Goal: Communication & Community: Answer question/provide support

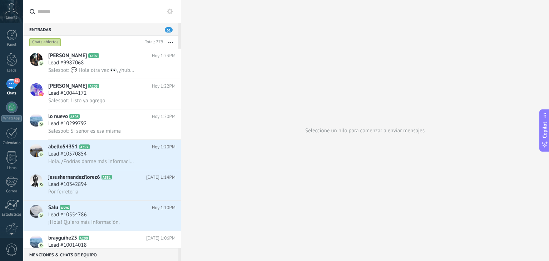
click at [173, 39] on button "button" at bounding box center [170, 42] width 15 height 13
click at [152, 113] on span "Larga espera" at bounding box center [142, 114] width 29 height 14
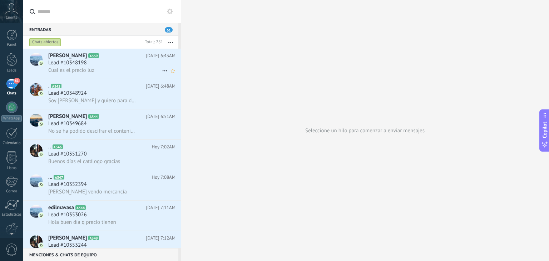
click at [132, 61] on div "Lead #10348198" at bounding box center [111, 62] width 127 height 7
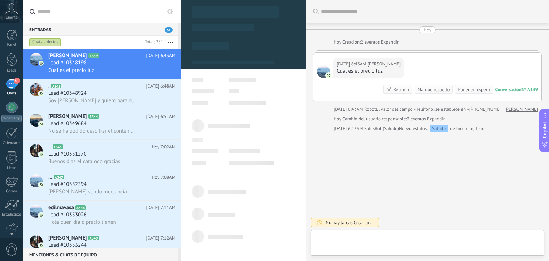
type textarea "**********"
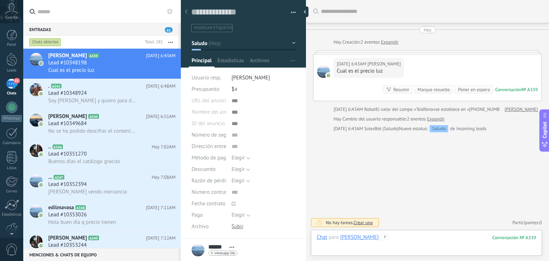
click at [373, 237] on div at bounding box center [427, 244] width 220 height 21
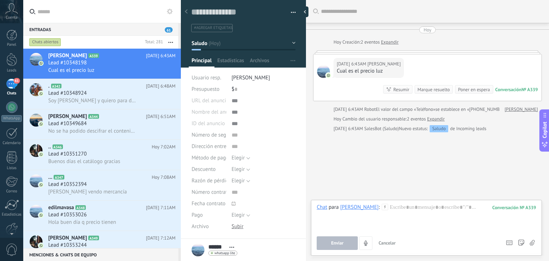
click at [382, 206] on icon at bounding box center [385, 207] width 6 height 6
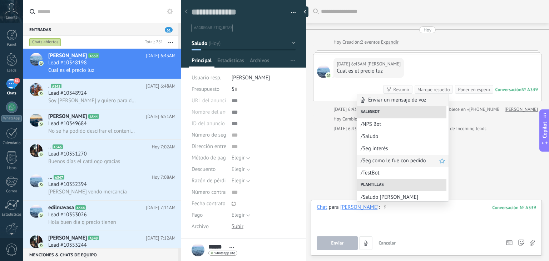
scroll to position [45, 0]
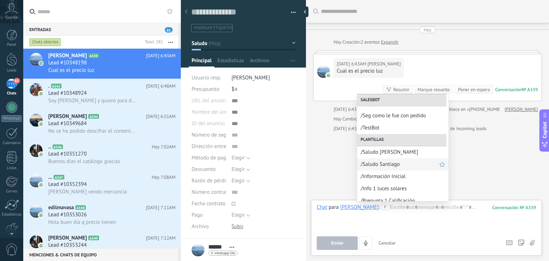
click at [387, 165] on span "/Saludo Santiago" at bounding box center [400, 164] width 79 height 7
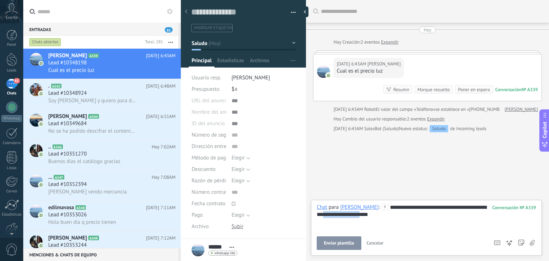
drag, startPoint x: 358, startPoint y: 214, endPoint x: 306, endPoint y: 215, distance: 52.2
click at [306, 215] on div "Guardar y crear Imprimir Administrar etiquetas" at bounding box center [365, 130] width 368 height 261
click at [410, 208] on div "**********" at bounding box center [427, 217] width 220 height 27
click at [344, 247] on button "Enviar" at bounding box center [337, 243] width 41 height 14
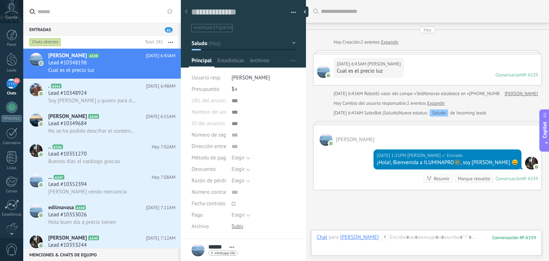
scroll to position [53, 0]
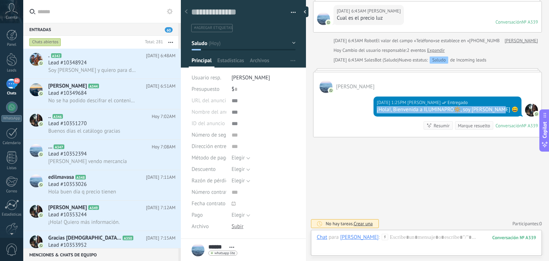
drag, startPoint x: 515, startPoint y: 107, endPoint x: 379, endPoint y: 107, distance: 136.2
click at [379, 107] on div "[DATE] 1:25PM [PERSON_NAME] Entregado ¡Hola!, Bienvenida a ILUMINAPRO🔆, soy San…" at bounding box center [428, 115] width 228 height 44
copy div "¡Hola!, Bienvenida a ILUMINAPRO🔆, soy [PERSON_NAME] 😄"
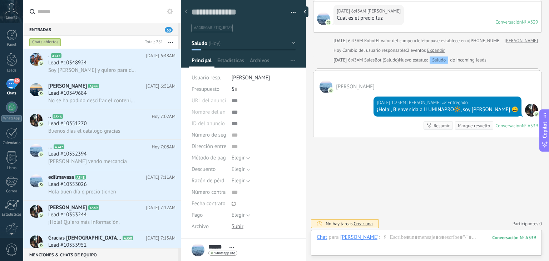
click at [167, 6] on input "text" at bounding box center [107, 11] width 138 height 23
click at [169, 11] on icon at bounding box center [170, 12] width 6 height 6
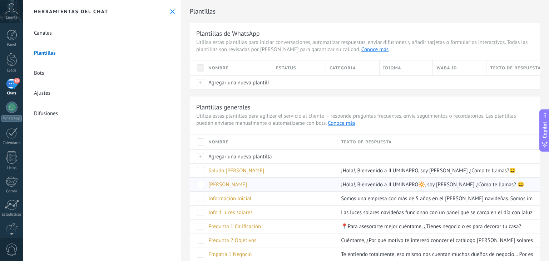
click at [239, 180] on div "[PERSON_NAME]" at bounding box center [269, 185] width 129 height 14
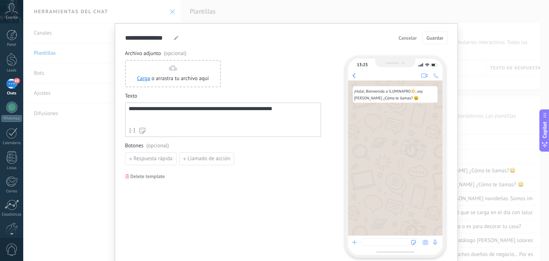
click at [410, 40] on span "Cancelar" at bounding box center [408, 37] width 18 height 5
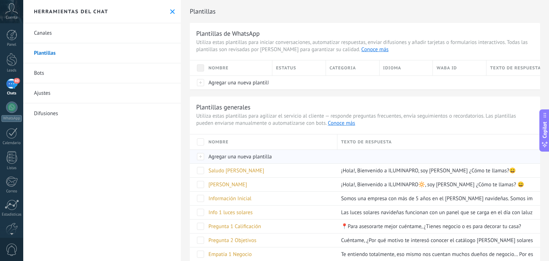
click at [224, 158] on span "Agregar una nueva plantilla" at bounding box center [239, 156] width 63 height 7
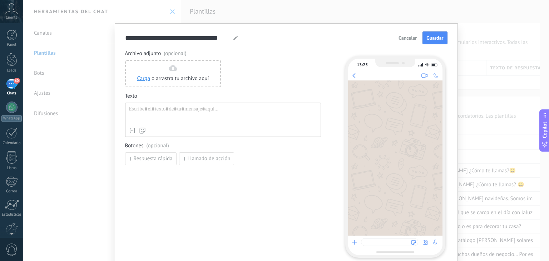
click at [198, 103] on div "Nombre del contacto Nombre Apellido Contacto ID Contacto usuario responsable Co…" at bounding box center [223, 120] width 196 height 34
click at [195, 109] on div at bounding box center [223, 115] width 189 height 18
paste div
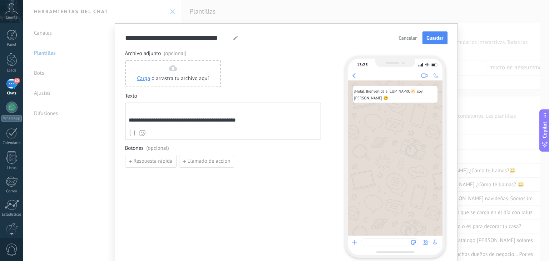
click at [125, 123] on div "**********" at bounding box center [223, 121] width 196 height 37
click at [129, 123] on div "**********" at bounding box center [223, 116] width 189 height 21
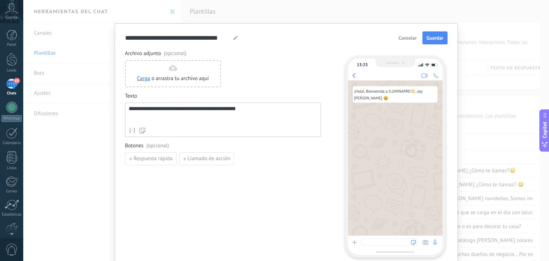
click at [243, 113] on div "**********" at bounding box center [223, 115] width 189 height 18
click at [233, 40] on div at bounding box center [236, 38] width 6 height 9
click at [235, 40] on icon at bounding box center [235, 38] width 4 height 4
type input "*"
type input "**********"
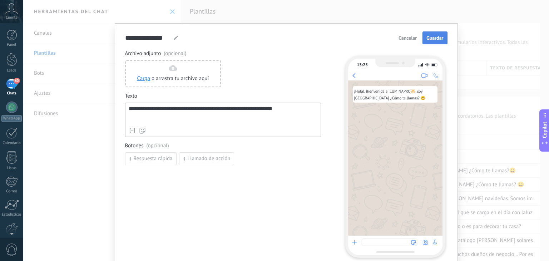
click at [433, 40] on span "Guardar" at bounding box center [435, 37] width 17 height 5
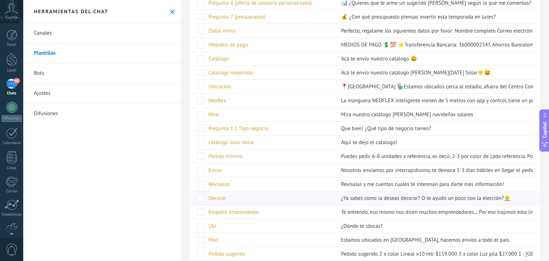
scroll to position [764, 0]
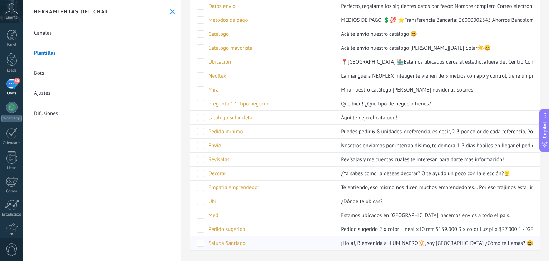
click at [199, 240] on span at bounding box center [200, 243] width 7 height 7
drag, startPoint x: 260, startPoint y: 241, endPoint x: 265, endPoint y: 190, distance: 51.0
click at [201, 240] on span at bounding box center [200, 243] width 7 height 7
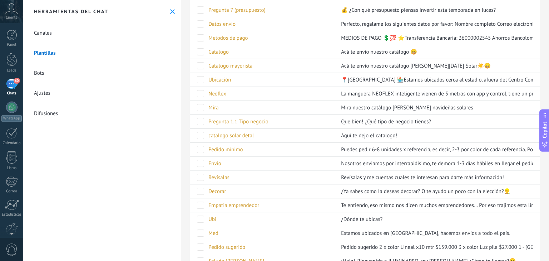
scroll to position [0, 0]
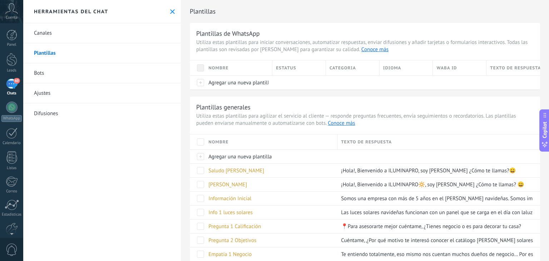
click at [18, 88] on link "60 Chats" at bounding box center [11, 87] width 23 height 17
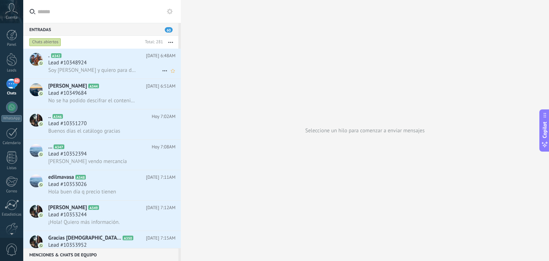
click at [115, 65] on div "Lead #10348924" at bounding box center [111, 62] width 127 height 7
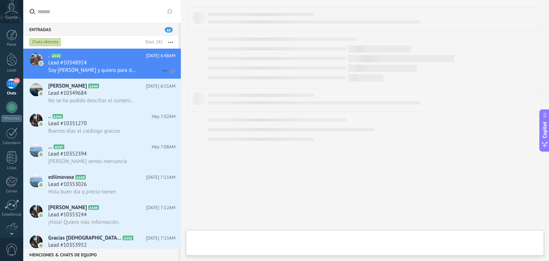
type textarea "**********"
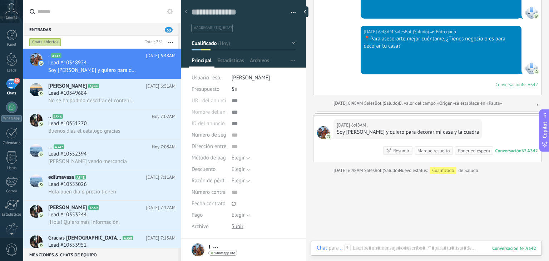
scroll to position [274, 0]
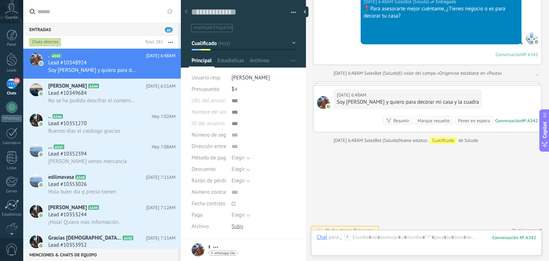
click at [349, 237] on icon at bounding box center [347, 237] width 6 height 6
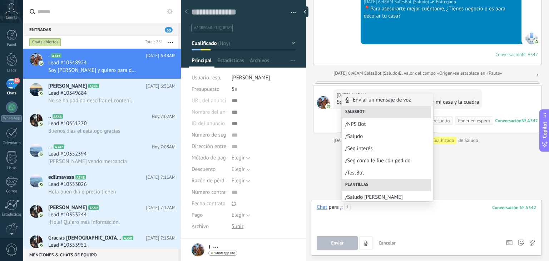
click at [365, 219] on div at bounding box center [427, 217] width 220 height 27
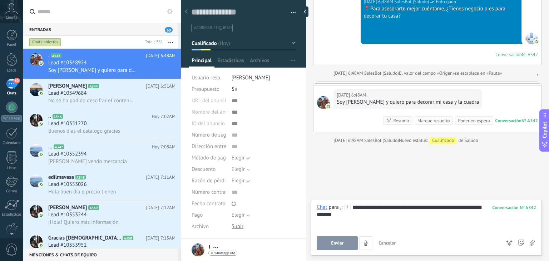
click at [343, 239] on button "Enviar" at bounding box center [337, 243] width 41 height 14
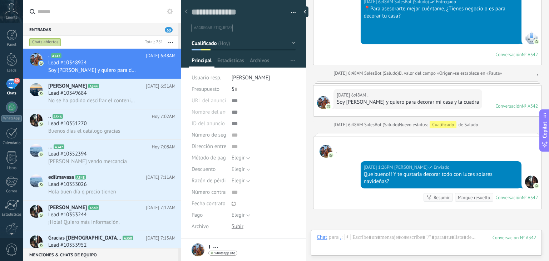
scroll to position [339, 0]
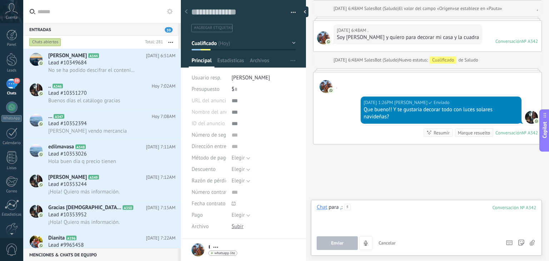
click at [363, 235] on div "Chat para . : 342 Enviar Cancelar Rastrear clics en links ? Reducir links largo…" at bounding box center [427, 227] width 220 height 46
click at [335, 245] on span "Enviar" at bounding box center [337, 243] width 13 height 5
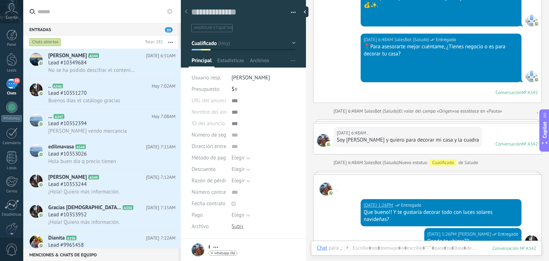
scroll to position [236, 0]
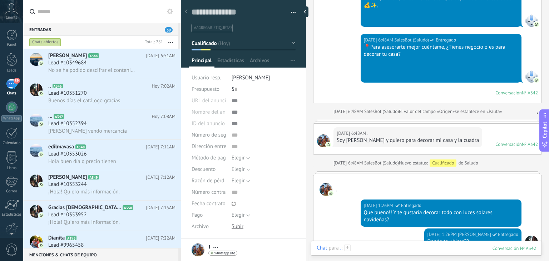
click at [351, 246] on div at bounding box center [427, 255] width 220 height 21
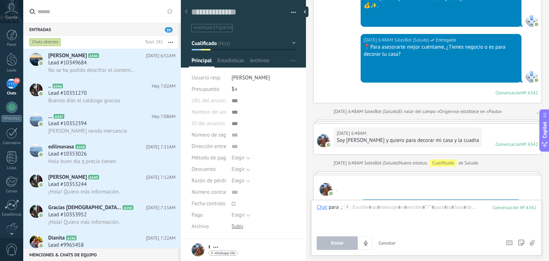
drag, startPoint x: 350, startPoint y: 246, endPoint x: 359, endPoint y: 218, distance: 30.1
click at [359, 218] on div "Chat para . : 342 Enviar Cancelar Rastrear clics en links ? Reducir links largo…" at bounding box center [427, 227] width 220 height 46
click at [341, 205] on div "." at bounding box center [340, 207] width 1 height 6
click at [363, 224] on div at bounding box center [427, 217] width 220 height 27
click at [351, 207] on div at bounding box center [427, 217] width 220 height 27
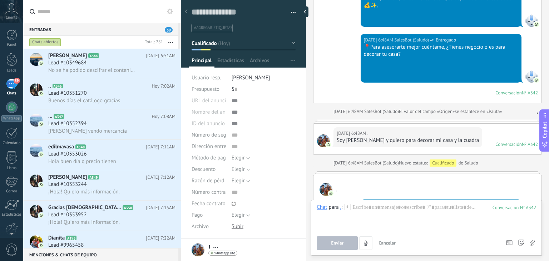
click at [348, 207] on use at bounding box center [348, 207] width 6 height 6
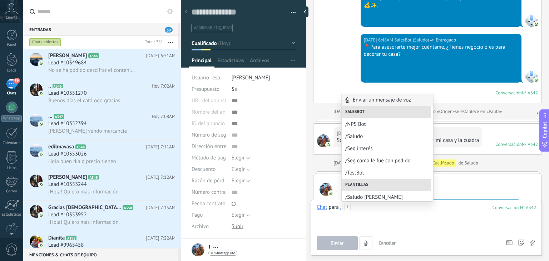
click at [374, 207] on div at bounding box center [427, 217] width 220 height 27
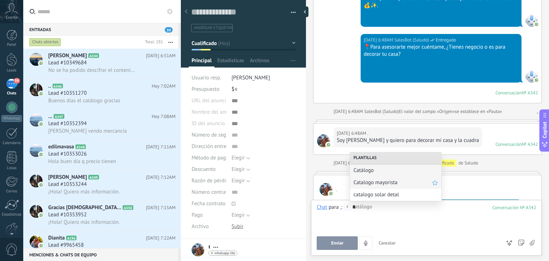
click at [374, 186] on span "Catalogo mayorista" at bounding box center [393, 182] width 79 height 7
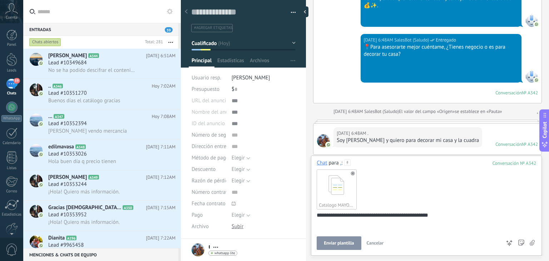
scroll to position [8, 0]
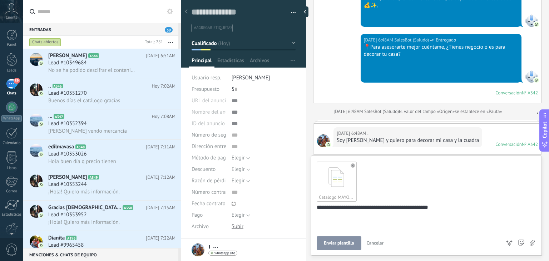
click at [344, 239] on button "Enviar plantilla" at bounding box center [339, 243] width 44 height 14
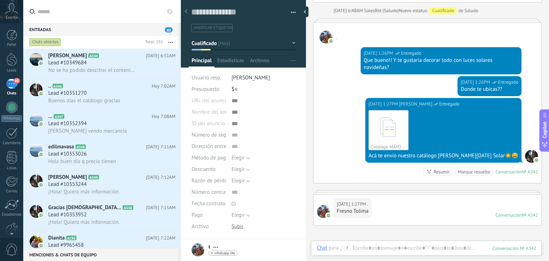
scroll to position [469, 0]
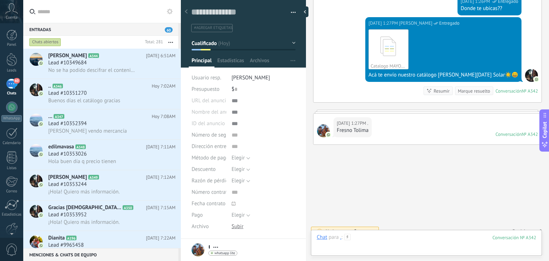
click at [384, 237] on div at bounding box center [427, 244] width 220 height 21
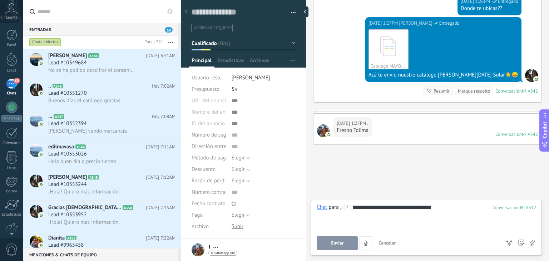
click at [340, 244] on span "Enviar" at bounding box center [337, 243] width 13 height 5
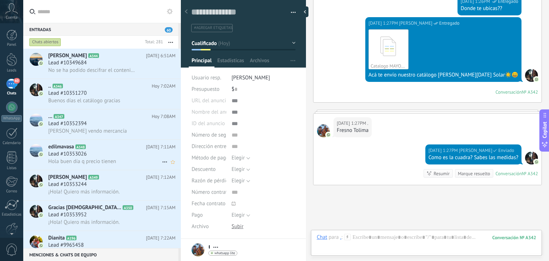
scroll to position [509, 0]
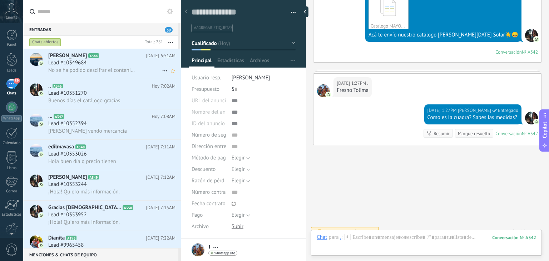
click at [76, 73] on span "No se ha podido descifrar el contenido del mensaje. El mensaje no puede leerse …" at bounding box center [92, 70] width 88 height 7
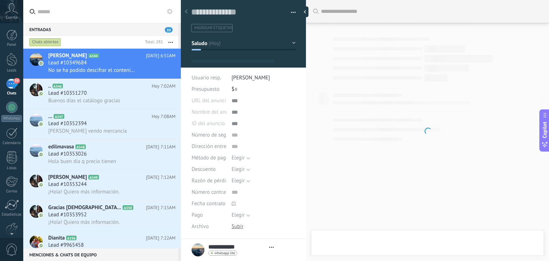
type textarea "**********"
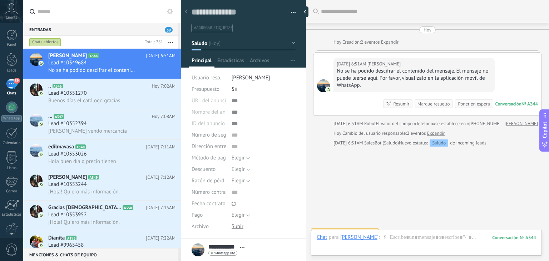
scroll to position [10, 0]
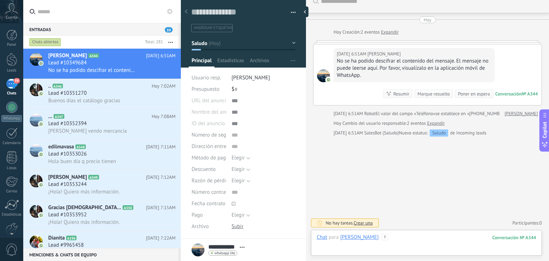
click at [392, 242] on div at bounding box center [427, 244] width 220 height 21
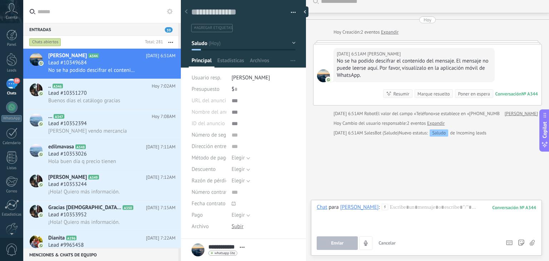
click at [382, 208] on icon at bounding box center [385, 207] width 6 height 6
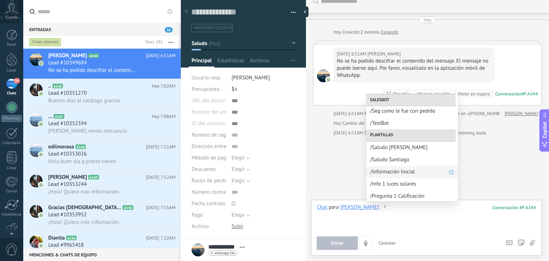
scroll to position [50, 0]
click at [397, 163] on span "/Saludo Santiago" at bounding box center [409, 159] width 79 height 7
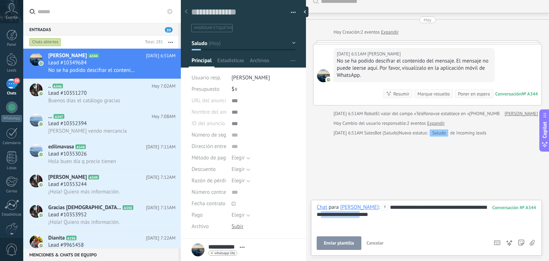
drag, startPoint x: 380, startPoint y: 213, endPoint x: 336, endPoint y: 212, distance: 44.0
click at [336, 212] on div "**********" at bounding box center [427, 217] width 220 height 27
click at [330, 246] on button "Enviar" at bounding box center [337, 243] width 41 height 14
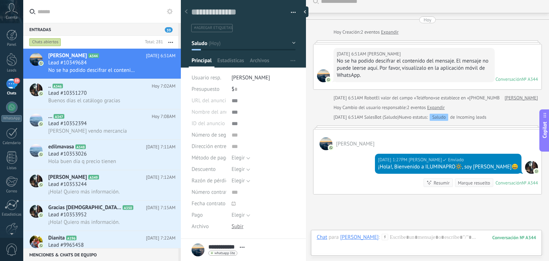
scroll to position [3, 0]
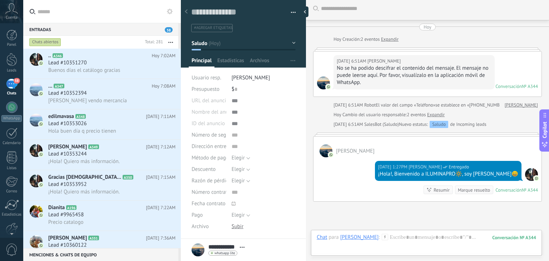
click at [404, 201] on div "[DATE] 1:27PM [PERSON_NAME] Entregado ¡Hola!, Bienvenido a ILUMINAPRO🔆, soy San…" at bounding box center [428, 179] width 228 height 44
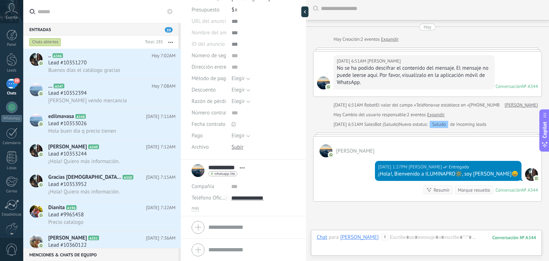
click at [198, 214] on li "**********" at bounding box center [243, 187] width 125 height 57
click at [197, 210] on span "más" at bounding box center [196, 209] width 8 height 6
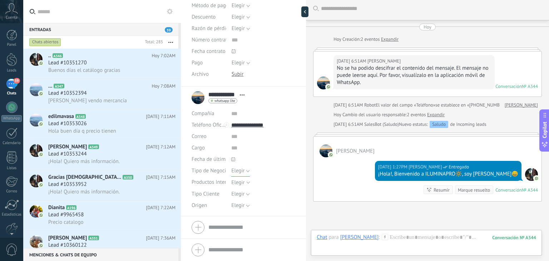
click at [242, 168] on span "Elegir" at bounding box center [237, 170] width 13 height 7
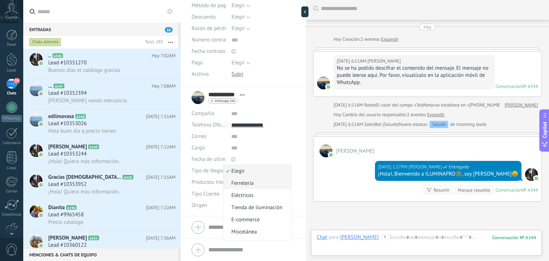
click at [242, 186] on span "Ferretería" at bounding box center [256, 183] width 66 height 7
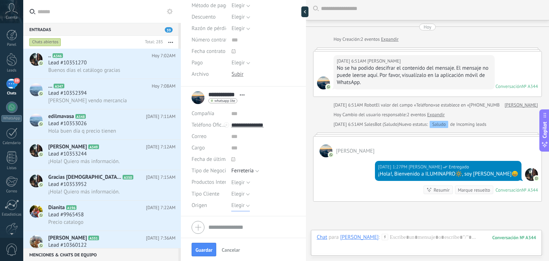
click at [236, 206] on span "Elegir" at bounding box center [237, 205] width 13 height 7
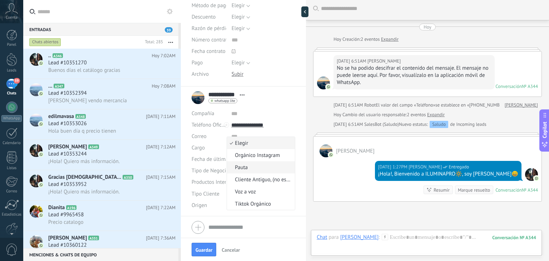
click at [247, 167] on span "Pauta" at bounding box center [260, 167] width 66 height 7
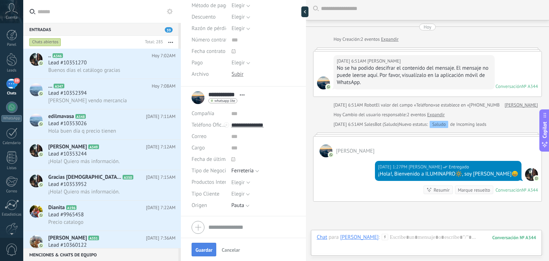
click at [206, 251] on span "Guardar" at bounding box center [204, 249] width 17 height 5
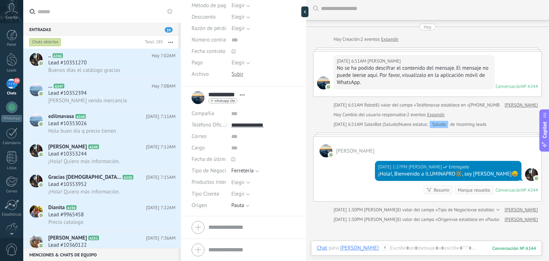
scroll to position [24, 0]
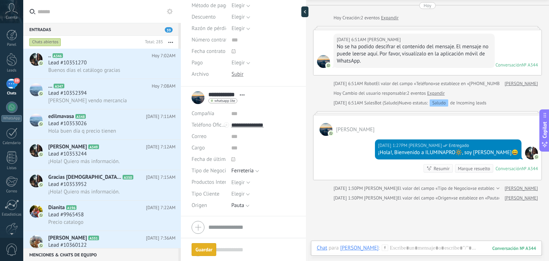
click at [372, 243] on div "Chat Correo Nota Tarea Chat para [PERSON_NAME] : 344 Enviar Cancelar Rastrear c…" at bounding box center [426, 254] width 231 height 26
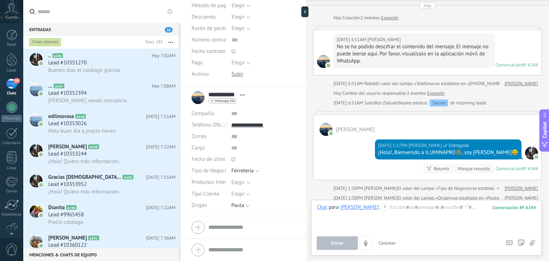
click at [382, 205] on icon at bounding box center [385, 207] width 6 height 6
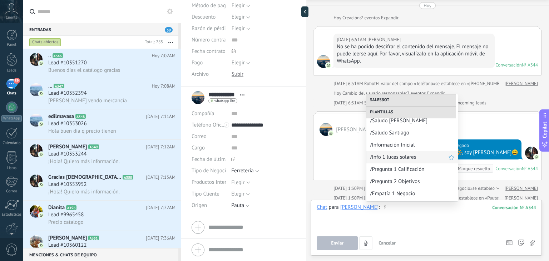
scroll to position [77, 0]
click at [399, 146] on span "/Información Inicial" at bounding box center [409, 144] width 79 height 7
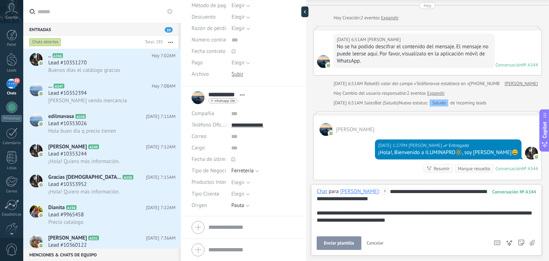
click at [346, 243] on span "Enviar plantilla" at bounding box center [339, 243] width 30 height 5
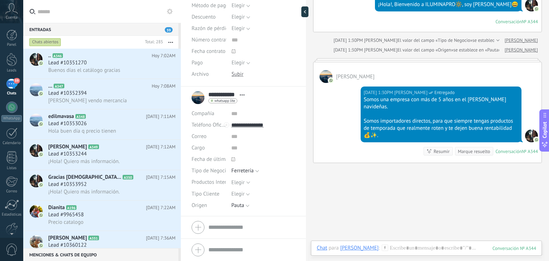
scroll to position [174, 0]
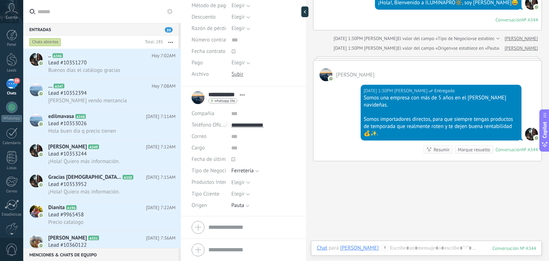
click at [382, 247] on use at bounding box center [385, 248] width 6 height 6
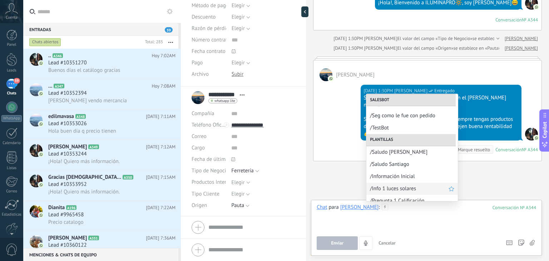
scroll to position [59, 0]
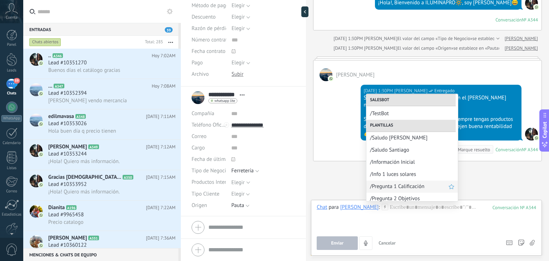
click at [389, 183] on span "/Pregunta 1 Calificación" at bounding box center [409, 186] width 79 height 7
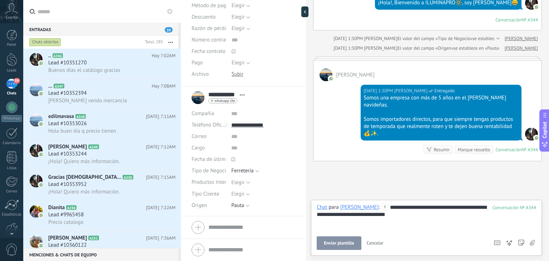
click at [339, 239] on button "Enviar plantilla" at bounding box center [339, 243] width 44 height 14
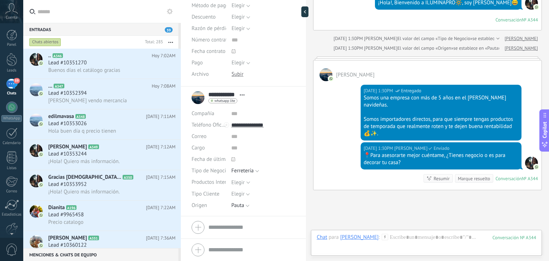
scroll to position [240, 0]
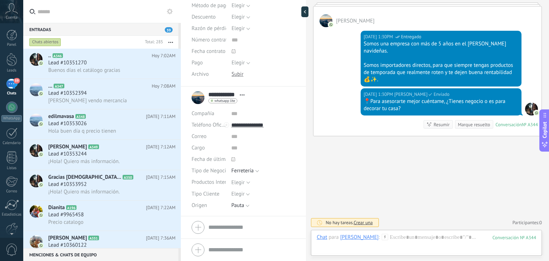
click at [171, 40] on button "button" at bounding box center [170, 42] width 15 height 13
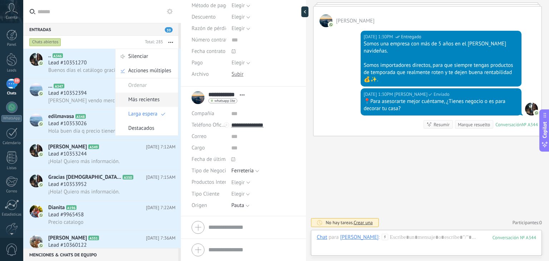
click at [161, 95] on div "Más recientes" at bounding box center [146, 100] width 63 height 14
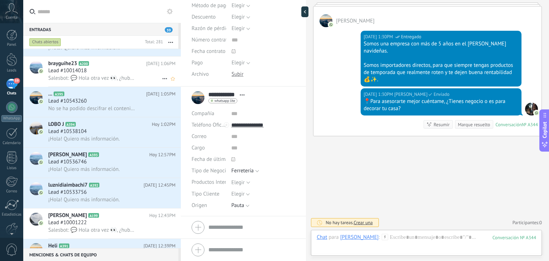
scroll to position [319, 0]
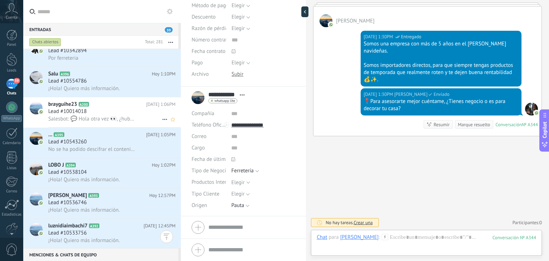
click at [109, 127] on div "brayguihe23 A200 [DATE] 1:06PM Lead #10014018 Salesbot: 💬 Hola otra vez 👀, ¿hub…" at bounding box center [114, 112] width 133 height 30
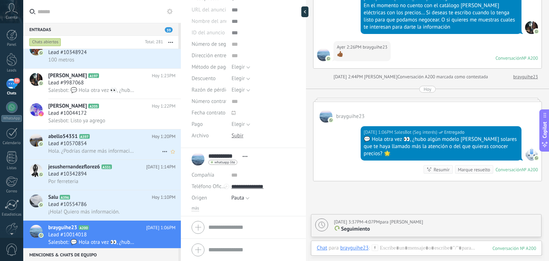
scroll to position [180, 0]
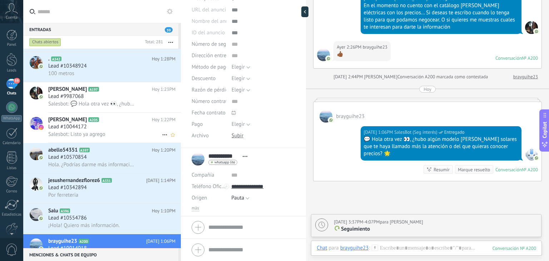
click at [92, 130] on div "Lead #10044172" at bounding box center [111, 126] width 127 height 7
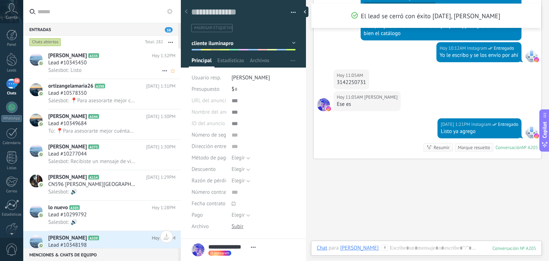
click at [93, 61] on div "Lead #10345450" at bounding box center [111, 62] width 127 height 7
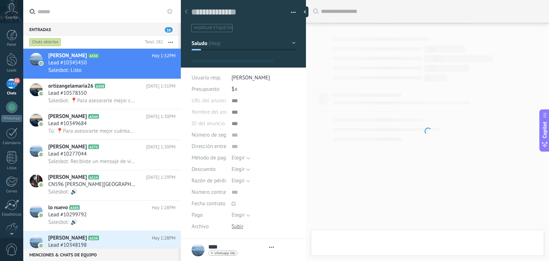
type textarea "**********"
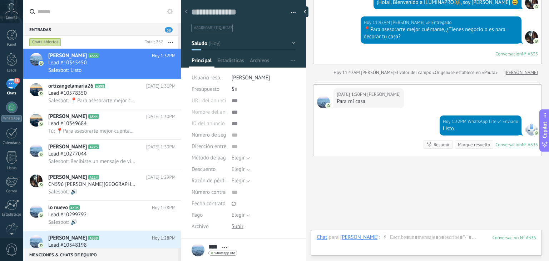
scroll to position [229, 0]
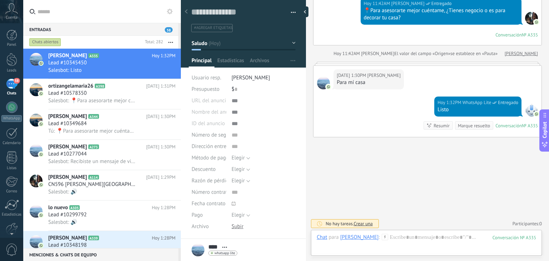
click at [382, 235] on icon at bounding box center [385, 237] width 6 height 6
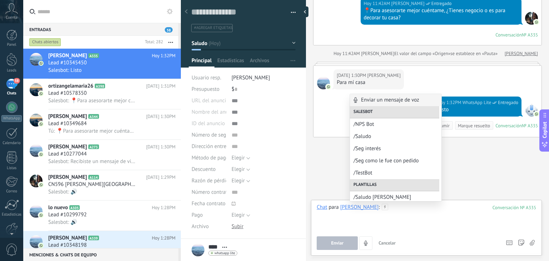
click at [400, 212] on div at bounding box center [427, 217] width 220 height 27
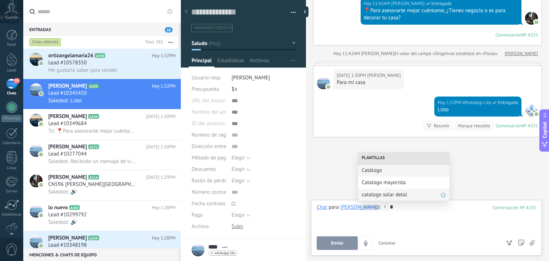
click at [402, 200] on div "catalogo solar detal" at bounding box center [404, 195] width 92 height 12
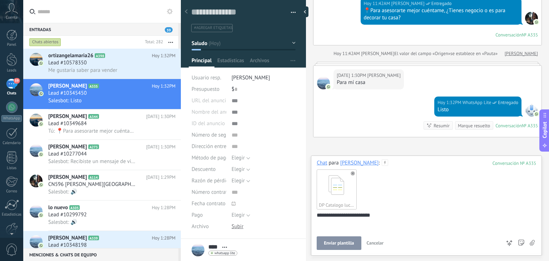
click at [346, 239] on button "Enviar plantilla" at bounding box center [339, 243] width 44 height 14
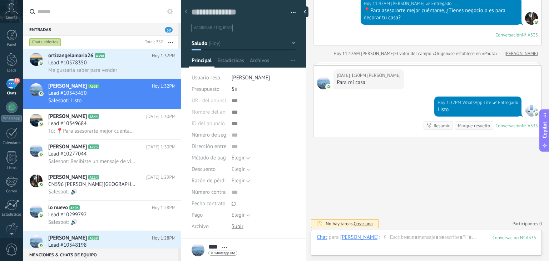
scroll to position [301, 0]
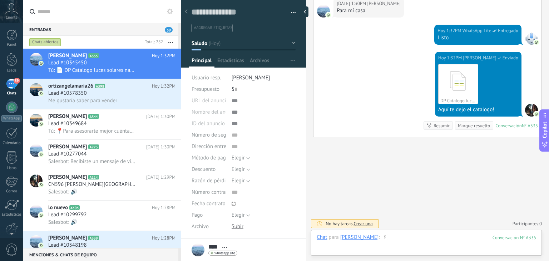
click at [382, 238] on div at bounding box center [427, 244] width 220 height 21
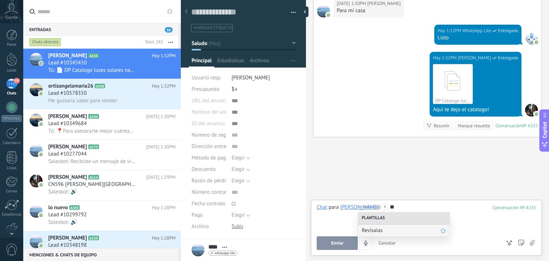
click at [372, 228] on span "Revísalas" at bounding box center [401, 230] width 79 height 7
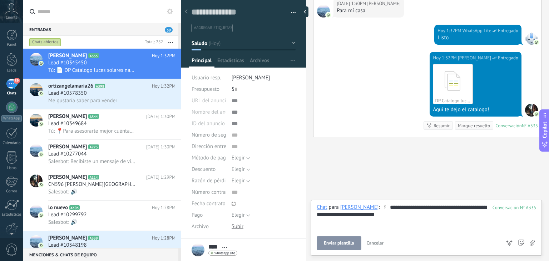
click at [337, 238] on button "Enviar plantilla" at bounding box center [339, 243] width 44 height 14
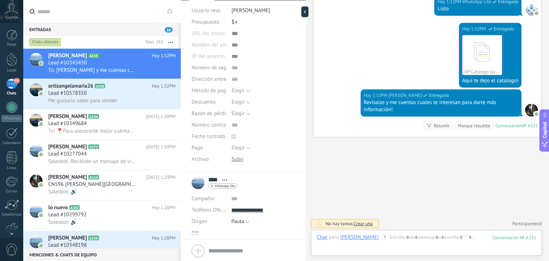
scroll to position [91, 0]
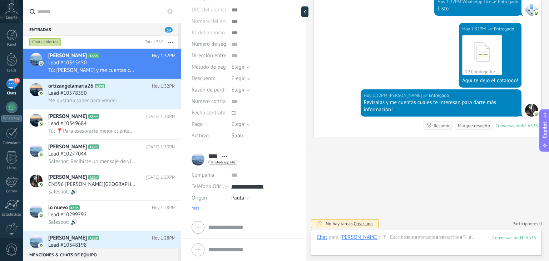
click at [199, 210] on span "más" at bounding box center [196, 209] width 8 height 6
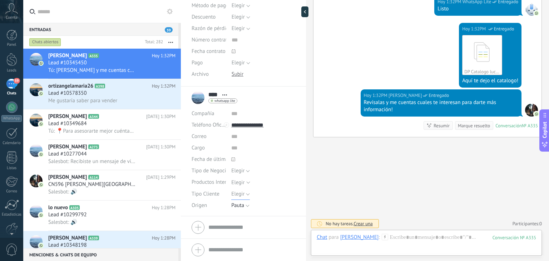
click at [238, 192] on span "Elegir" at bounding box center [237, 194] width 13 height 7
click at [243, 228] on span "Detal" at bounding box center [256, 230] width 66 height 7
click at [207, 255] on button "Guardar" at bounding box center [204, 250] width 25 height 14
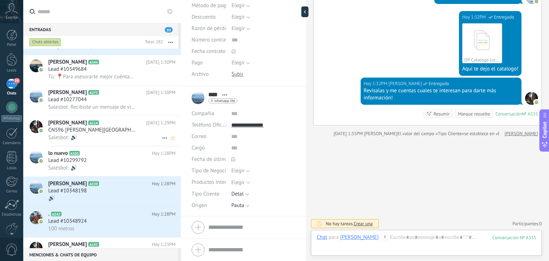
scroll to position [0, 0]
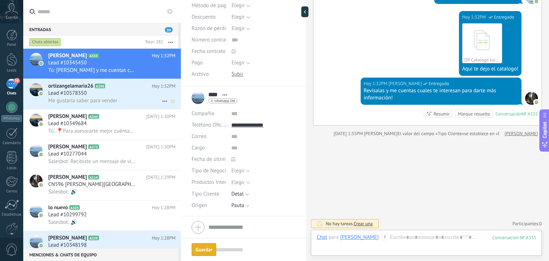
click at [113, 100] on span "Me gustaría saber para vender" at bounding box center [82, 100] width 69 height 7
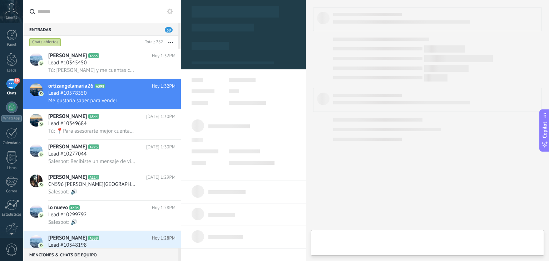
type textarea "**********"
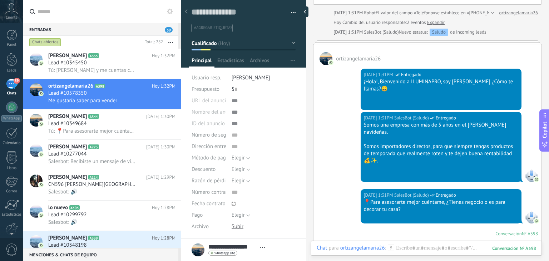
scroll to position [255, 0]
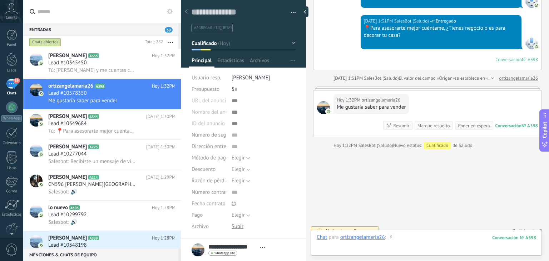
click at [401, 240] on div at bounding box center [427, 244] width 220 height 21
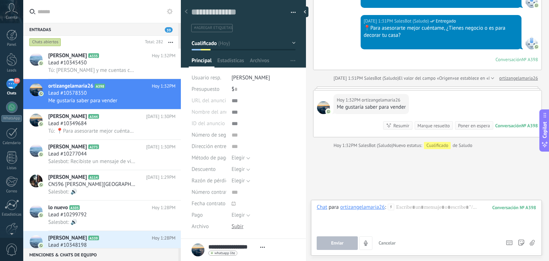
click at [390, 209] on icon at bounding box center [391, 207] width 6 height 6
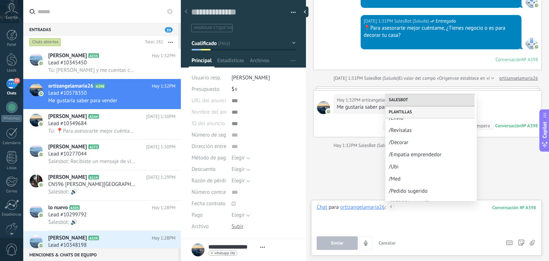
scroll to position [359, 0]
click at [408, 150] on div "/Empatia emprendedor" at bounding box center [431, 154] width 92 height 12
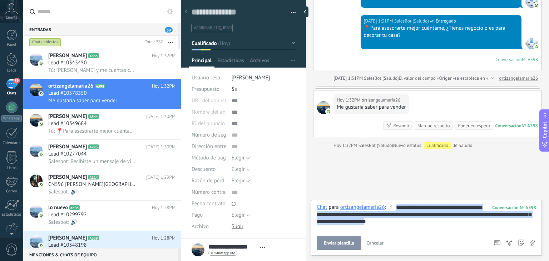
drag, startPoint x: 416, startPoint y: 221, endPoint x: 395, endPoint y: 196, distance: 33.1
click at [395, 196] on div "Buscar Carga más [DATE] [DATE] Creación: 2 eventos Expandir [DATE] 1:31PM ortiz…" at bounding box center [427, 130] width 243 height 261
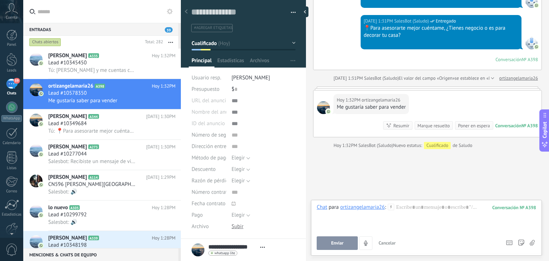
click at [390, 208] on icon at bounding box center [391, 207] width 6 height 6
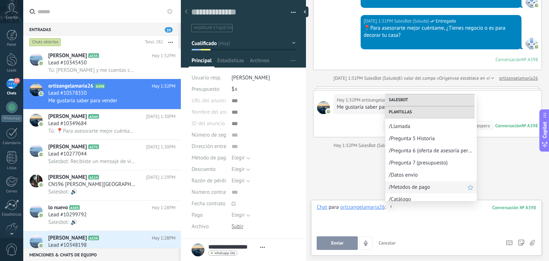
scroll to position [177, 0]
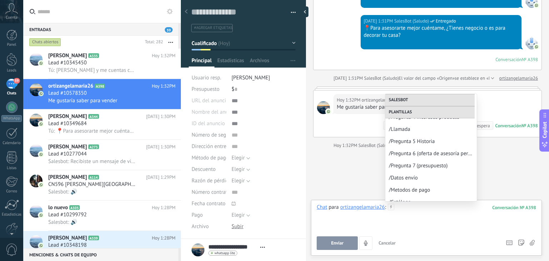
click at [410, 205] on div at bounding box center [427, 217] width 220 height 27
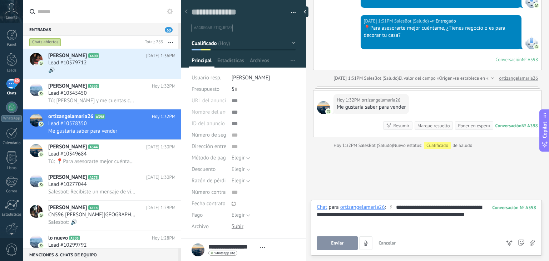
click at [336, 241] on span "Enviar" at bounding box center [337, 243] width 13 height 5
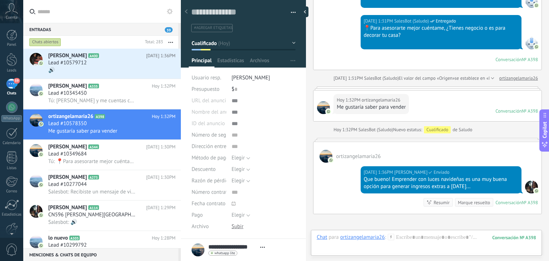
scroll to position [239, 0]
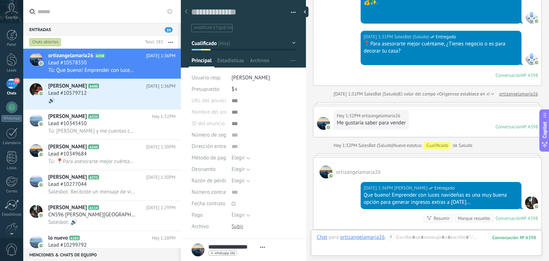
click at [393, 237] on icon at bounding box center [391, 237] width 6 height 6
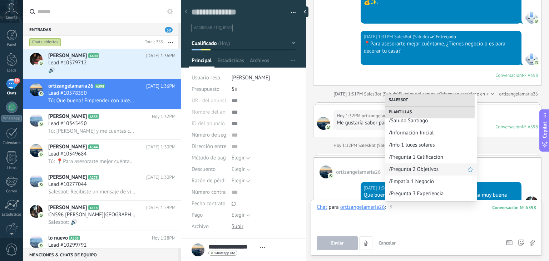
scroll to position [102, 0]
click at [407, 211] on div at bounding box center [427, 217] width 220 height 27
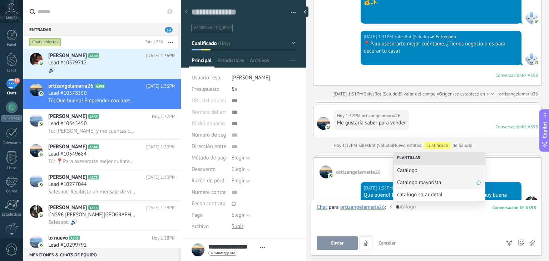
click at [412, 185] on span "Catalogo mayorista" at bounding box center [436, 182] width 79 height 7
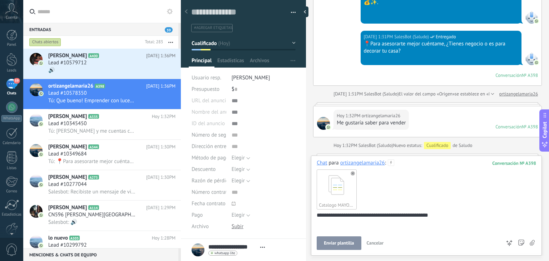
click at [349, 239] on button "Enviar plantilla" at bounding box center [339, 243] width 44 height 14
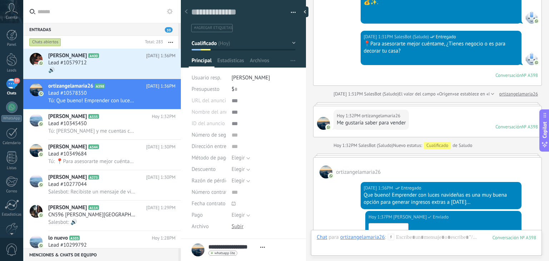
scroll to position [391, 0]
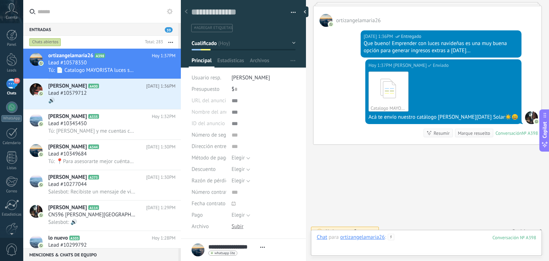
click at [414, 238] on div at bounding box center [427, 244] width 220 height 21
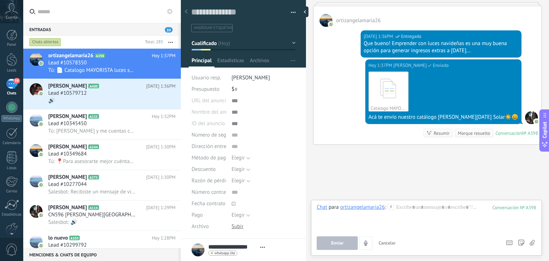
click at [392, 207] on icon at bounding box center [391, 207] width 6 height 6
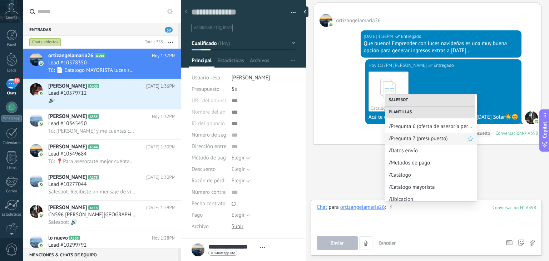
scroll to position [188, 0]
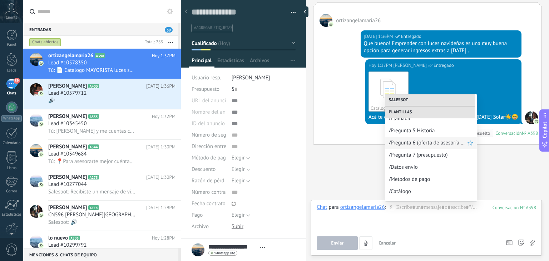
click at [417, 142] on span "/Pregunta 6 (oferta de asesoría personalizada)" at bounding box center [428, 142] width 79 height 7
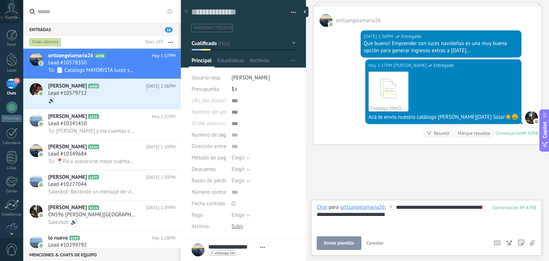
click at [339, 223] on div "**********" at bounding box center [427, 217] width 220 height 27
click at [334, 246] on button "Enviar" at bounding box center [337, 243] width 41 height 14
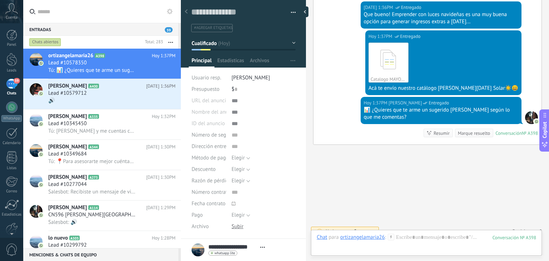
scroll to position [91, 0]
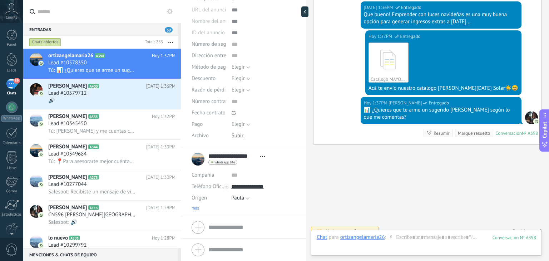
click at [194, 207] on span "más" at bounding box center [196, 209] width 8 height 6
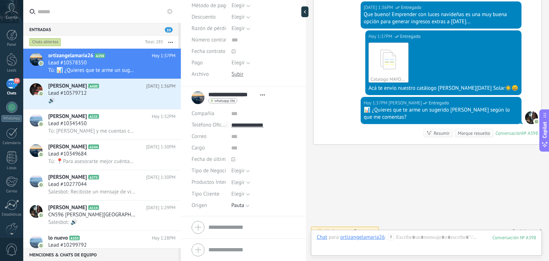
scroll to position [152, 0]
click at [236, 190] on button "Elegir" at bounding box center [240, 194] width 19 height 11
click at [246, 216] on span "Emprendedor" at bounding box center [256, 219] width 66 height 7
click at [202, 247] on span "Guardar" at bounding box center [204, 249] width 17 height 5
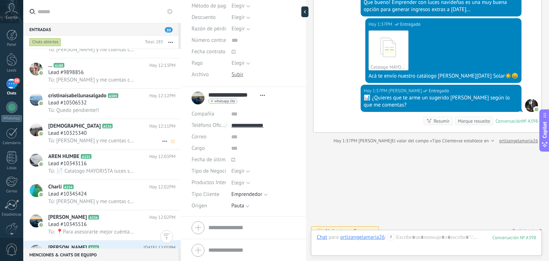
scroll to position [821, 0]
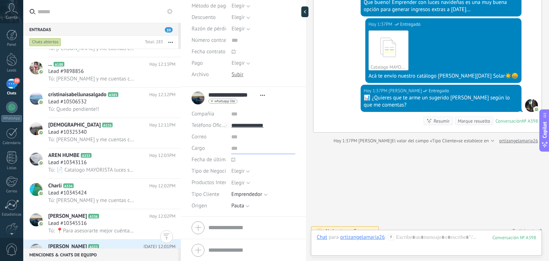
click at [242, 151] on input "text" at bounding box center [263, 148] width 64 height 11
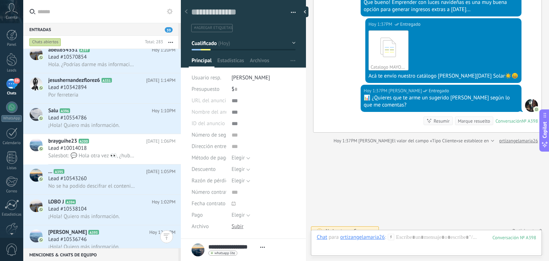
scroll to position [0, 0]
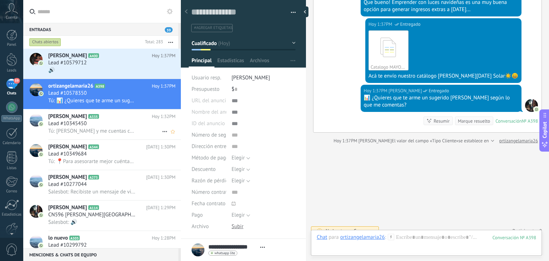
click at [85, 120] on h2 "[PERSON_NAME] A335" at bounding box center [100, 116] width 104 height 7
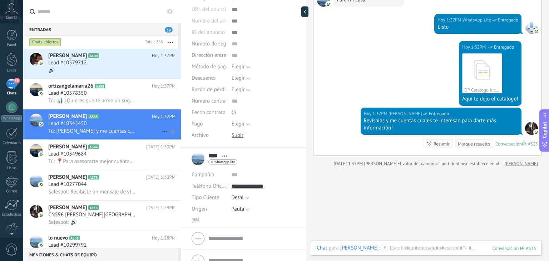
scroll to position [92, 0]
click at [132, 147] on h2 "[PERSON_NAME] A344" at bounding box center [97, 146] width 98 height 7
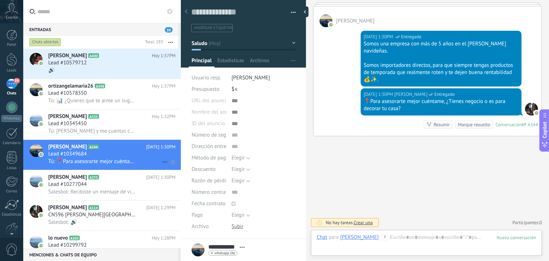
scroll to position [102, 0]
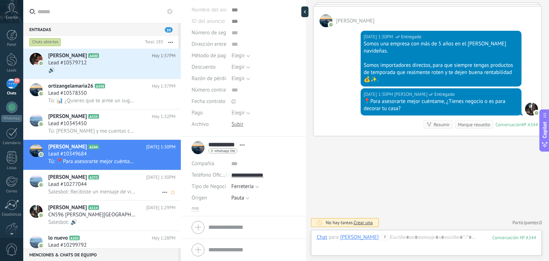
click at [99, 195] on span "Salesbot: Recibiste un mensaje de visualización única. Para mayor privacidad, s…" at bounding box center [92, 191] width 88 height 7
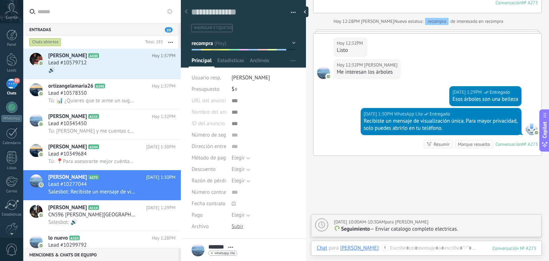
scroll to position [79, 0]
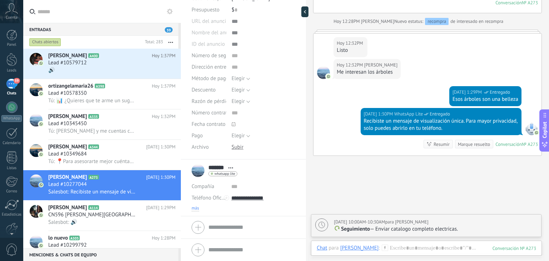
click at [193, 209] on span "más" at bounding box center [196, 209] width 8 height 6
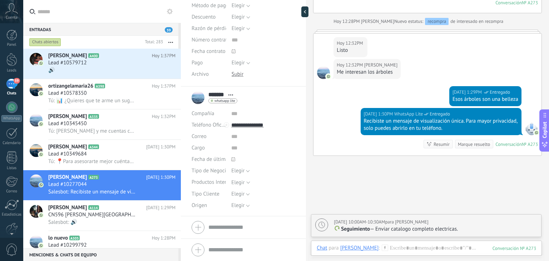
click at [242, 212] on li "******* [PERSON_NAME] ******* [PERSON_NAME] Apellido Abrir detalle Copie el nom…" at bounding box center [243, 152] width 125 height 130
click at [242, 206] on span "Elegir" at bounding box center [237, 205] width 13 height 7
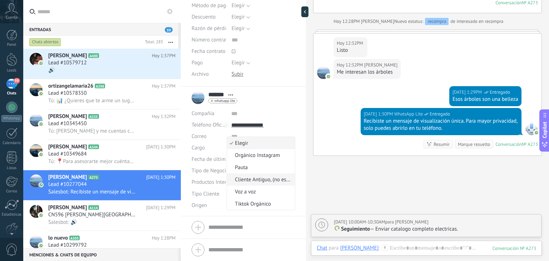
click at [252, 180] on span "Cliente Antiguo, (no especifica)" at bounding box center [260, 179] width 66 height 7
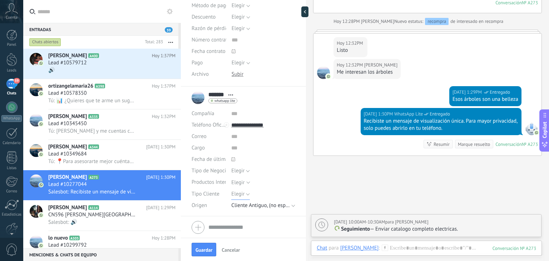
click at [238, 193] on span "Elegir" at bounding box center [237, 194] width 13 height 7
click at [256, 228] on span "Detal" at bounding box center [256, 230] width 66 height 7
click at [237, 178] on div "Seleccionar todo Luces Solares Luces Electricas Luces Inteligentes [GEOGRAPHIC_…" at bounding box center [263, 183] width 64 height 12
click at [237, 180] on div "Elegir" at bounding box center [237, 182] width 13 height 5
click at [251, 182] on div "Luces Inteligentes" at bounding box center [251, 181] width 41 height 7
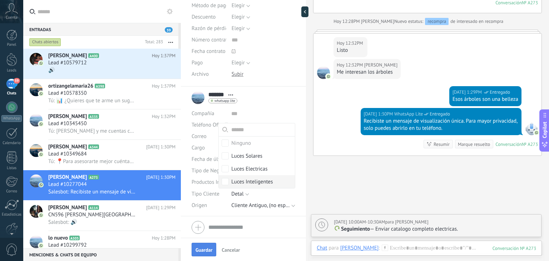
click at [207, 251] on span "Guardar" at bounding box center [204, 249] width 17 height 5
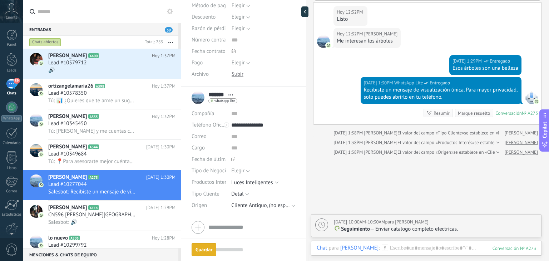
scroll to position [0, 0]
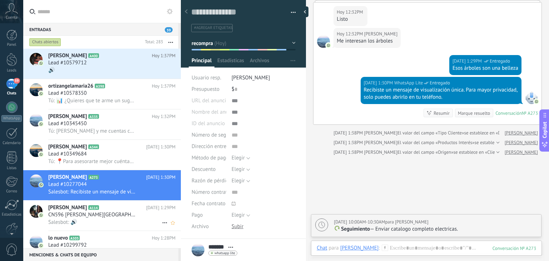
click at [91, 218] on span "CN596 [PERSON_NAME][GEOGRAPHIC_DATA]" at bounding box center [92, 214] width 88 height 7
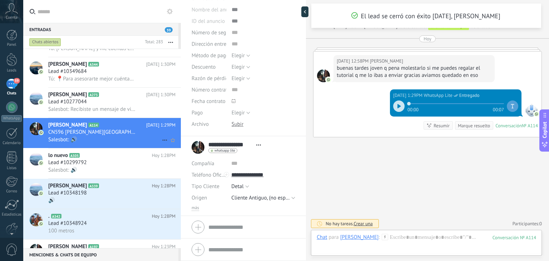
scroll to position [83, 0]
click at [109, 164] on div "Lead #10299792" at bounding box center [111, 162] width 127 height 7
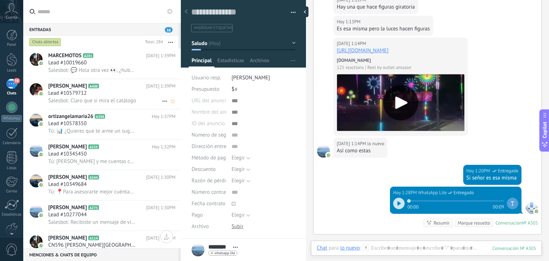
click at [84, 92] on span "Lead #10579712" at bounding box center [67, 93] width 39 height 7
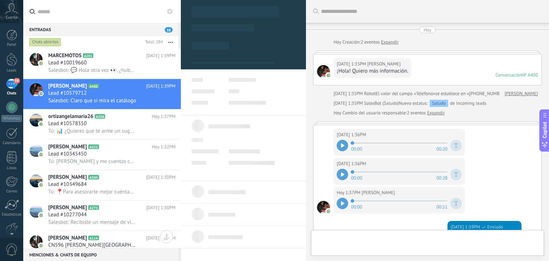
type textarea "**********"
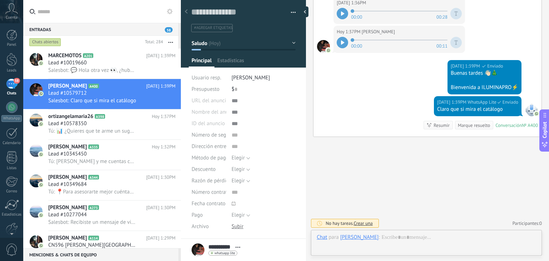
scroll to position [79, 0]
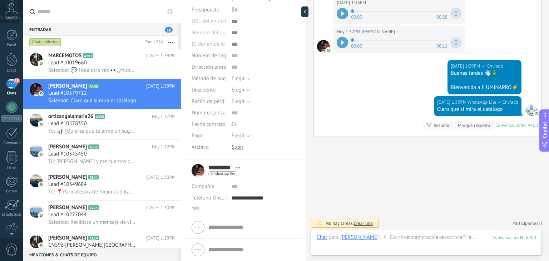
click at [197, 211] on li "**********" at bounding box center [243, 187] width 125 height 57
click at [197, 210] on span "más" at bounding box center [196, 209] width 8 height 6
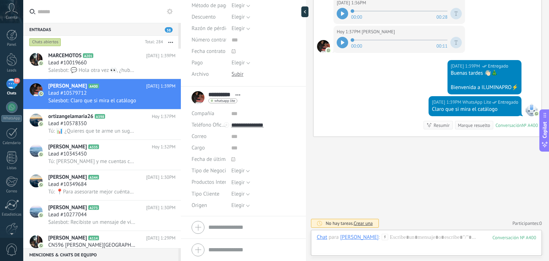
scroll to position [152, 0]
click at [236, 207] on span "Elegir" at bounding box center [237, 205] width 13 height 7
click at [247, 169] on span "Pauta" at bounding box center [260, 167] width 66 height 7
click at [242, 183] on div "Elegir" at bounding box center [237, 182] width 13 height 5
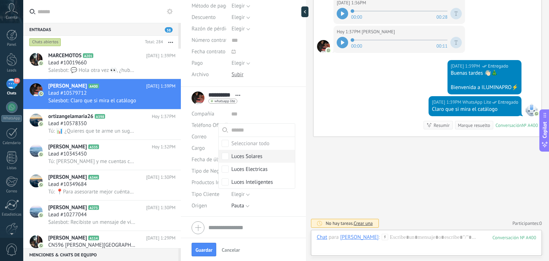
click at [250, 158] on div "Luces Solares" at bounding box center [246, 156] width 31 height 7
click at [210, 242] on div "Guardar Cancelar" at bounding box center [243, 249] width 125 height 23
click at [208, 245] on button "Guardar" at bounding box center [204, 250] width 25 height 14
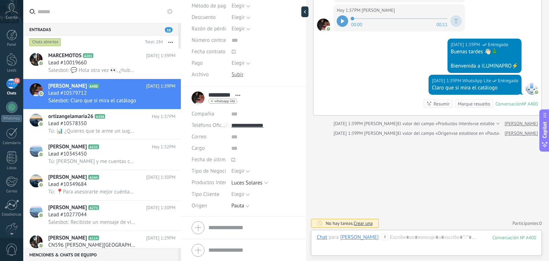
scroll to position [182, 0]
click at [389, 242] on div at bounding box center [427, 244] width 220 height 21
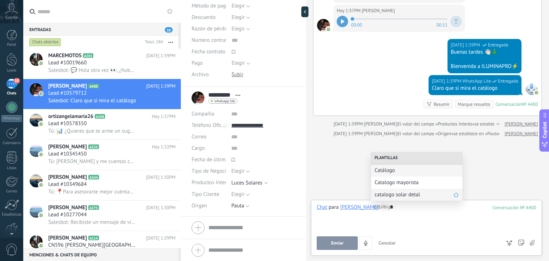
click at [409, 199] on div "catalogo solar detal" at bounding box center [417, 195] width 92 height 12
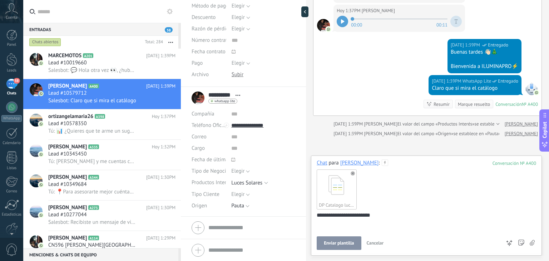
click at [339, 245] on span "Enviar plantilla" at bounding box center [339, 243] width 30 height 5
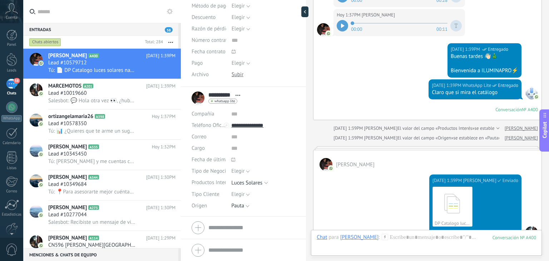
click at [391, 231] on div "Chat Correo Nota Tarea Chat para [PERSON_NAME] : 400 Enviar Cancelar Rastrear c…" at bounding box center [426, 243] width 231 height 26
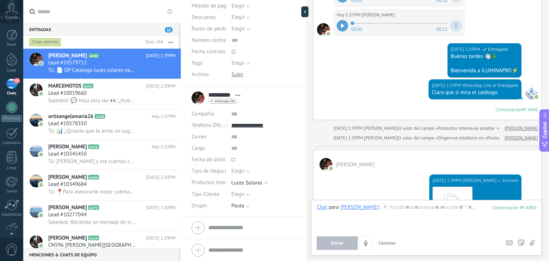
click at [388, 236] on div "Chat para [PERSON_NAME] : 400 Enviar Cancelar Rastrear clics en links ? Reducir…" at bounding box center [427, 227] width 220 height 46
click at [386, 205] on div at bounding box center [427, 217] width 220 height 27
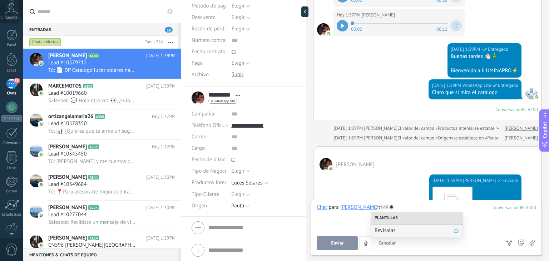
click at [388, 231] on span "Revísalas" at bounding box center [414, 230] width 79 height 7
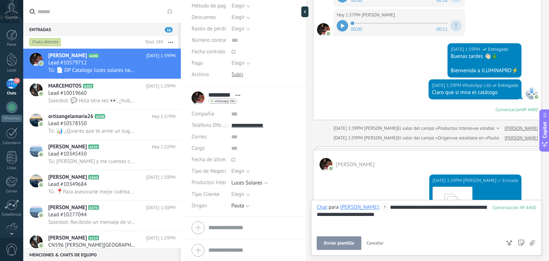
click at [341, 243] on span "Enviar plantilla" at bounding box center [339, 243] width 30 height 5
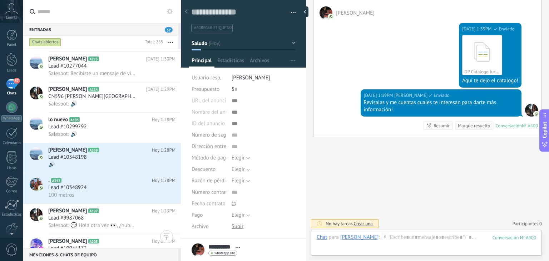
scroll to position [182, 0]
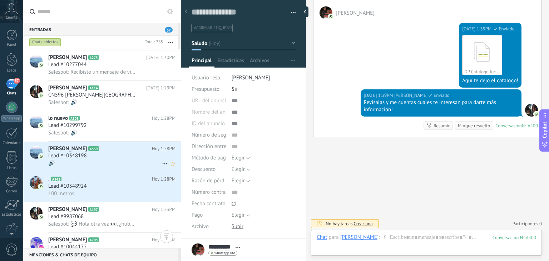
click at [79, 159] on span "Lead #10348198" at bounding box center [67, 155] width 39 height 7
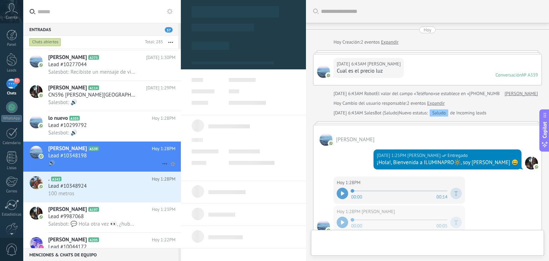
type textarea "**********"
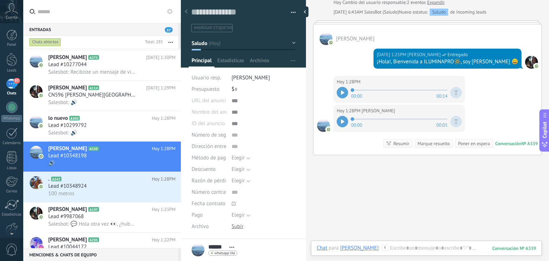
scroll to position [101, 0]
click at [344, 91] on icon at bounding box center [343, 92] width 4 height 4
drag, startPoint x: 391, startPoint y: 90, endPoint x: 313, endPoint y: 94, distance: 78.4
click at [313, 94] on div "Buscar Carga más [DATE] [DATE] Creación: 2 eventos Expandir [DATE] 6:43AM [PERS…" at bounding box center [427, 89] width 243 height 381
click at [382, 246] on use at bounding box center [385, 248] width 6 height 6
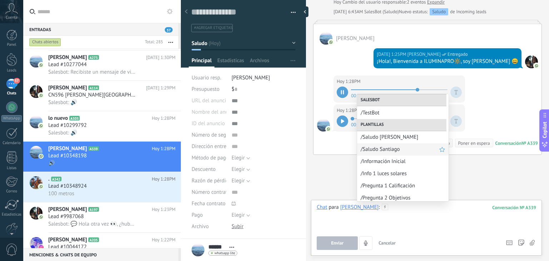
scroll to position [60, 0]
click at [383, 186] on span "/Pregunta 1 Calificación" at bounding box center [400, 185] width 79 height 7
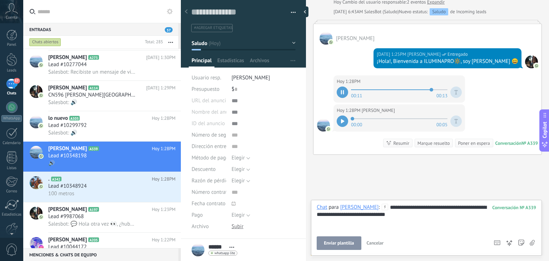
click at [345, 245] on span "Enviar plantilla" at bounding box center [339, 243] width 30 height 5
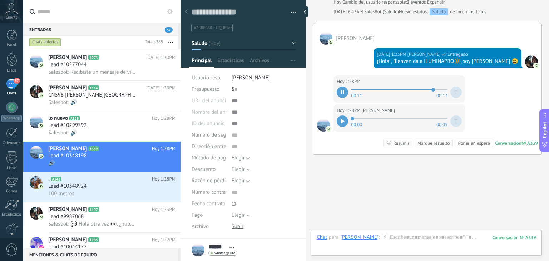
scroll to position [151, 0]
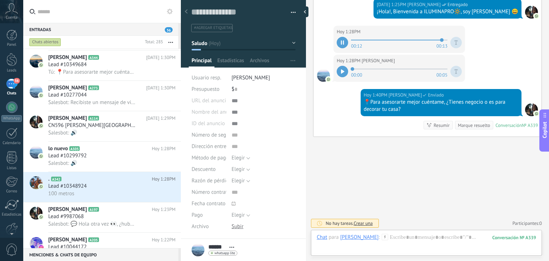
click at [345, 68] on div at bounding box center [342, 71] width 11 height 11
click at [372, 233] on div "Chat Correo Nota Tarea Chat para [PERSON_NAME] : 339 Enviar Cancelar Rastrear c…" at bounding box center [426, 243] width 231 height 26
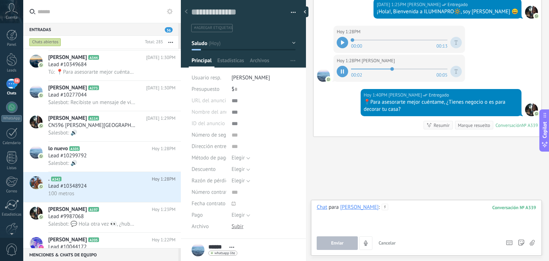
click at [377, 205] on div at bounding box center [427, 217] width 220 height 27
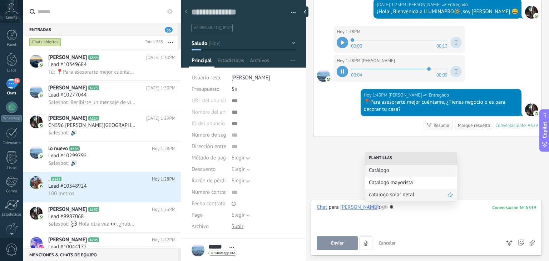
click at [386, 195] on span "catalogo solar detal" at bounding box center [408, 194] width 79 height 7
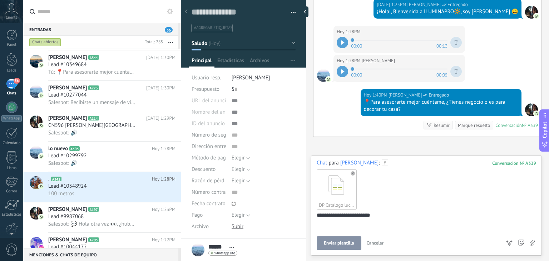
click at [352, 241] on span "Enviar plantilla" at bounding box center [339, 243] width 30 height 5
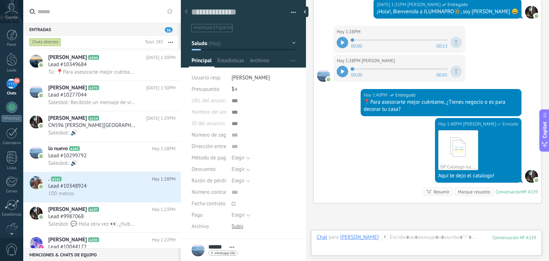
scroll to position [217, 0]
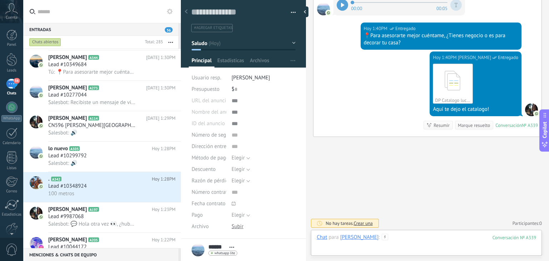
click at [400, 237] on div at bounding box center [427, 244] width 220 height 21
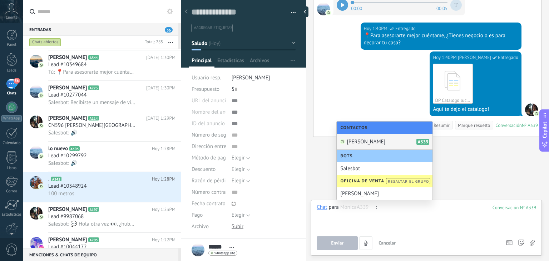
click at [414, 220] on div at bounding box center [427, 217] width 220 height 27
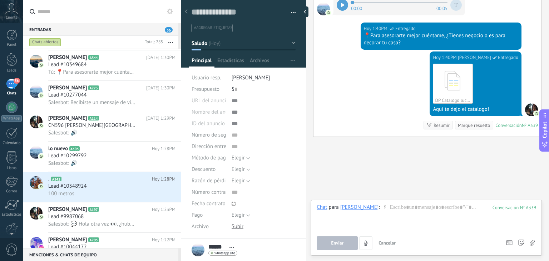
click at [343, 163] on div "Buscar Carga más [DATE] [DATE] Creación: 2 eventos Expandir [DATE] 6:43AM [PERS…" at bounding box center [427, 22] width 243 height 479
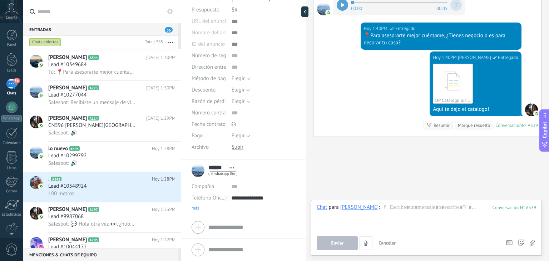
click at [193, 208] on span "más" at bounding box center [196, 209] width 8 height 6
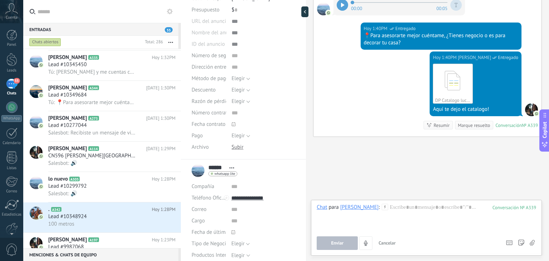
scroll to position [152, 0]
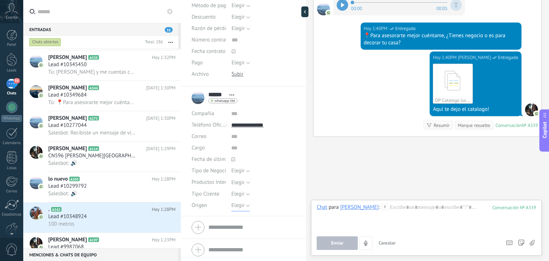
click at [238, 207] on span "Elegir" at bounding box center [237, 205] width 13 height 7
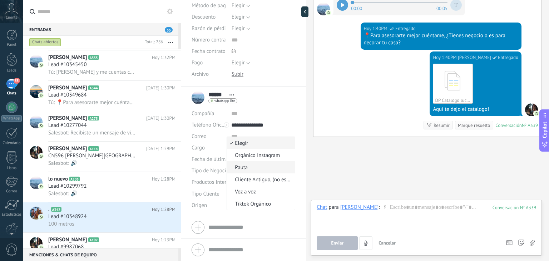
click at [246, 166] on span "Pauta" at bounding box center [260, 167] width 66 height 7
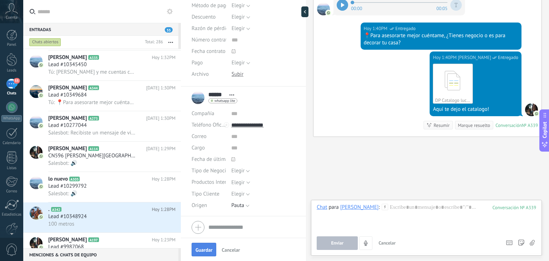
click at [210, 252] on span "Guardar" at bounding box center [204, 249] width 17 height 5
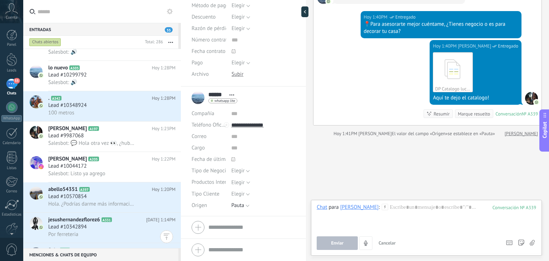
scroll to position [301, 0]
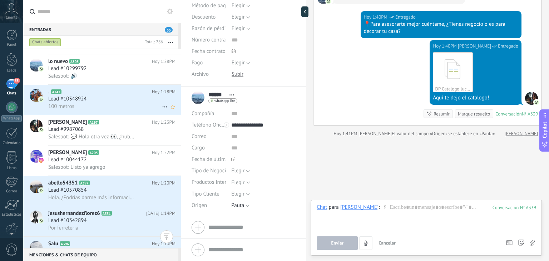
click at [93, 100] on div "Lead #10348924" at bounding box center [111, 98] width 127 height 7
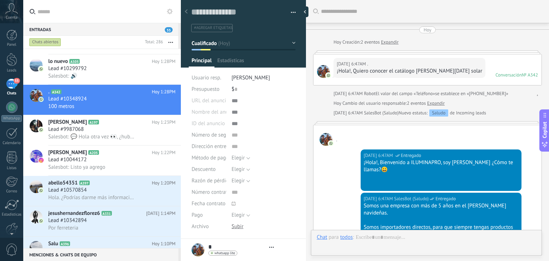
type textarea "**********"
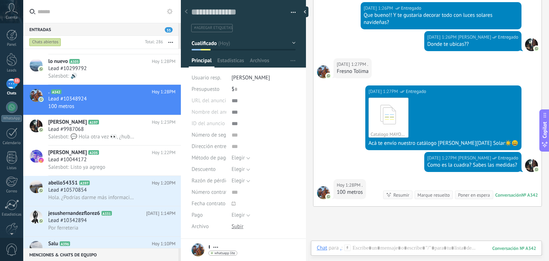
scroll to position [443, 0]
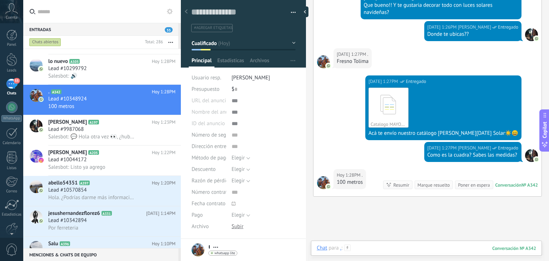
click at [386, 248] on div at bounding box center [427, 255] width 220 height 21
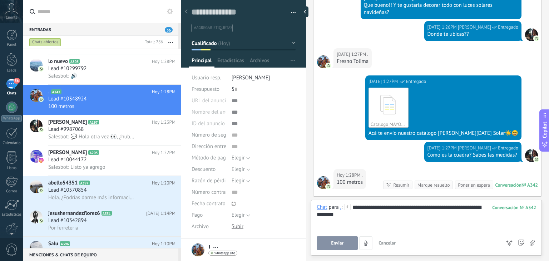
click at [326, 245] on button "Enviar" at bounding box center [337, 243] width 41 height 14
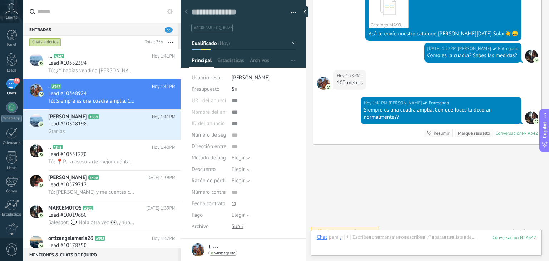
scroll to position [13, 0]
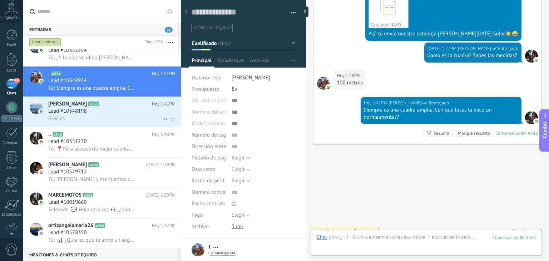
click at [92, 113] on div "Lead #10348198" at bounding box center [111, 111] width 127 height 7
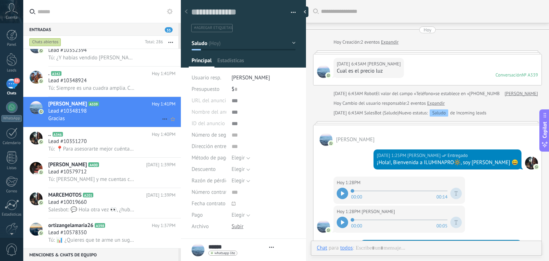
type textarea "**********"
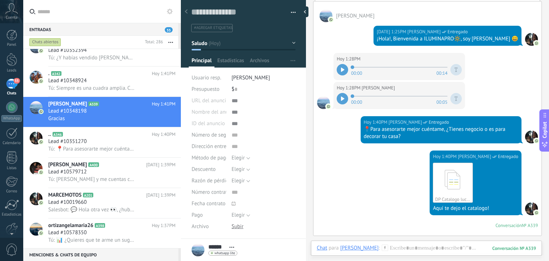
scroll to position [123, 0]
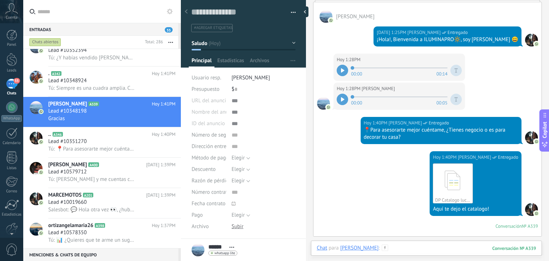
click at [383, 249] on div at bounding box center [427, 255] width 220 height 21
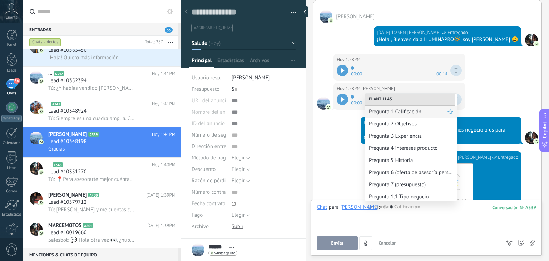
click at [387, 109] on span "Pregunta 1 Calificación" at bounding box center [408, 111] width 79 height 7
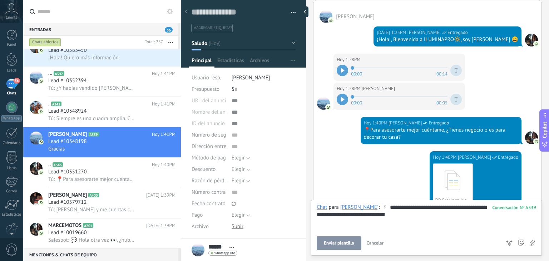
click at [338, 243] on span "Enviar plantilla" at bounding box center [339, 243] width 30 height 5
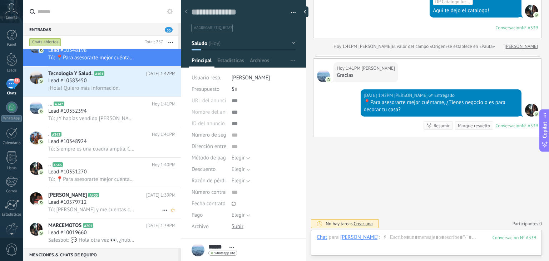
scroll to position [0, 0]
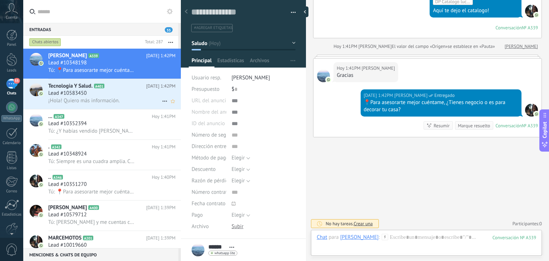
click at [93, 94] on div "Lead #10583450" at bounding box center [111, 93] width 127 height 7
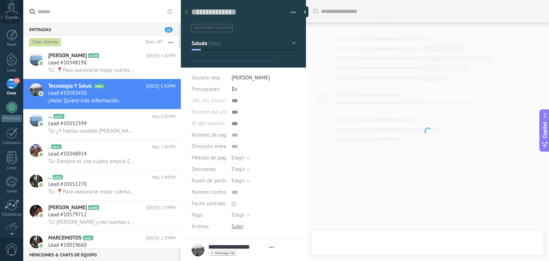
type textarea "**********"
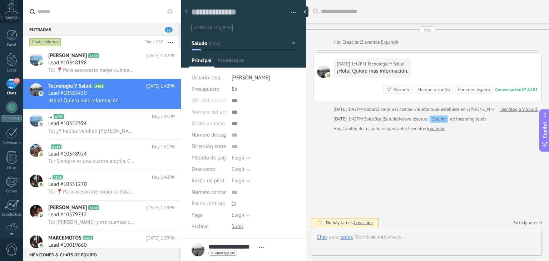
scroll to position [10, 0]
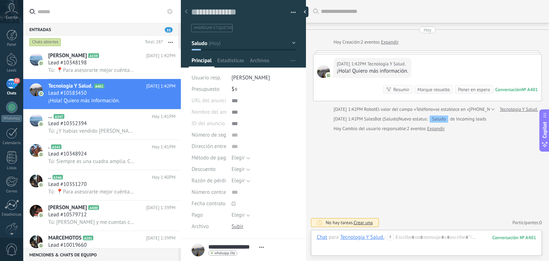
click at [391, 238] on icon at bounding box center [390, 237] width 6 height 6
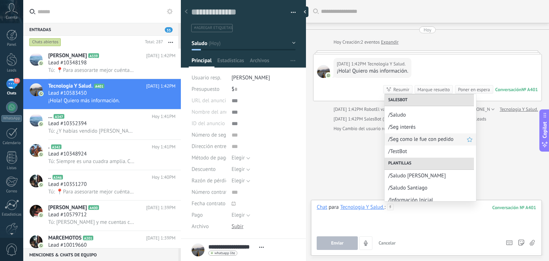
scroll to position [25, 0]
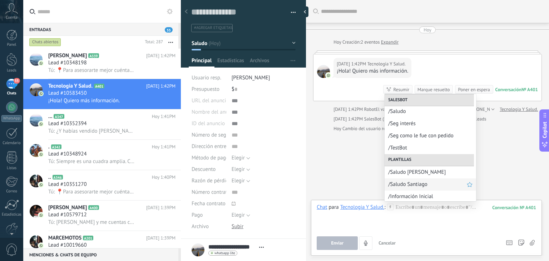
click at [409, 182] on span "/Saludo Santiago" at bounding box center [427, 184] width 79 height 7
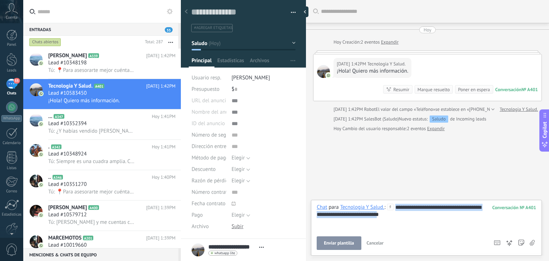
drag, startPoint x: 398, startPoint y: 219, endPoint x: 387, endPoint y: 196, distance: 25.6
click at [387, 196] on div "**********" at bounding box center [427, 130] width 243 height 261
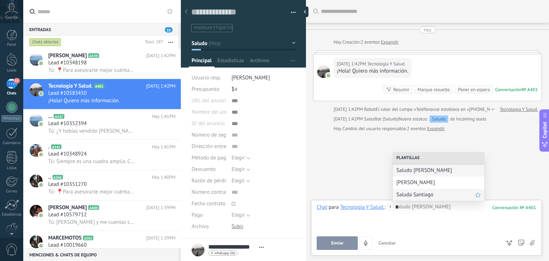
click at [427, 196] on span "Saluda Santiago" at bounding box center [436, 194] width 79 height 7
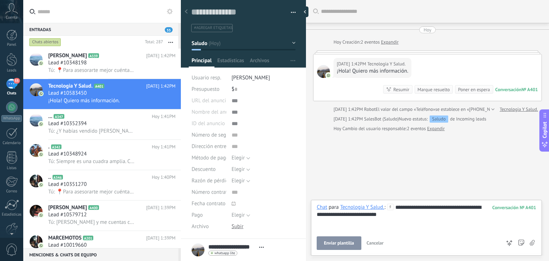
click at [347, 239] on button "Enviar plantilla" at bounding box center [339, 243] width 44 height 14
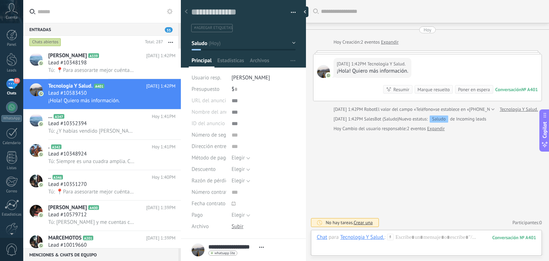
scroll to position [60, 0]
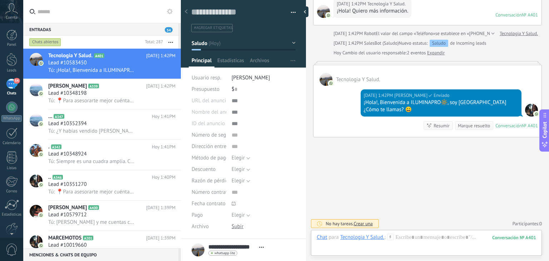
click at [388, 238] on icon at bounding box center [390, 237] width 6 height 6
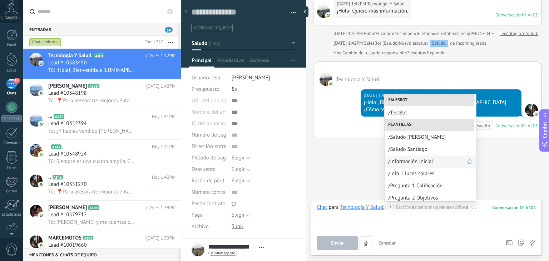
click at [419, 162] on span "/Información Inicial" at bounding box center [427, 161] width 79 height 7
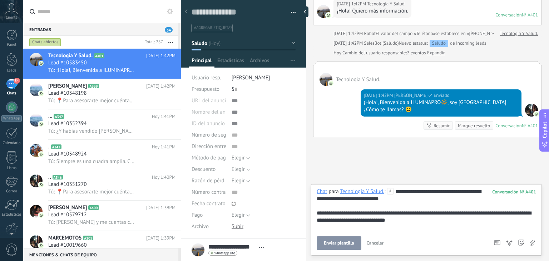
click at [350, 242] on span "Enviar plantilla" at bounding box center [339, 243] width 30 height 5
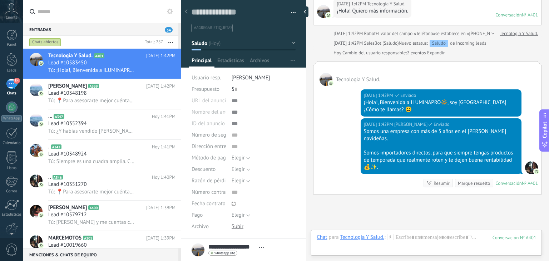
scroll to position [118, 0]
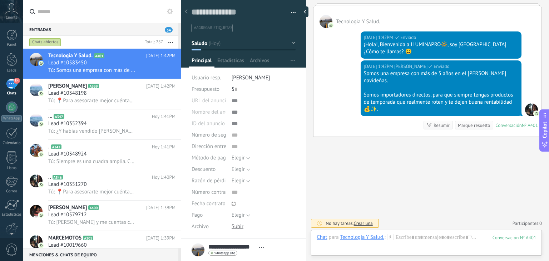
click at [389, 235] on icon at bounding box center [390, 237] width 6 height 6
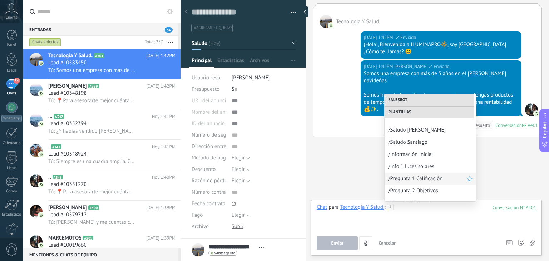
scroll to position [83, 0]
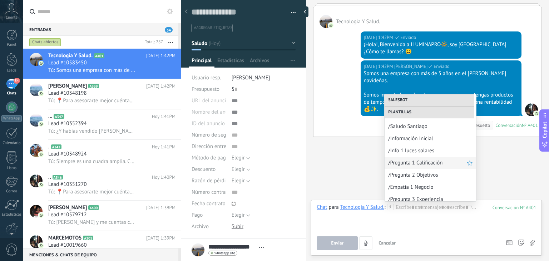
click at [416, 161] on span "/Pregunta 1 Calificación" at bounding box center [427, 162] width 79 height 7
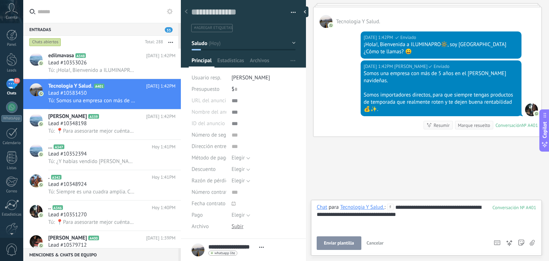
click at [346, 245] on span "Enviar plantilla" at bounding box center [339, 243] width 30 height 5
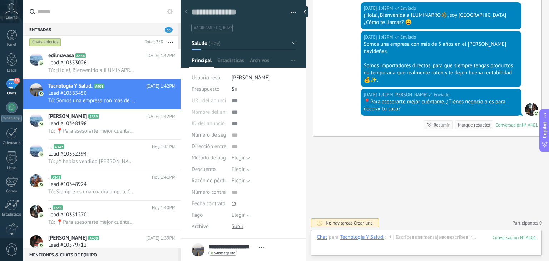
scroll to position [79, 0]
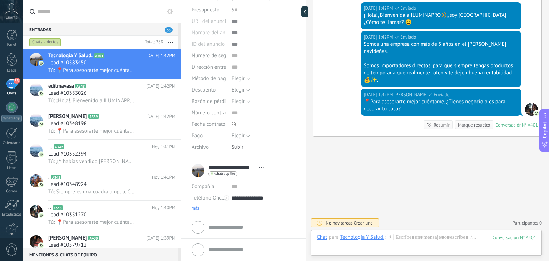
click at [196, 208] on span "más" at bounding box center [196, 209] width 8 height 6
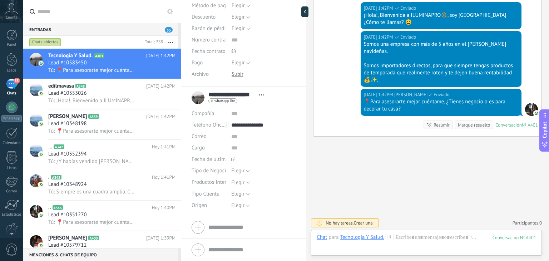
click at [240, 202] on span "Elegir" at bounding box center [237, 205] width 13 height 7
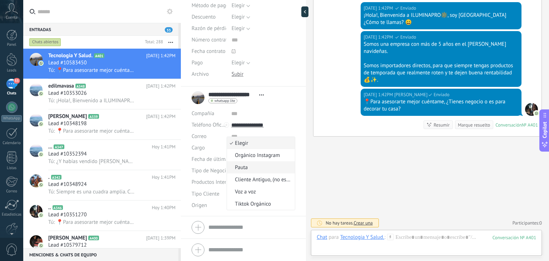
click at [245, 165] on span "Pauta" at bounding box center [260, 167] width 66 height 7
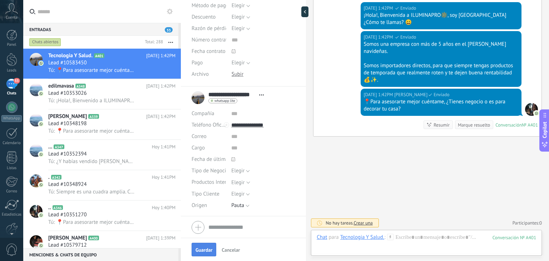
click at [203, 247] on span "Guardar" at bounding box center [204, 249] width 17 height 5
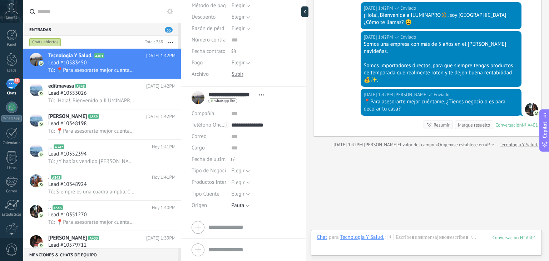
scroll to position [159, 0]
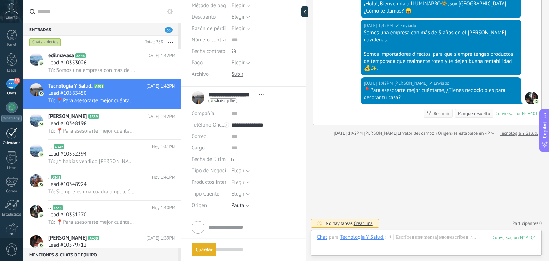
click at [9, 132] on div at bounding box center [11, 133] width 11 height 11
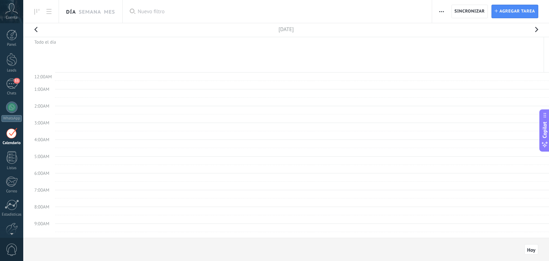
scroll to position [134, 0]
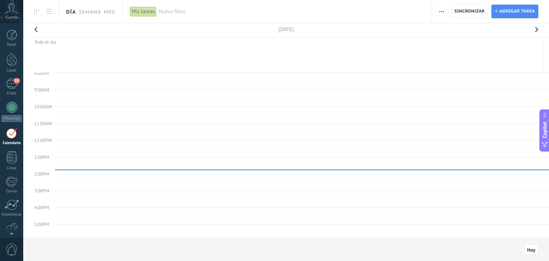
click at [169, 10] on span "Nuevo filtro" at bounding box center [291, 11] width 266 height 7
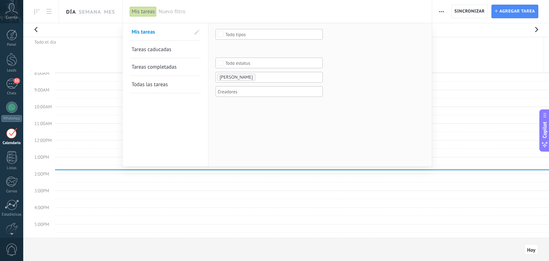
click at [262, 77] on ul "[PERSON_NAME]" at bounding box center [267, 77] width 100 height 9
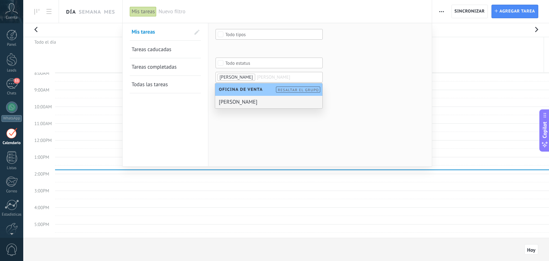
click at [253, 99] on div "[PERSON_NAME]" at bounding box center [268, 102] width 107 height 13
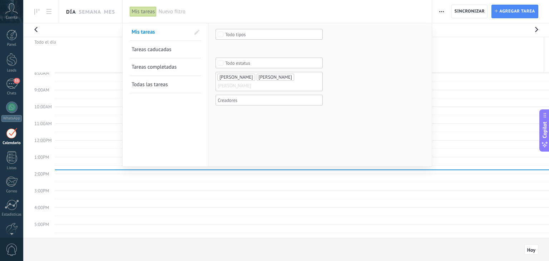
click at [332, 84] on form "Seleccionar todo Seguimiento Reunión Llamada Despachar Pedido Todo tipos Incomi…" at bounding box center [320, 71] width 209 height 85
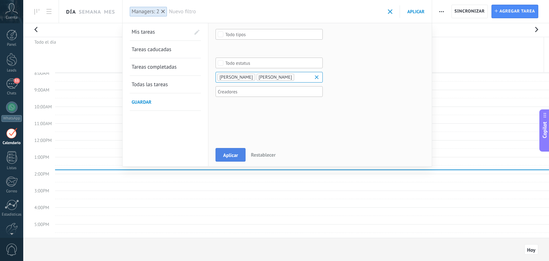
click at [235, 156] on span "Aplicar" at bounding box center [230, 155] width 15 height 5
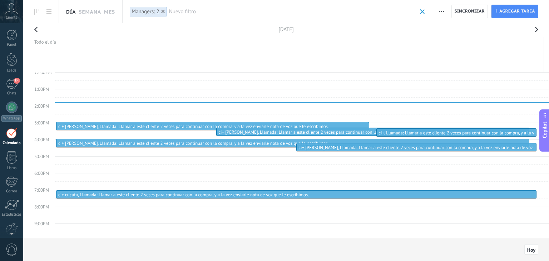
scroll to position [207, 0]
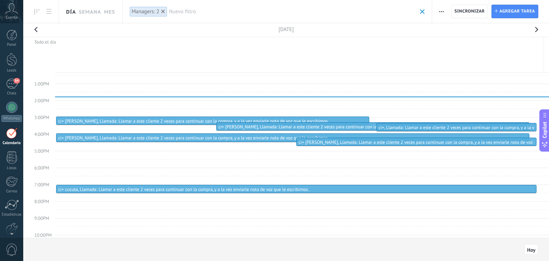
drag, startPoint x: 232, startPoint y: 190, endPoint x: 229, endPoint y: 180, distance: 10.7
click at [229, 180] on div "12:00AM 1:00AM 2:00AM 3:00AM 4:00AM 5:00AM 6:00AM 7:00AM 8:00AM 9:00AM 10:00AM …" at bounding box center [289, 67] width 520 height 403
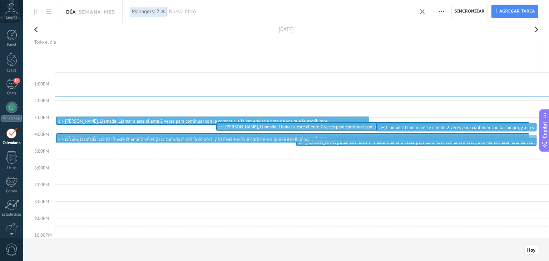
drag, startPoint x: 232, startPoint y: 188, endPoint x: 221, endPoint y: 139, distance: 49.9
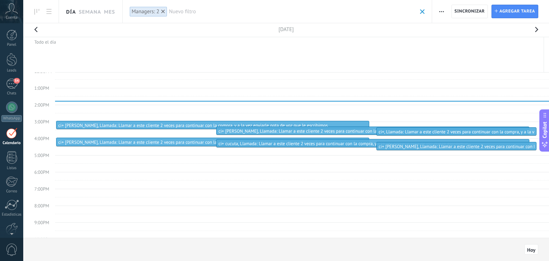
scroll to position [202, 0]
click at [7, 89] on link "53 Chats" at bounding box center [11, 87] width 23 height 17
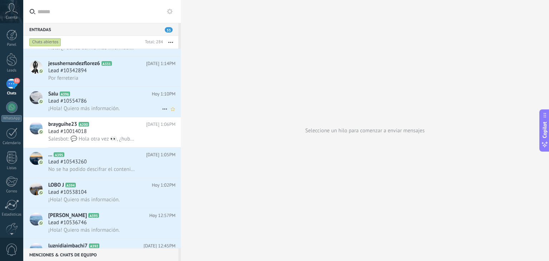
scroll to position [578, 0]
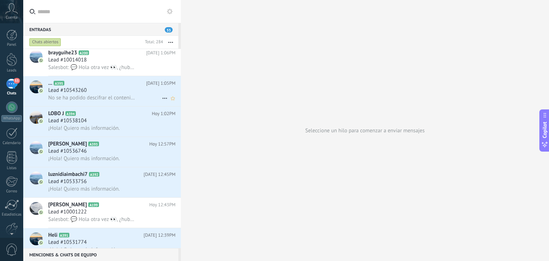
click at [123, 99] on span "No se ha podido descifrar el contenido del mensaje. El mensaje no puede leerse …" at bounding box center [92, 97] width 88 height 7
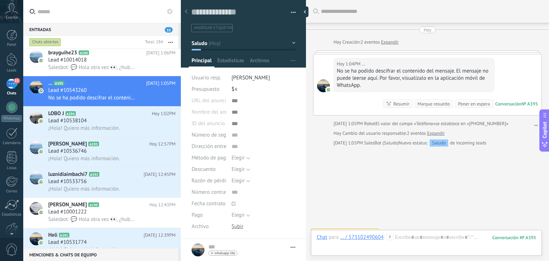
scroll to position [10, 0]
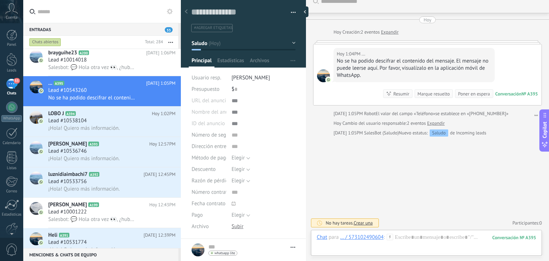
click at [388, 238] on icon at bounding box center [390, 237] width 6 height 6
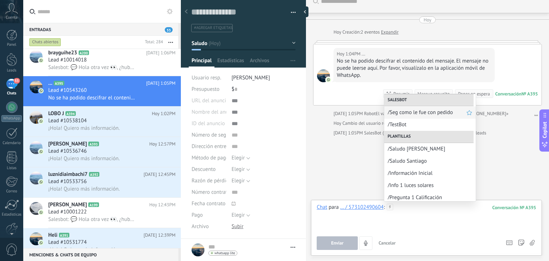
scroll to position [49, 0]
click at [409, 161] on span "/Saludo Santiago" at bounding box center [427, 160] width 79 height 7
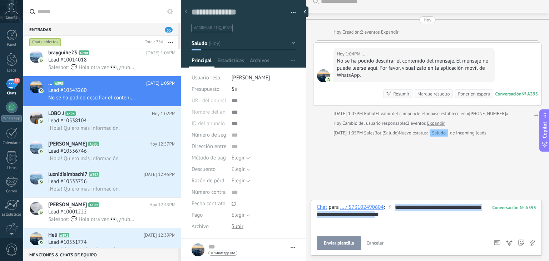
drag, startPoint x: 397, startPoint y: 215, endPoint x: 356, endPoint y: 183, distance: 51.4
click at [356, 183] on div "**********" at bounding box center [427, 130] width 243 height 261
click at [342, 245] on span "Enviar plantilla" at bounding box center [339, 243] width 30 height 5
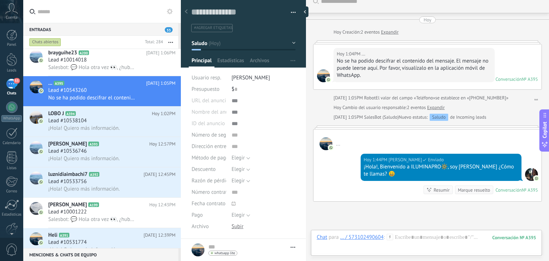
scroll to position [3, 0]
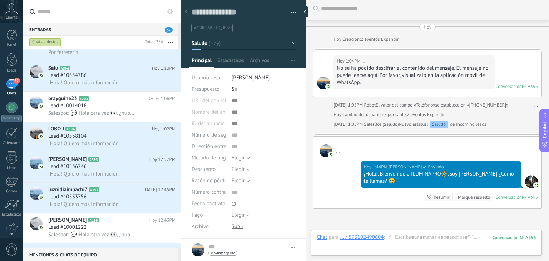
click at [392, 238] on icon at bounding box center [390, 237] width 6 height 6
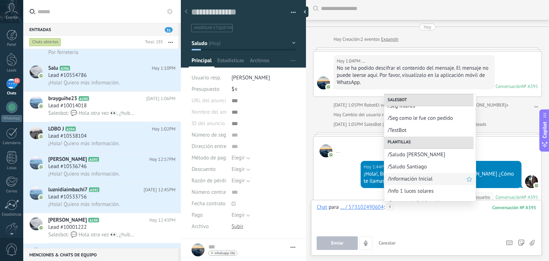
scroll to position [43, 0]
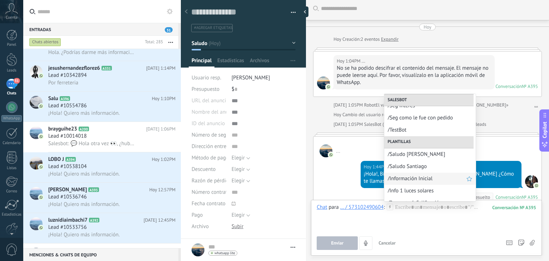
click at [400, 181] on span "/Información Inicial" at bounding box center [427, 178] width 79 height 7
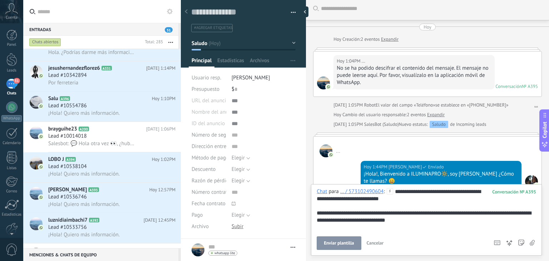
click at [344, 240] on button "Enviar plantilla" at bounding box center [339, 243] width 44 height 14
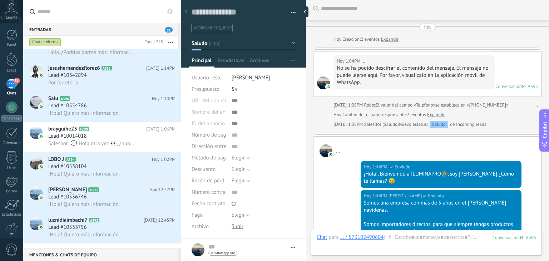
scroll to position [146, 0]
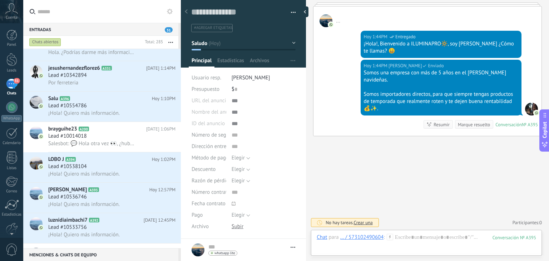
drag, startPoint x: 385, startPoint y: 233, endPoint x: 394, endPoint y: 238, distance: 9.9
click at [394, 238] on div "Chat para ... / 573102490604 : 395" at bounding box center [427, 244] width 220 height 21
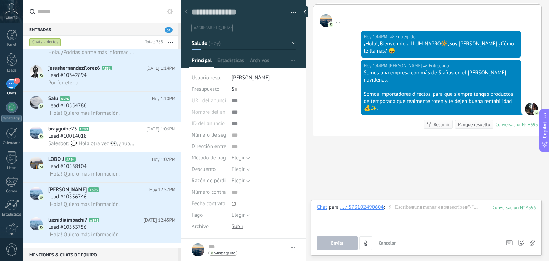
click at [392, 207] on icon at bounding box center [390, 207] width 6 height 6
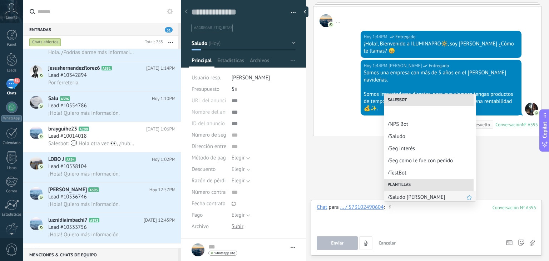
scroll to position [57, 0]
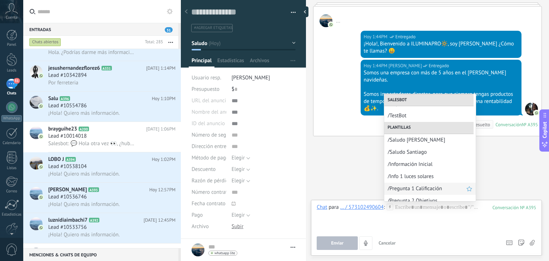
click at [407, 185] on div "/Pregunta 1 Calificación" at bounding box center [430, 189] width 92 height 12
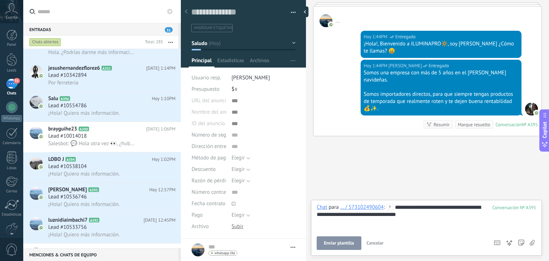
click at [327, 238] on button "Enviar plantilla" at bounding box center [339, 243] width 44 height 14
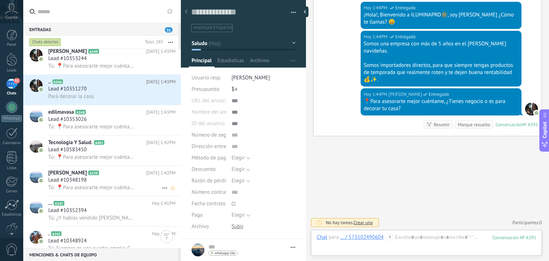
scroll to position [0, 0]
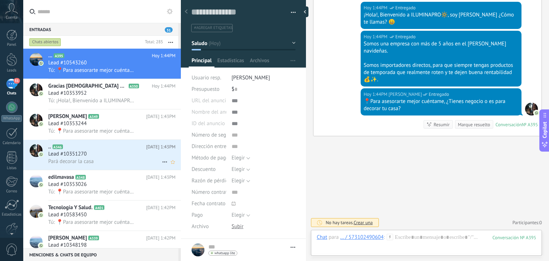
click at [119, 151] on h2 ".. A346" at bounding box center [97, 146] width 98 height 7
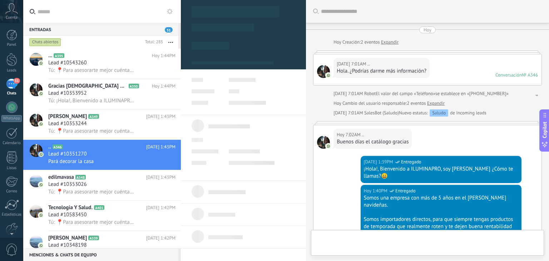
scroll to position [176, 0]
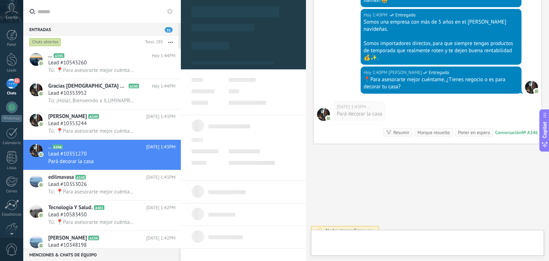
type textarea "**********"
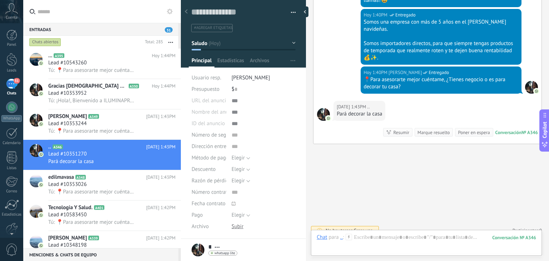
click at [351, 238] on icon at bounding box center [349, 237] width 6 height 6
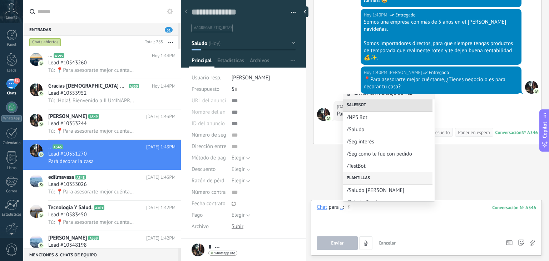
scroll to position [8, 0]
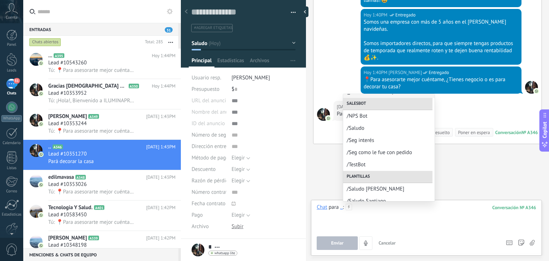
click at [364, 212] on div at bounding box center [427, 217] width 220 height 27
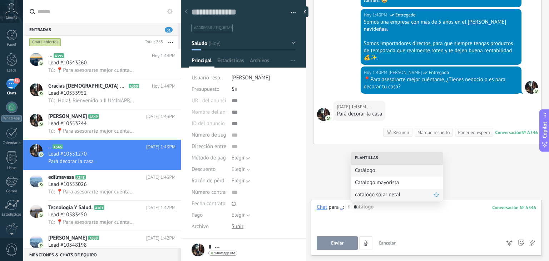
click at [373, 197] on span "catalogo solar detal" at bounding box center [394, 194] width 79 height 7
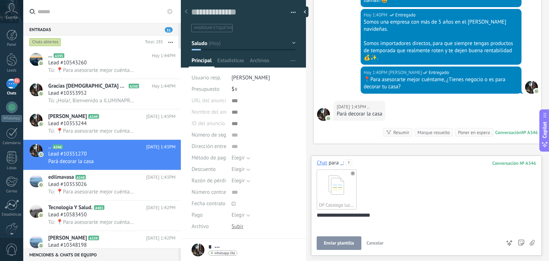
click at [338, 244] on span "Enviar plantilla" at bounding box center [339, 243] width 30 height 5
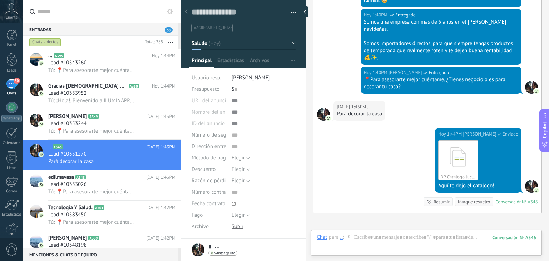
scroll to position [245, 0]
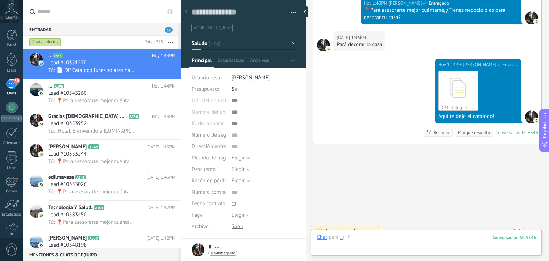
click at [389, 236] on div at bounding box center [427, 244] width 220 height 21
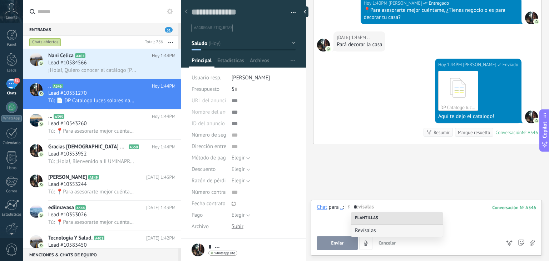
click at [389, 236] on div "Revísalas" at bounding box center [397, 231] width 92 height 12
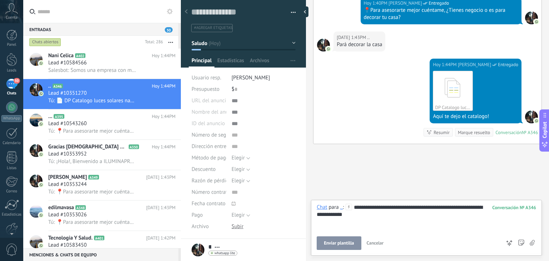
click at [343, 243] on span "Enviar plantilla" at bounding box center [339, 243] width 30 height 5
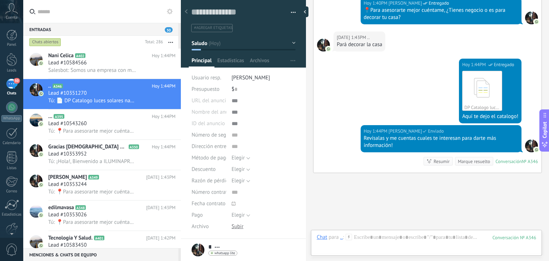
scroll to position [274, 0]
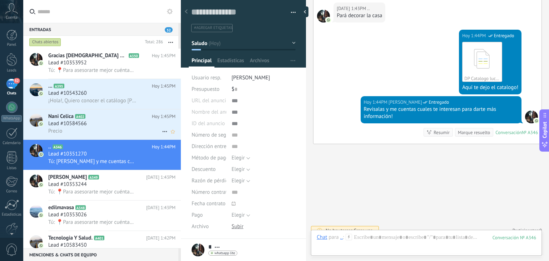
click at [100, 119] on h2 "Nani Celica A402" at bounding box center [100, 116] width 104 height 7
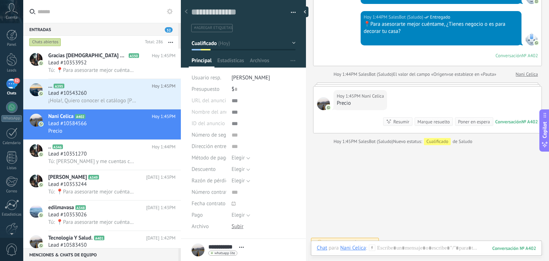
scroll to position [260, 0]
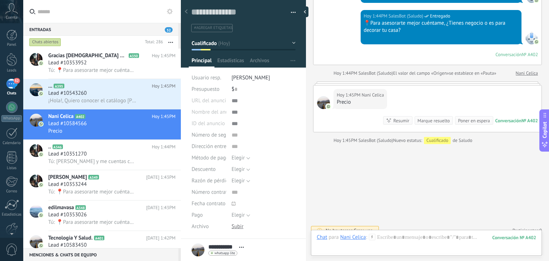
click at [374, 236] on icon at bounding box center [372, 237] width 6 height 6
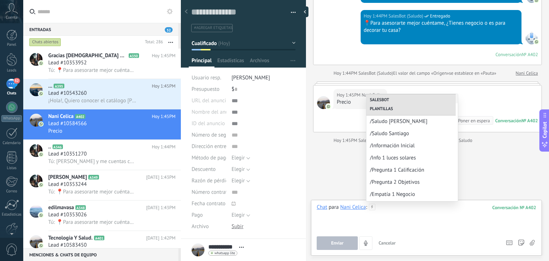
scroll to position [77, 0]
click at [395, 166] on span "/Pregunta 1 Calificación" at bounding box center [409, 169] width 79 height 7
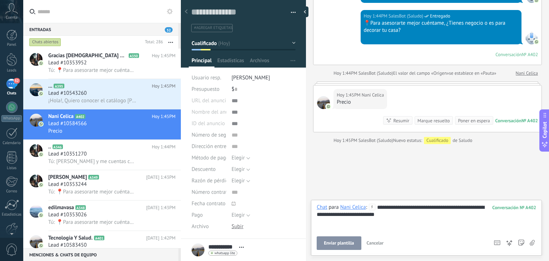
click at [342, 243] on span "Enviar plantilla" at bounding box center [339, 243] width 30 height 5
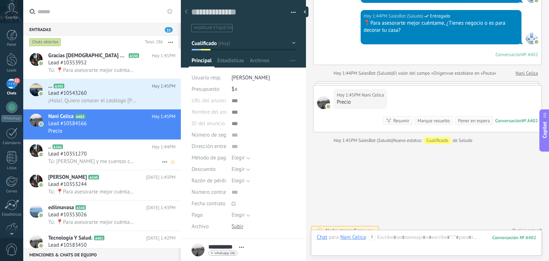
scroll to position [239, 0]
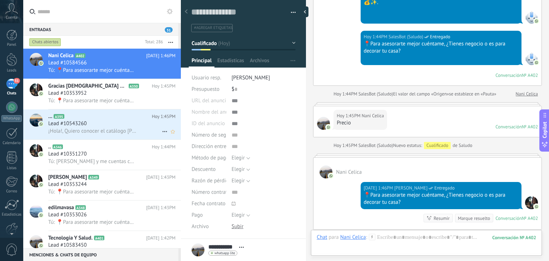
click at [74, 126] on span "Lead #10543260" at bounding box center [67, 123] width 39 height 7
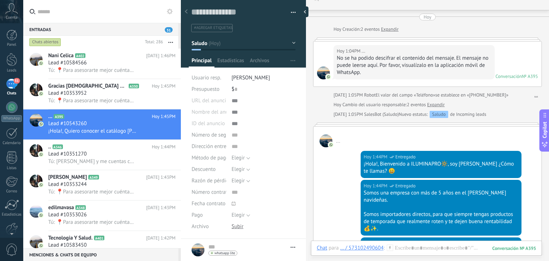
scroll to position [204, 0]
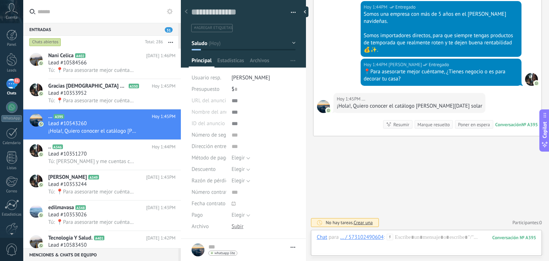
click at [392, 237] on icon at bounding box center [390, 237] width 6 height 6
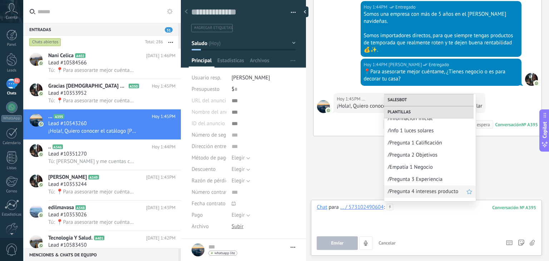
scroll to position [100, 0]
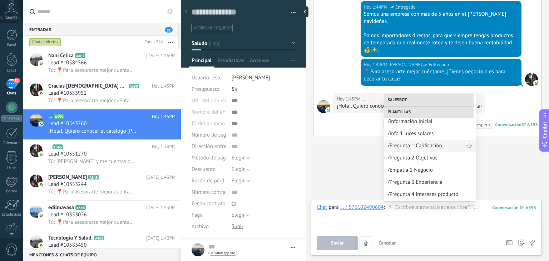
click at [414, 146] on span "/Pregunta 1 Calificación" at bounding box center [427, 145] width 79 height 7
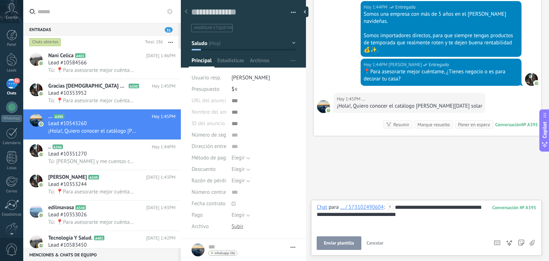
click at [339, 250] on div "**********" at bounding box center [426, 228] width 231 height 56
click at [339, 245] on span "Enviar plantilla" at bounding box center [339, 243] width 30 height 5
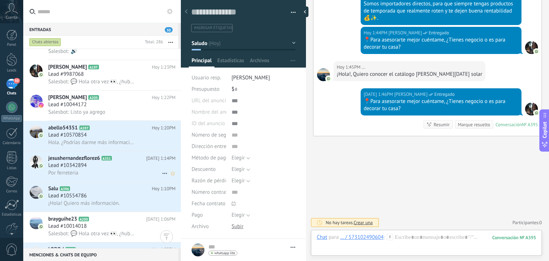
scroll to position [545, 0]
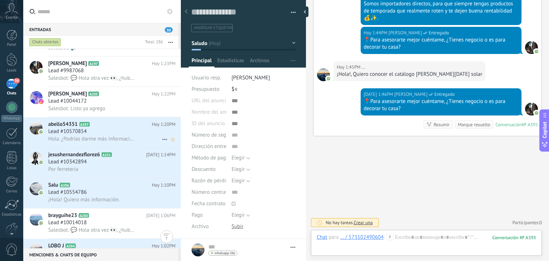
click at [92, 142] on span "Hola. ¿Podrías darme más información?" at bounding box center [92, 139] width 88 height 7
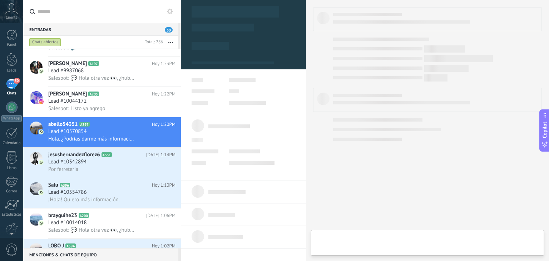
scroll to position [10, 0]
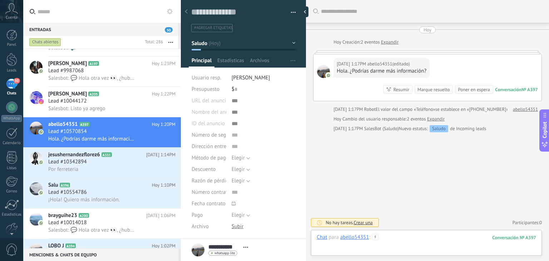
click at [380, 238] on div at bounding box center [427, 244] width 220 height 21
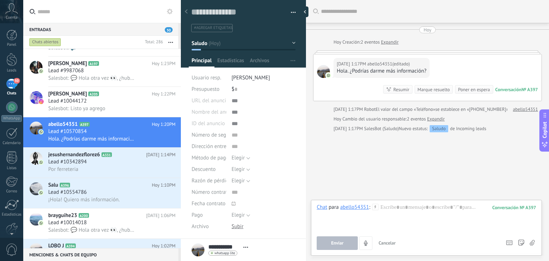
click at [374, 207] on icon at bounding box center [375, 207] width 6 height 6
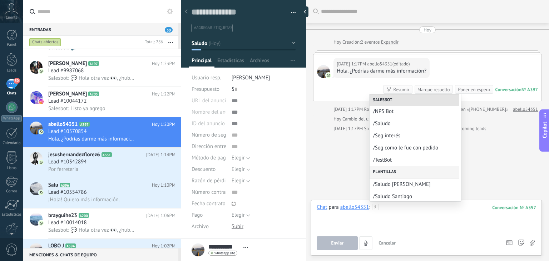
scroll to position [14, 0]
click at [402, 195] on span "/Saludo Santiago" at bounding box center [412, 195] width 79 height 7
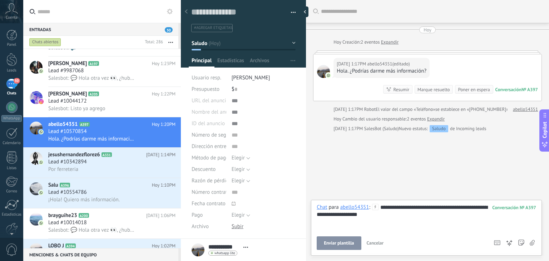
click at [350, 242] on span "Enviar plantilla" at bounding box center [339, 243] width 30 height 5
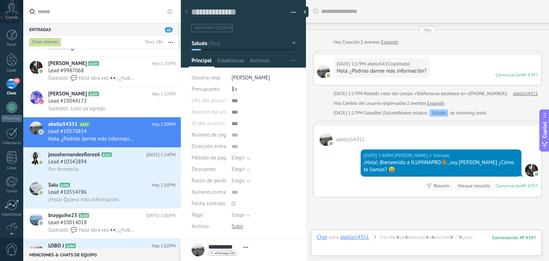
scroll to position [60, 0]
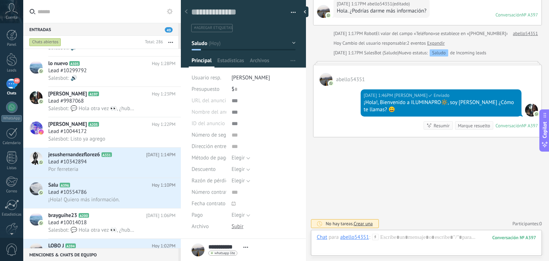
click at [375, 234] on use at bounding box center [375, 237] width 6 height 6
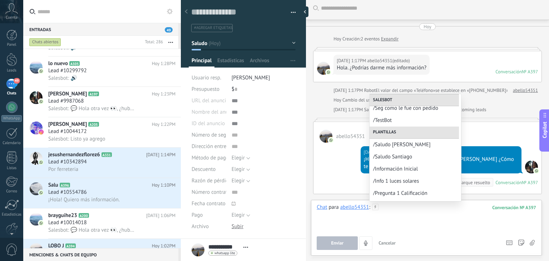
scroll to position [60, 0]
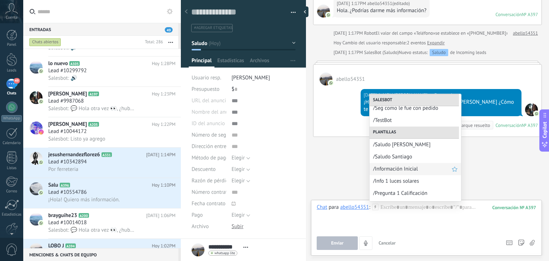
click at [413, 168] on span "/Información Inicial" at bounding box center [412, 169] width 79 height 7
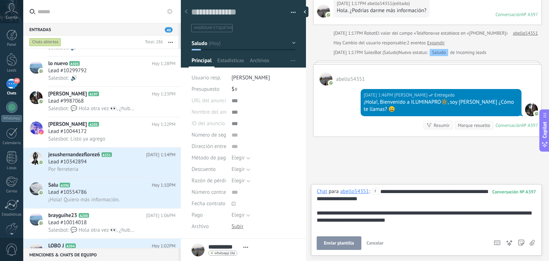
click at [340, 243] on span "Enviar plantilla" at bounding box center [339, 243] width 30 height 5
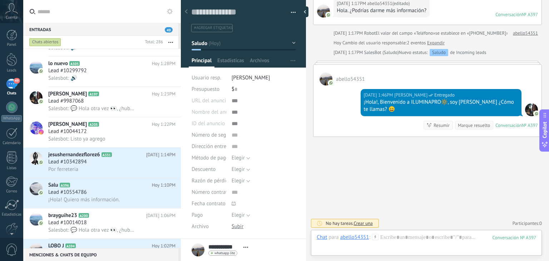
scroll to position [118, 0]
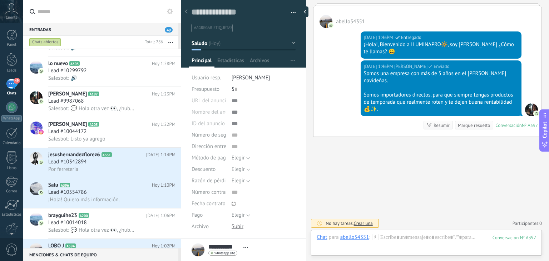
click at [376, 238] on icon at bounding box center [375, 237] width 6 height 6
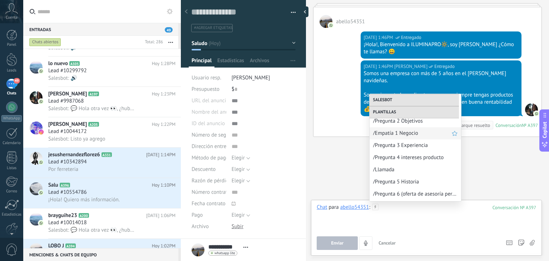
scroll to position [108, 0]
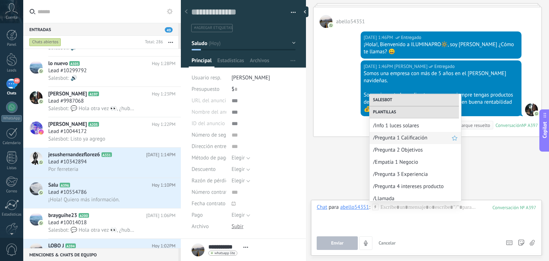
click at [413, 137] on span "/Pregunta 1 Calificación" at bounding box center [412, 137] width 79 height 7
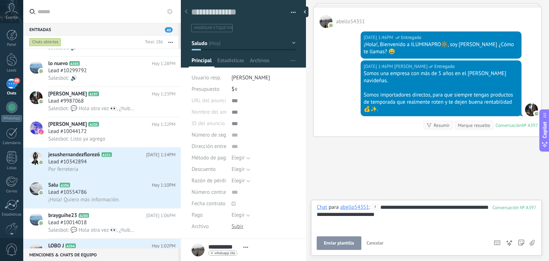
click at [341, 246] on span "Enviar plantilla" at bounding box center [339, 243] width 30 height 5
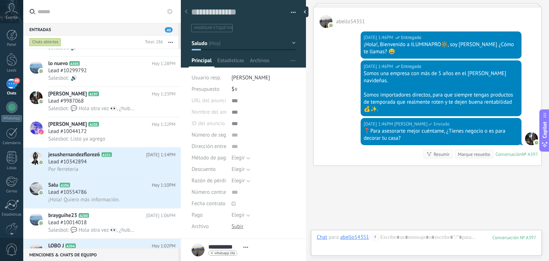
scroll to position [147, 0]
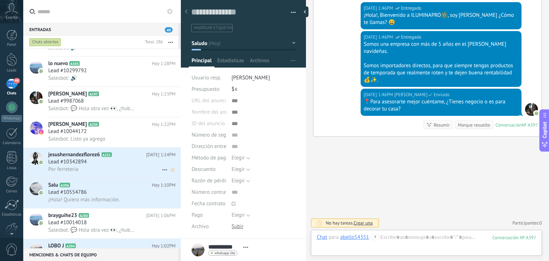
click at [93, 171] on div "Por ferreteria" at bounding box center [111, 170] width 127 height 8
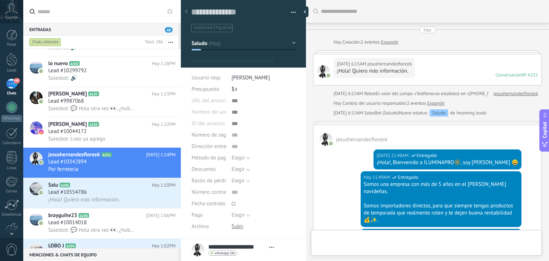
type textarea "**********"
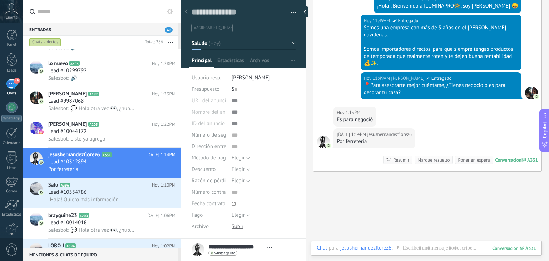
scroll to position [158, 0]
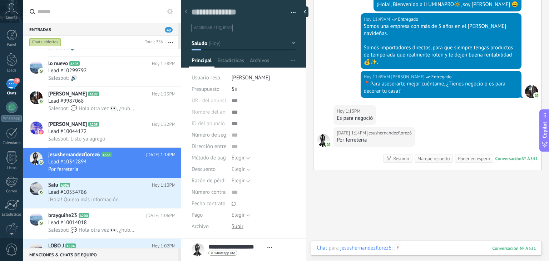
click at [420, 249] on div at bounding box center [427, 255] width 220 height 21
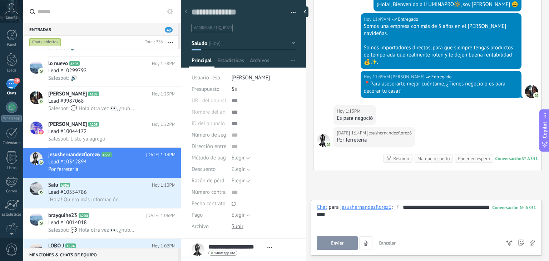
click at [420, 216] on div "**********" at bounding box center [427, 217] width 220 height 27
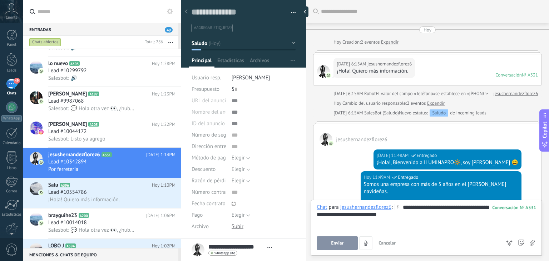
click at [420, 216] on div "**********" at bounding box center [427, 217] width 220 height 27
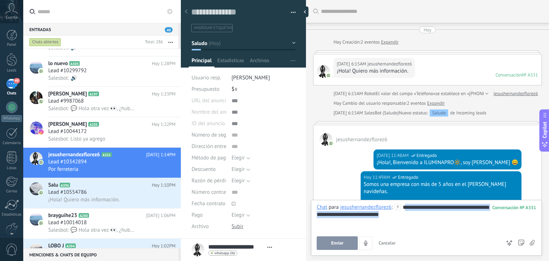
drag, startPoint x: 420, startPoint y: 216, endPoint x: 407, endPoint y: 206, distance: 16.2
click at [407, 206] on div "**********" at bounding box center [427, 217] width 220 height 27
click at [337, 241] on span "Enviar" at bounding box center [337, 243] width 13 height 5
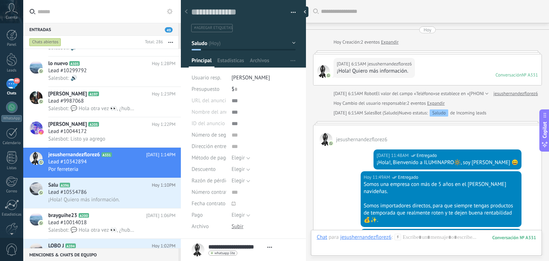
scroll to position [223, 0]
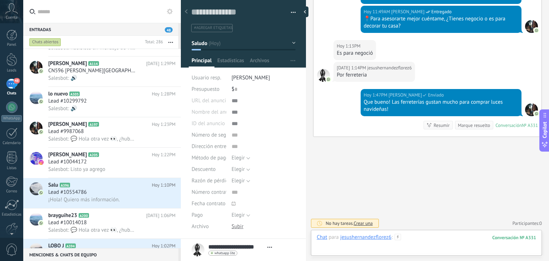
click at [403, 238] on div at bounding box center [427, 244] width 220 height 21
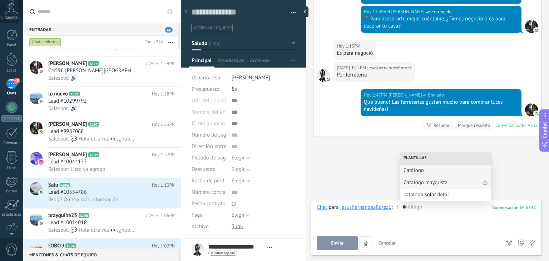
click at [435, 185] on span "Catalogo mayorista" at bounding box center [443, 182] width 79 height 7
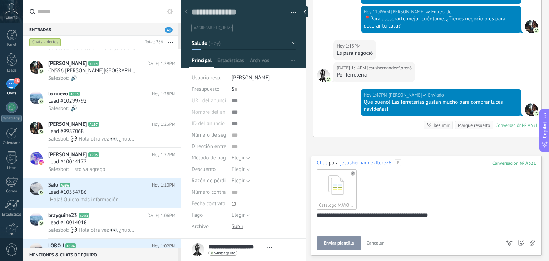
click at [346, 241] on span "Enviar plantilla" at bounding box center [339, 243] width 30 height 5
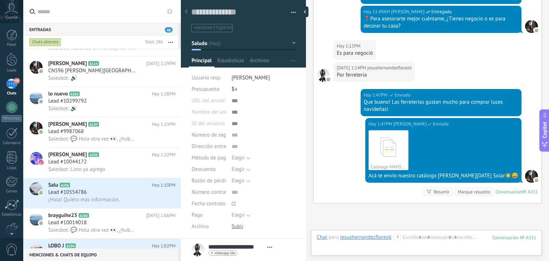
scroll to position [290, 0]
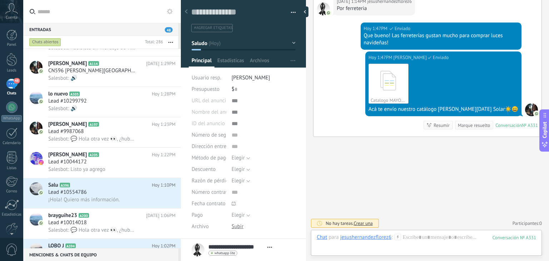
click at [399, 236] on icon at bounding box center [398, 237] width 6 height 6
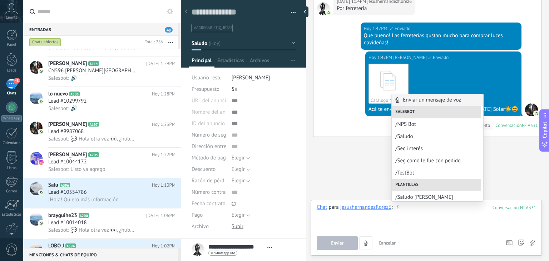
click at [408, 211] on div at bounding box center [427, 217] width 220 height 27
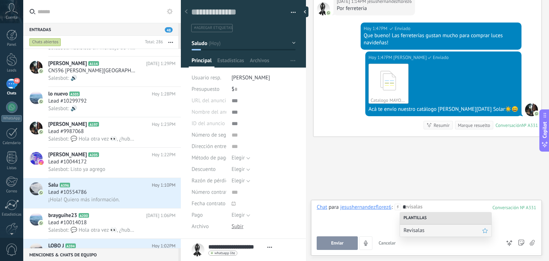
click at [414, 228] on span "Revísalas" at bounding box center [443, 230] width 79 height 7
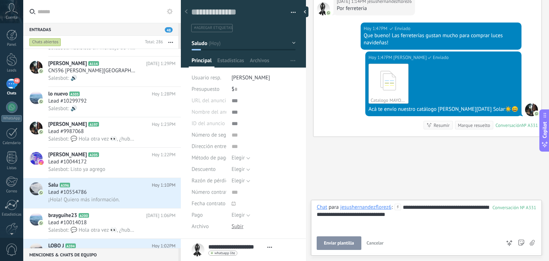
click at [423, 210] on div "**********" at bounding box center [427, 217] width 220 height 27
click at [352, 241] on button "Enviar" at bounding box center [337, 243] width 41 height 14
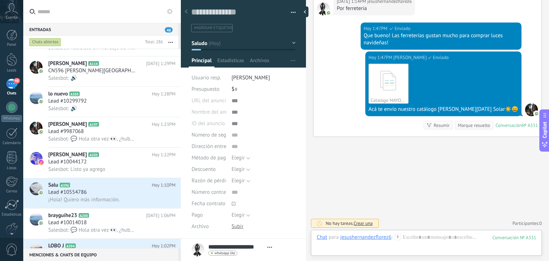
scroll to position [319, 0]
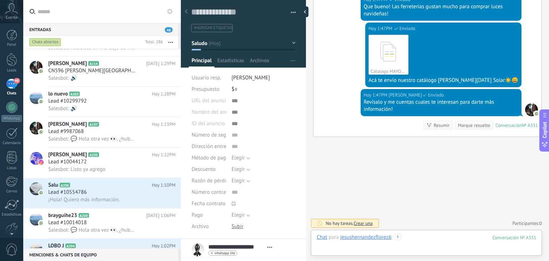
click at [404, 235] on div at bounding box center [427, 244] width 220 height 21
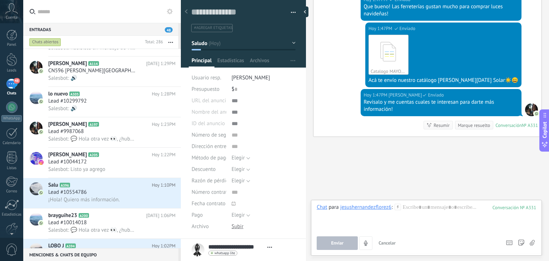
click at [398, 207] on use at bounding box center [398, 207] width 6 height 6
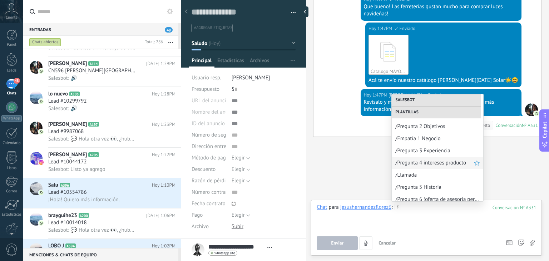
scroll to position [155, 0]
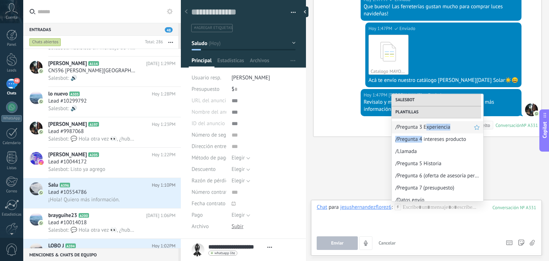
drag, startPoint x: 422, startPoint y: 133, endPoint x: 425, endPoint y: 122, distance: 11.4
click at [425, 122] on div "Enviar un mensaje de voz Salesbot /NPS Bot /Saludo /Seg interés /Seg como le fu…" at bounding box center [438, 147] width 92 height 107
click at [425, 122] on div "/Pregunta 3 Experiencia" at bounding box center [438, 127] width 92 height 12
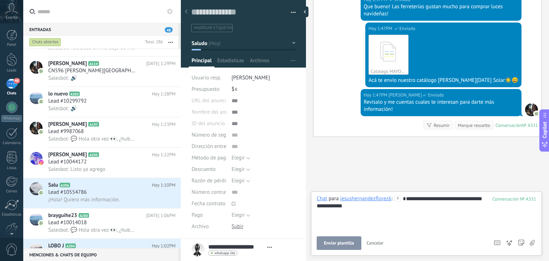
click at [424, 198] on div "**********" at bounding box center [427, 213] width 220 height 36
click at [425, 199] on div "**********" at bounding box center [427, 213] width 220 height 36
click at [333, 242] on span "Enviar" at bounding box center [337, 243] width 13 height 5
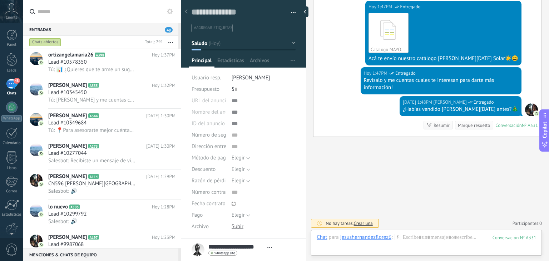
scroll to position [79, 0]
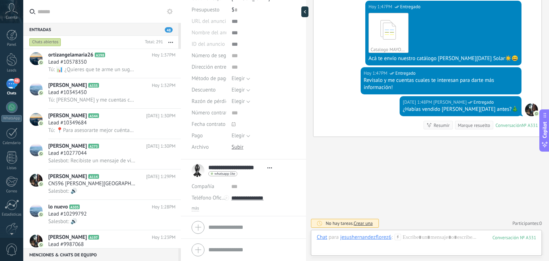
click at [205, 207] on div "más" at bounding box center [244, 209] width 104 height 6
click at [197, 209] on span "más" at bounding box center [196, 209] width 8 height 6
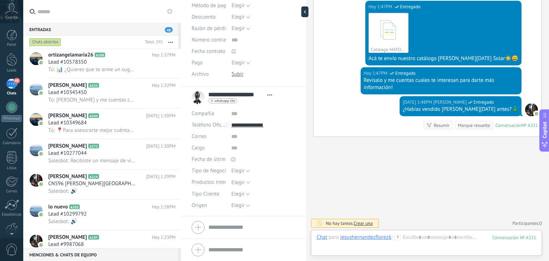
scroll to position [152, 0]
click at [233, 209] on button "Elegir" at bounding box center [240, 205] width 19 height 11
click at [254, 166] on span "Pauta" at bounding box center [260, 167] width 66 height 7
click at [236, 193] on span "Elegir" at bounding box center [237, 194] width 13 height 7
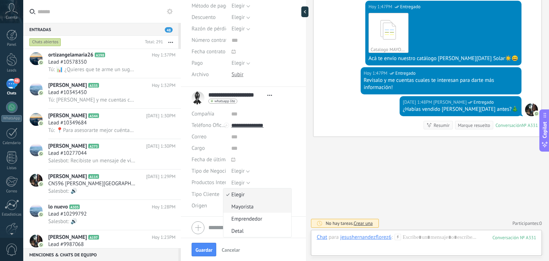
click at [243, 204] on span "Mayorista" at bounding box center [256, 206] width 66 height 7
click at [240, 173] on span "Elegir" at bounding box center [237, 171] width 13 height 7
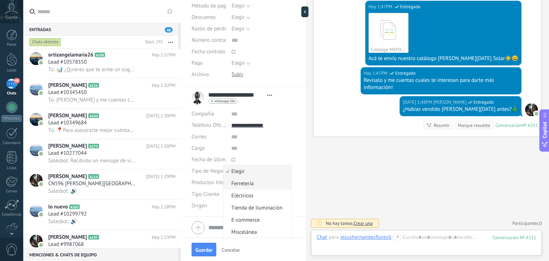
click at [241, 180] on span "Ferretería" at bounding box center [256, 183] width 66 height 7
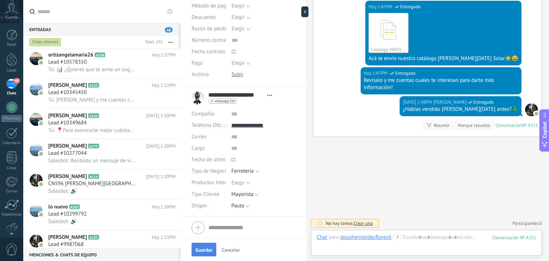
click at [202, 247] on span "Guardar" at bounding box center [204, 249] width 17 height 5
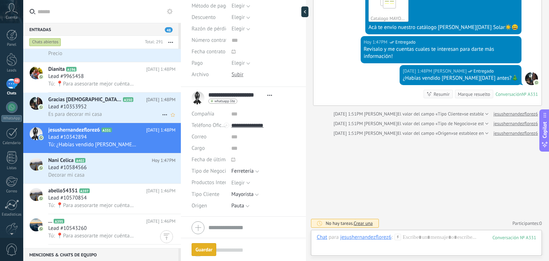
scroll to position [0, 0]
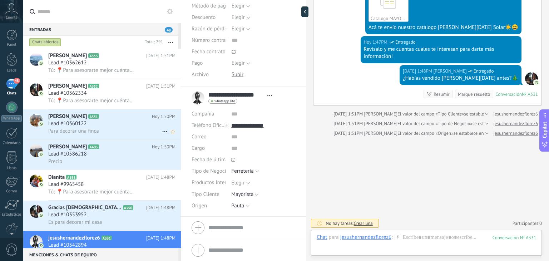
click at [101, 131] on h3 "Para decorar una finca" at bounding box center [75, 131] width 54 height 7
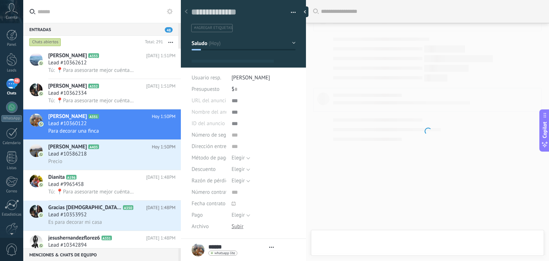
type textarea "**********"
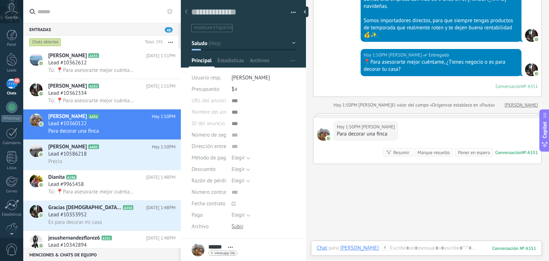
scroll to position [91, 0]
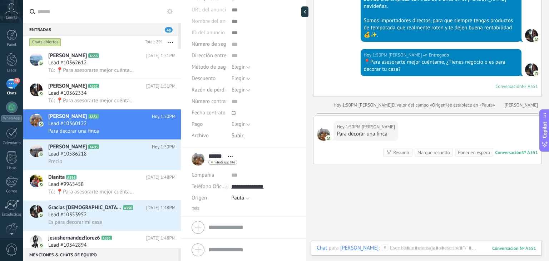
click at [200, 202] on div "Origen" at bounding box center [209, 197] width 34 height 11
click at [196, 206] on span "más" at bounding box center [196, 209] width 8 height 6
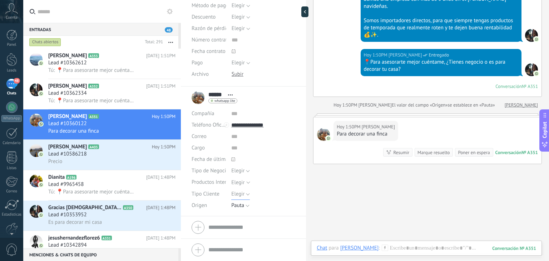
click at [239, 193] on span "Elegir" at bounding box center [237, 194] width 13 height 7
click at [241, 228] on span "Detal" at bounding box center [256, 230] width 66 height 7
click at [203, 243] on button "Guardar" at bounding box center [204, 250] width 25 height 14
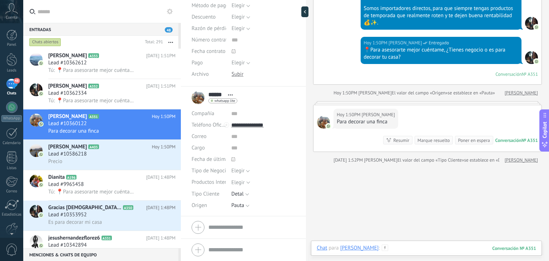
click at [370, 248] on div at bounding box center [427, 255] width 220 height 21
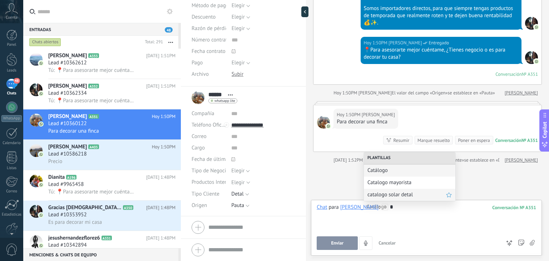
click at [396, 194] on span "catalogo solar detal" at bounding box center [407, 194] width 79 height 7
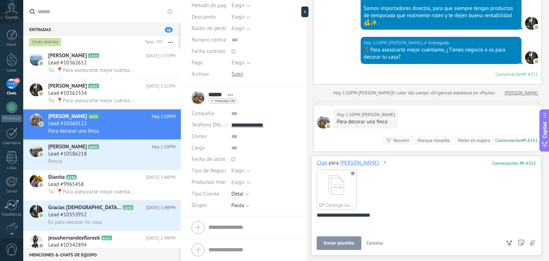
click at [345, 239] on button "Enviar plantilla" at bounding box center [339, 243] width 44 height 14
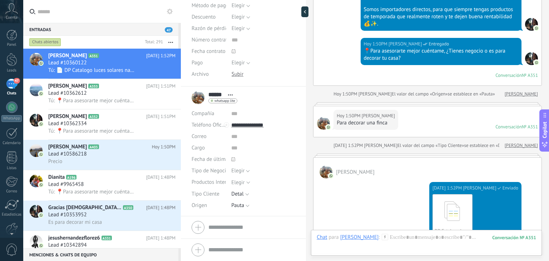
scroll to position [326, 0]
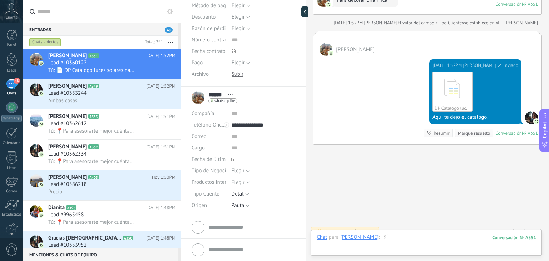
click at [385, 240] on div at bounding box center [427, 244] width 220 height 21
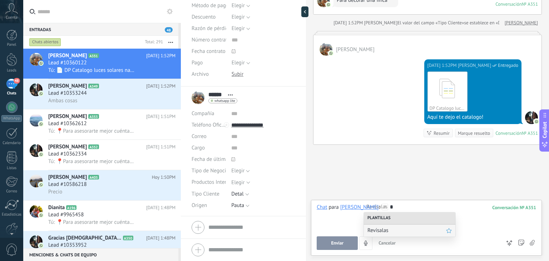
click at [384, 229] on span "Revísalas" at bounding box center [407, 230] width 79 height 7
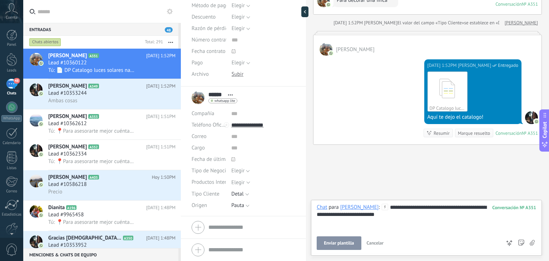
click at [354, 240] on button "Enviar plantilla" at bounding box center [339, 243] width 44 height 14
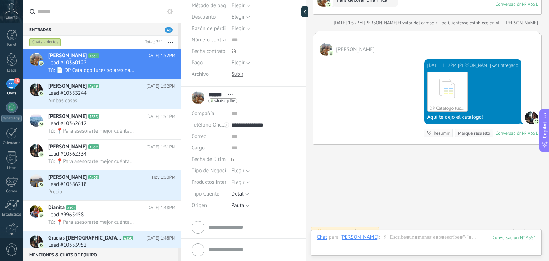
scroll to position [355, 0]
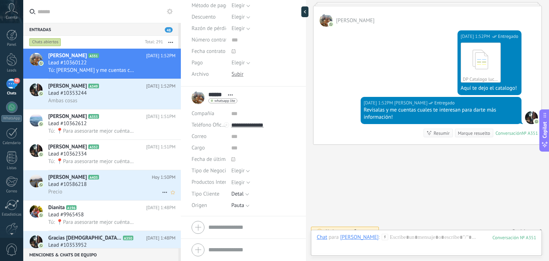
click at [87, 179] on span "Deyanira Serge Cantillo" at bounding box center [67, 177] width 39 height 7
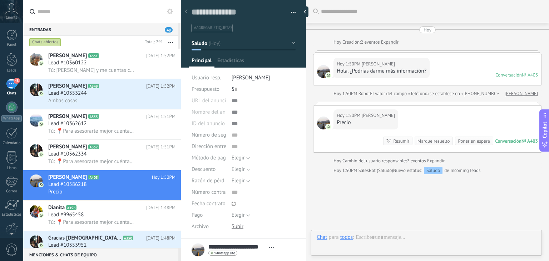
type textarea "**********"
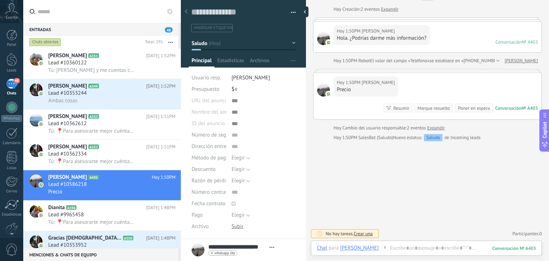
scroll to position [79, 0]
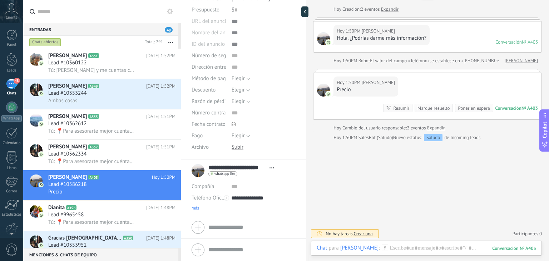
click at [192, 209] on span "más" at bounding box center [196, 209] width 8 height 6
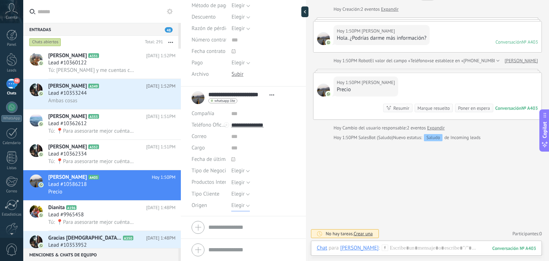
click at [233, 204] on span "Elegir" at bounding box center [237, 205] width 13 height 7
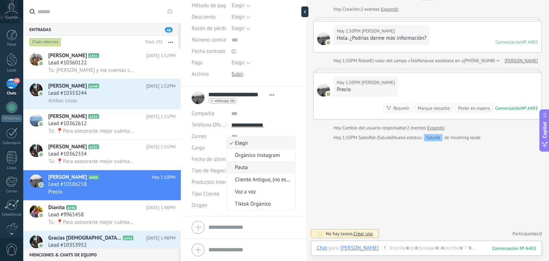
click at [250, 169] on span "Pauta" at bounding box center [260, 167] width 66 height 7
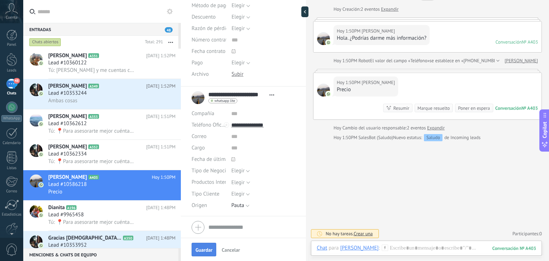
click at [198, 250] on span "Guardar" at bounding box center [204, 249] width 17 height 5
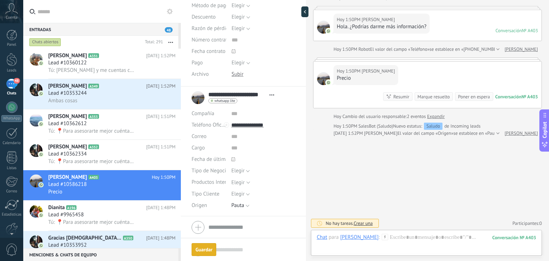
click at [388, 237] on icon at bounding box center [385, 237] width 6 height 6
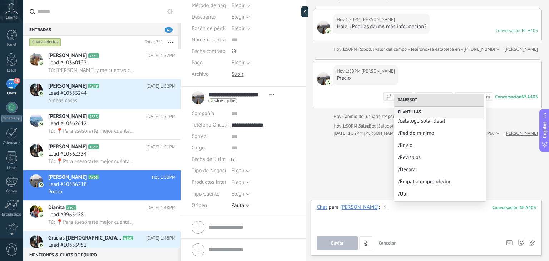
scroll to position [367, 0]
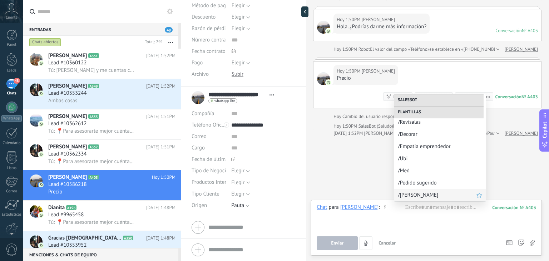
click at [423, 193] on span "/[PERSON_NAME]" at bounding box center [437, 195] width 79 height 7
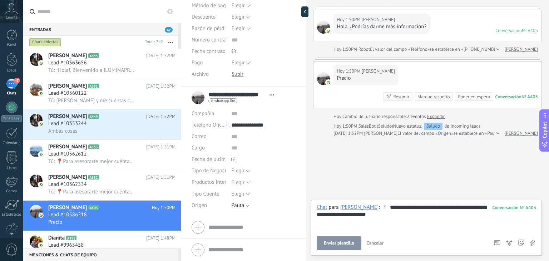
click at [419, 215] on div "**********" at bounding box center [427, 217] width 220 height 27
drag, startPoint x: 428, startPoint y: 215, endPoint x: 386, endPoint y: 216, distance: 41.5
click at [386, 216] on div "**********" at bounding box center [427, 217] width 220 height 27
click at [338, 240] on button "Enviar" at bounding box center [337, 243] width 41 height 14
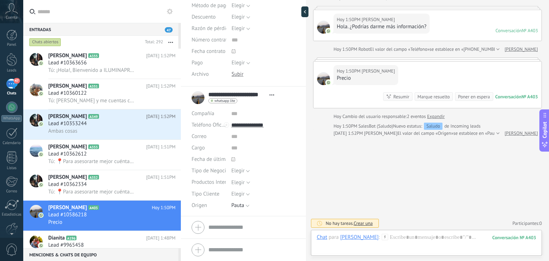
scroll to position [26, 0]
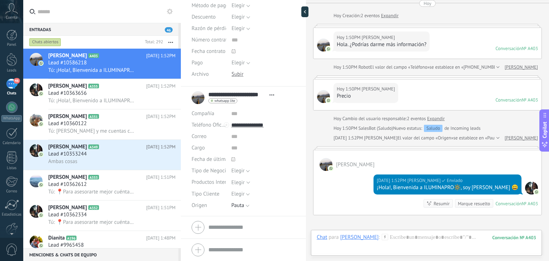
click at [388, 236] on use at bounding box center [385, 237] width 6 height 6
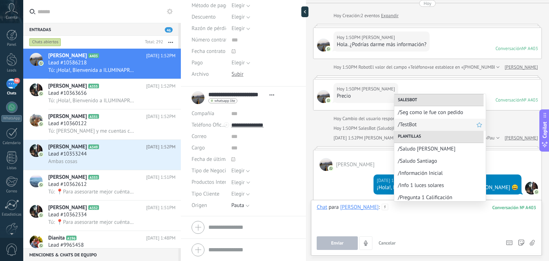
scroll to position [72, 0]
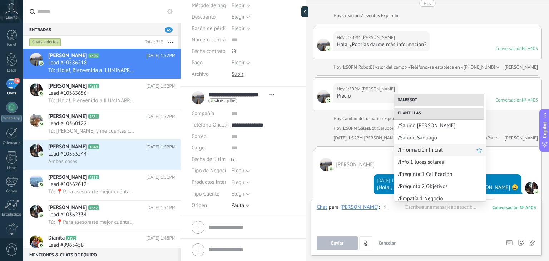
click at [420, 152] on span "/Información Inicial" at bounding box center [437, 150] width 79 height 7
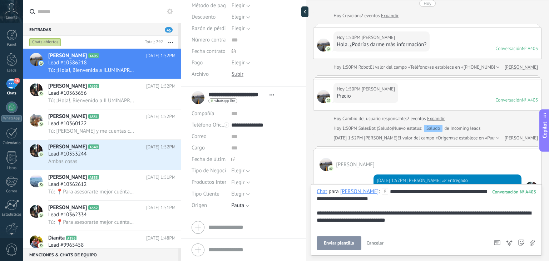
click at [336, 241] on span "Enviar plantilla" at bounding box center [339, 243] width 30 height 5
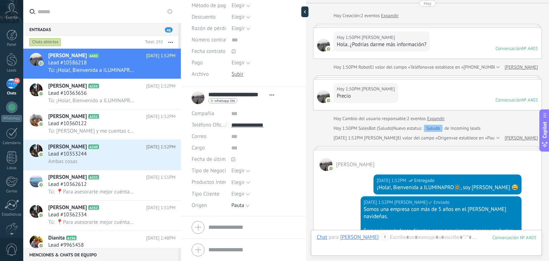
scroll to position [162, 0]
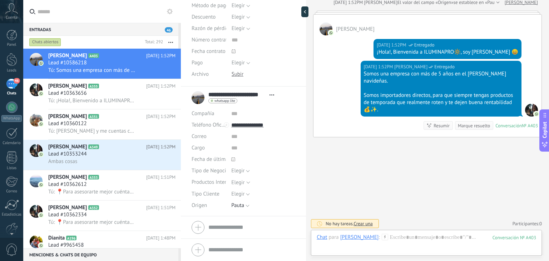
click at [388, 237] on use at bounding box center [385, 237] width 6 height 6
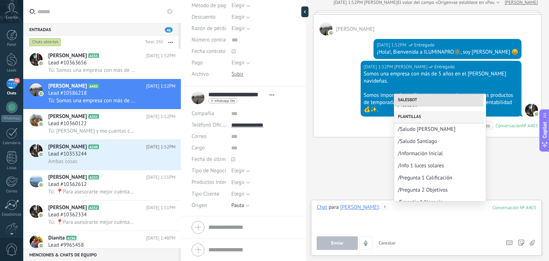
scroll to position [87, 0]
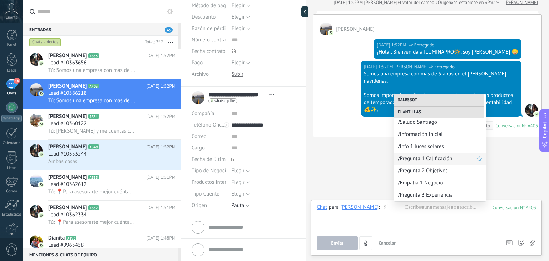
click at [428, 158] on span "/Pregunta 1 Calificación" at bounding box center [437, 158] width 79 height 7
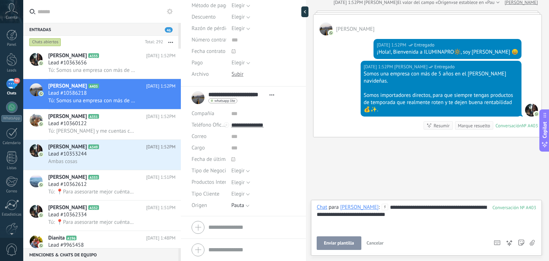
click at [338, 239] on button "Enviar plantilla" at bounding box center [339, 243] width 44 height 14
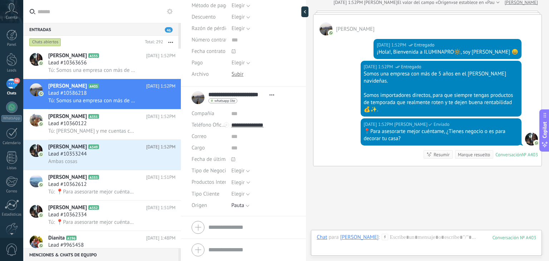
scroll to position [191, 0]
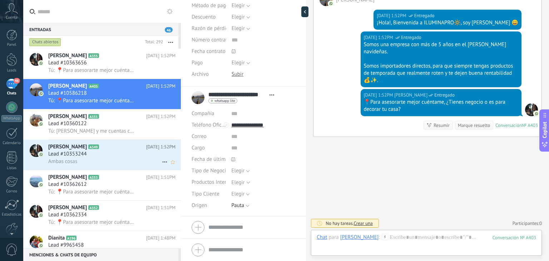
click at [106, 149] on h2 "Herminia A349" at bounding box center [97, 146] width 98 height 7
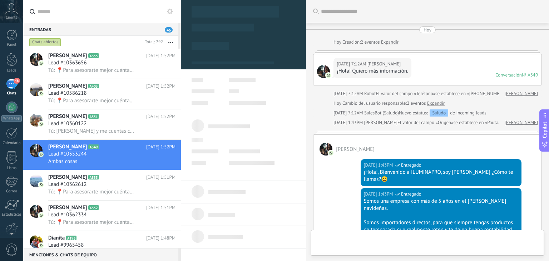
type textarea "**********"
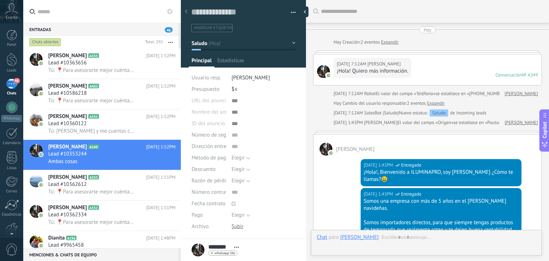
scroll to position [179, 0]
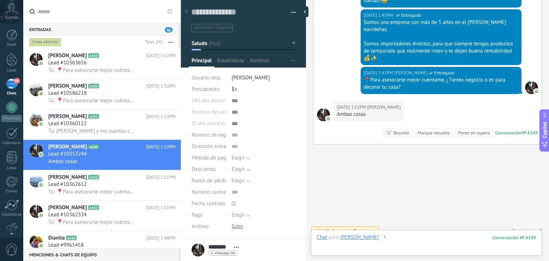
click at [402, 235] on div at bounding box center [427, 244] width 220 height 21
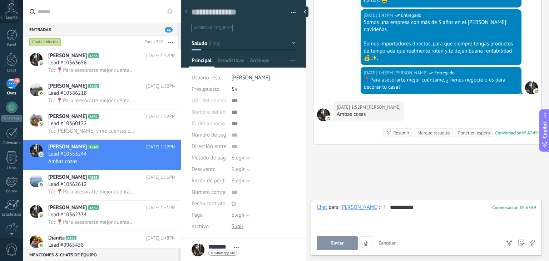
click at [337, 241] on span "Enviar" at bounding box center [337, 243] width 13 height 5
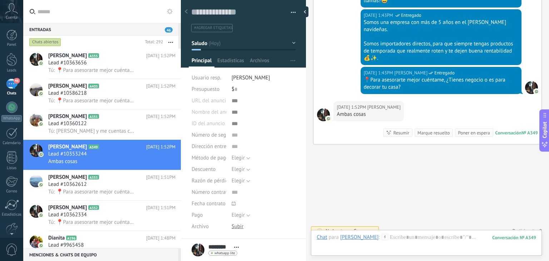
scroll to position [204, 0]
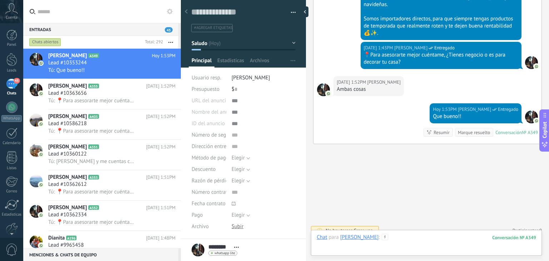
click at [381, 237] on div at bounding box center [427, 244] width 220 height 21
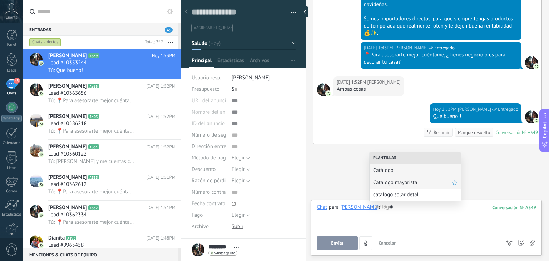
click at [395, 183] on span "Catalogo mayorista" at bounding box center [412, 182] width 79 height 7
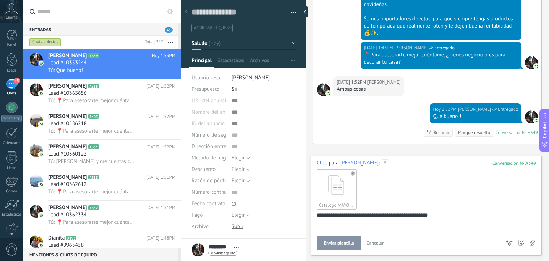
click at [333, 251] on div "**********" at bounding box center [426, 206] width 231 height 100
click at [335, 242] on span "Enviar plantilla" at bounding box center [339, 243] width 30 height 5
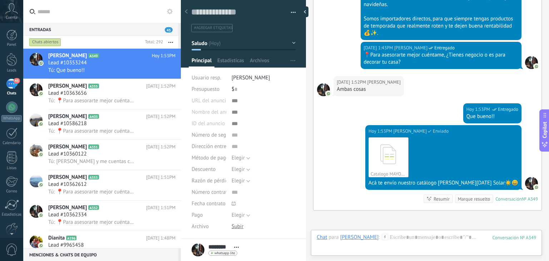
scroll to position [270, 0]
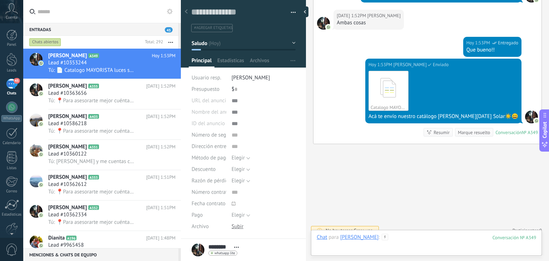
click at [413, 236] on div at bounding box center [427, 244] width 220 height 21
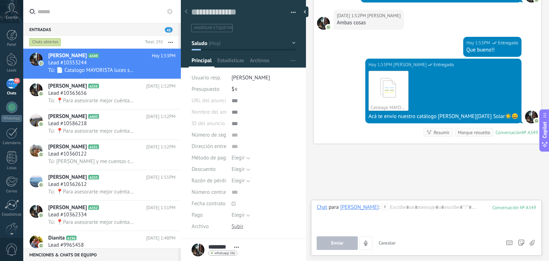
click at [382, 209] on icon at bounding box center [385, 207] width 6 height 6
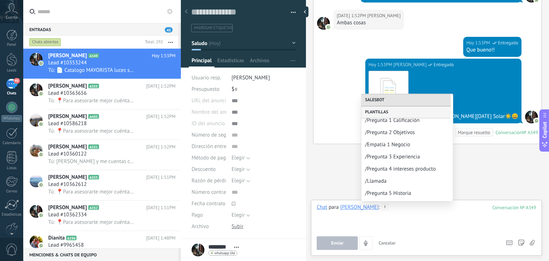
scroll to position [126, 0]
click at [393, 150] on div "/Empatía 1 Negocio" at bounding box center [407, 144] width 92 height 12
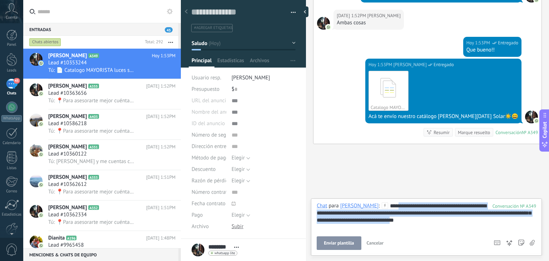
drag, startPoint x: 431, startPoint y: 217, endPoint x: 380, endPoint y: 193, distance: 55.5
click at [380, 193] on div "Buscar Carga más Hoy Hoy Creación: 2 eventos Expandir Hoy 7:12AM Herminia ¡Hola…" at bounding box center [427, 130] width 243 height 261
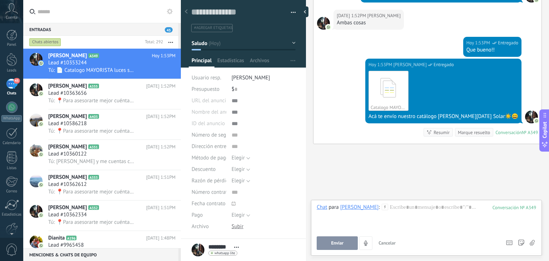
click at [382, 207] on use at bounding box center [385, 207] width 6 height 6
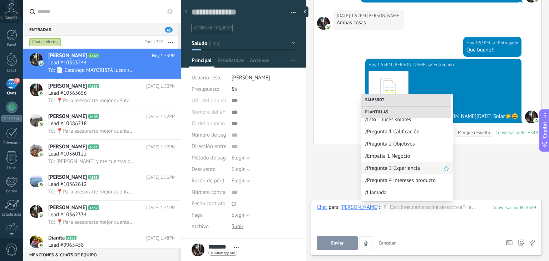
scroll to position [125, 0]
click at [400, 163] on div "Enviar un mensaje de voz Salesbot /NPS Bot /Saludo /Seg interés /Seg como le fu…" at bounding box center [407, 147] width 92 height 107
click at [400, 158] on span "/Pregunta 3 Experiencia" at bounding box center [404, 157] width 79 height 7
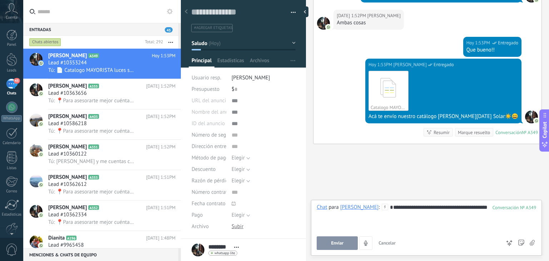
click at [346, 241] on button "Enviar" at bounding box center [337, 243] width 41 height 14
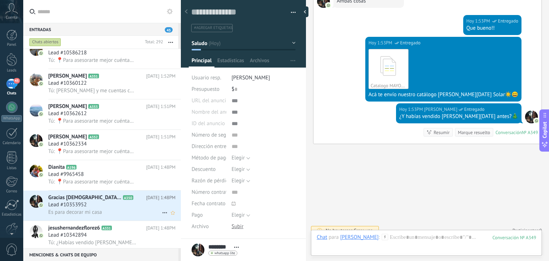
scroll to position [138, 0]
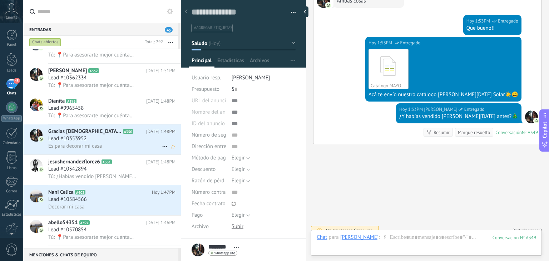
click at [101, 148] on span "Es para decorar mi casa" at bounding box center [75, 146] width 54 height 7
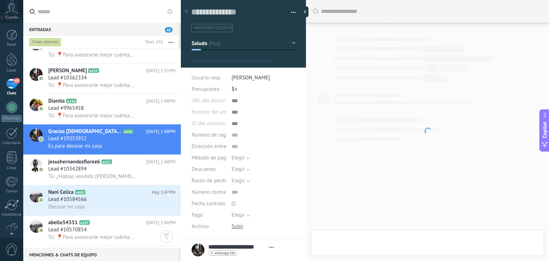
type textarea "**********"
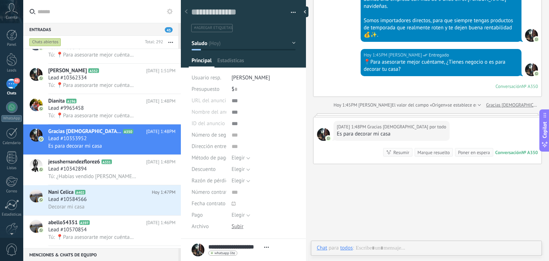
scroll to position [10, 0]
click at [402, 251] on div at bounding box center [427, 255] width 220 height 21
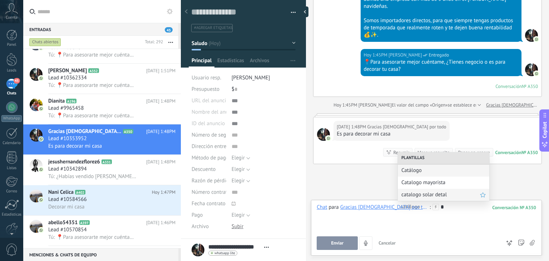
click at [419, 197] on span "catalogo solar detal" at bounding box center [441, 194] width 79 height 7
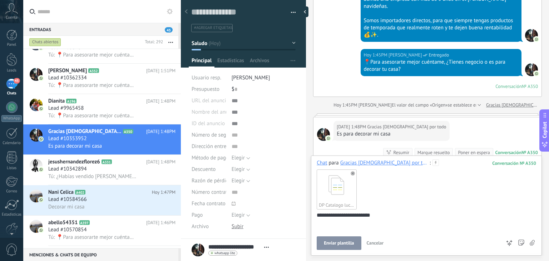
click at [337, 242] on span "Enviar plantilla" at bounding box center [339, 243] width 30 height 5
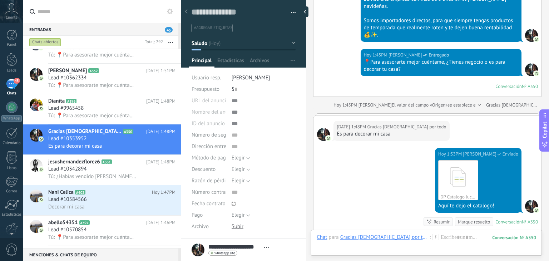
scroll to position [281, 0]
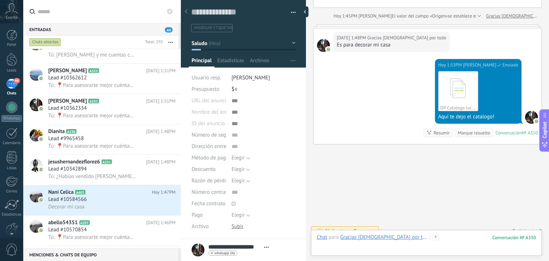
click at [416, 234] on div at bounding box center [427, 244] width 220 height 21
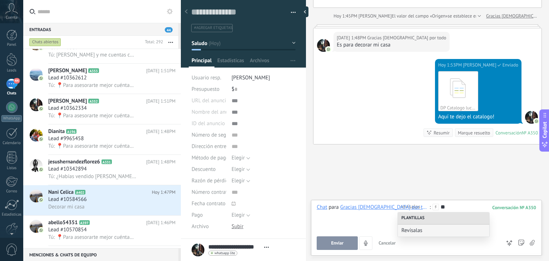
click at [416, 234] on div "Revísalas" at bounding box center [444, 231] width 92 height 12
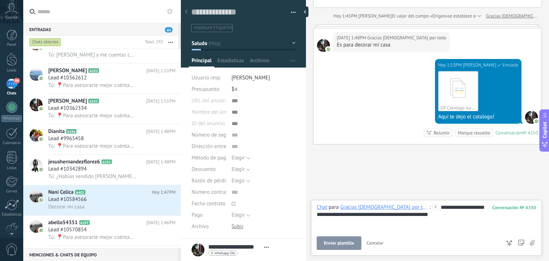
click at [358, 237] on button "Enviar plantilla" at bounding box center [339, 243] width 44 height 14
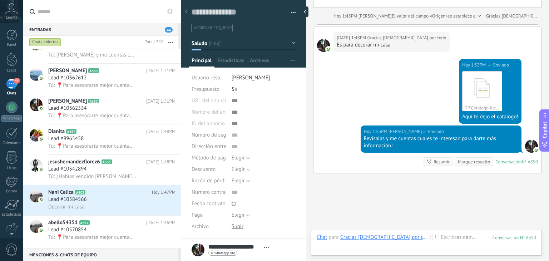
scroll to position [310, 0]
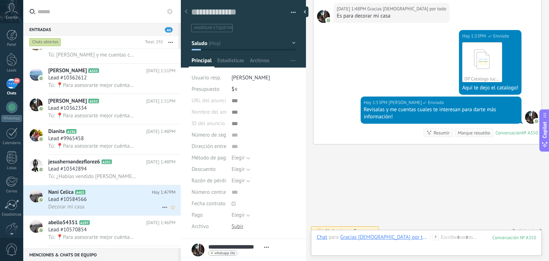
click at [103, 192] on h2 "Nani Celica A402" at bounding box center [100, 192] width 104 height 7
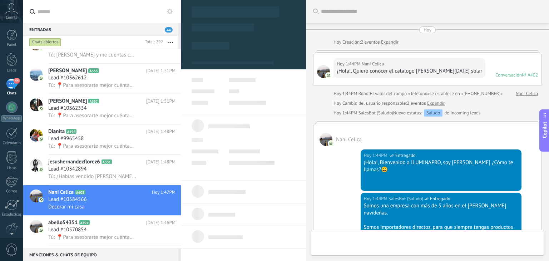
type textarea "**********"
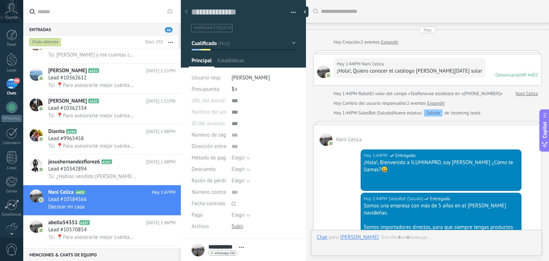
scroll to position [10, 0]
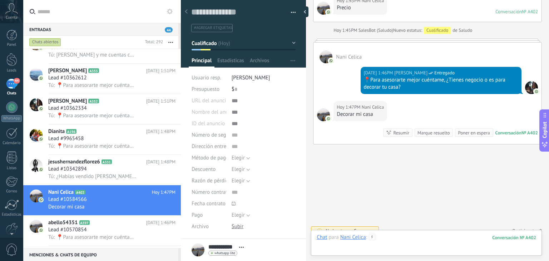
click at [402, 238] on div at bounding box center [427, 244] width 220 height 21
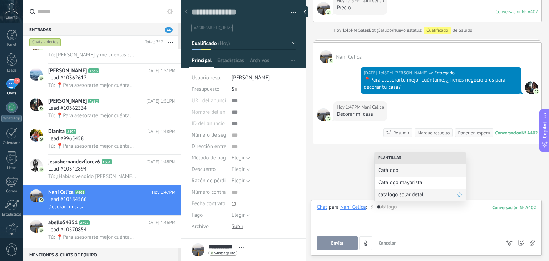
click at [409, 197] on span "catalogo solar detal" at bounding box center [417, 194] width 79 height 7
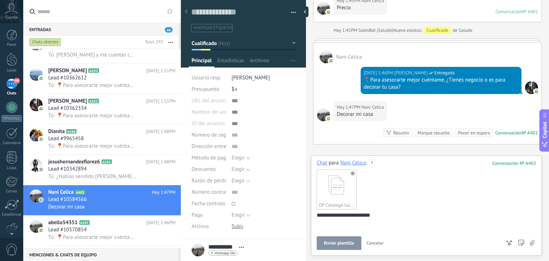
click at [328, 246] on span "Enviar plantilla" at bounding box center [339, 243] width 30 height 5
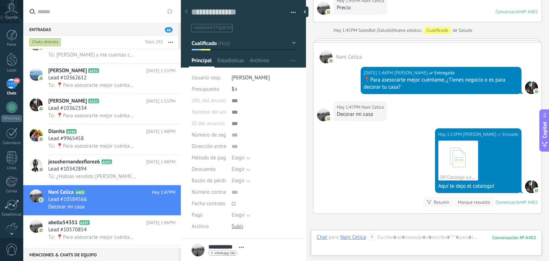
scroll to position [423, 0]
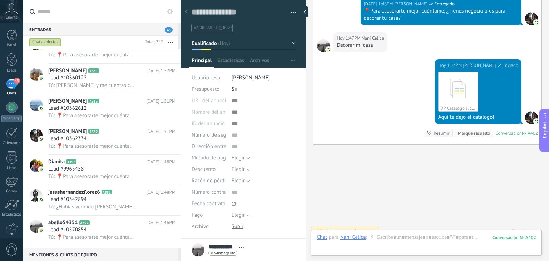
click at [390, 232] on div "Chat Correo Nota Tarea Chat para Nani Celica : 402 Enviar Cancelar Rastrear cli…" at bounding box center [426, 243] width 231 height 26
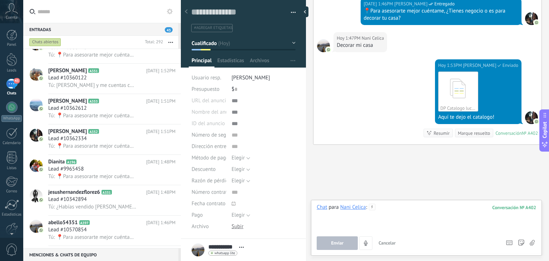
click at [387, 222] on div at bounding box center [427, 217] width 220 height 27
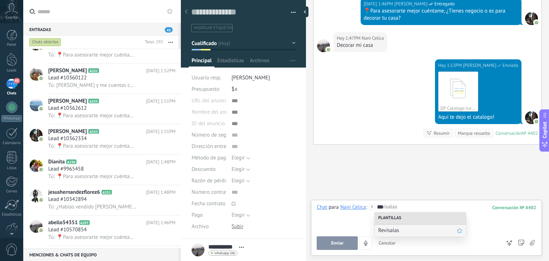
click at [388, 232] on span "Revísalas" at bounding box center [417, 230] width 79 height 7
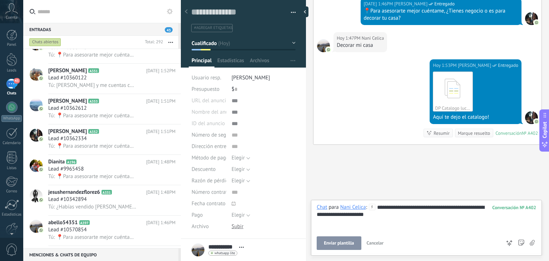
click at [343, 240] on button "Enviar plantilla" at bounding box center [339, 243] width 44 height 14
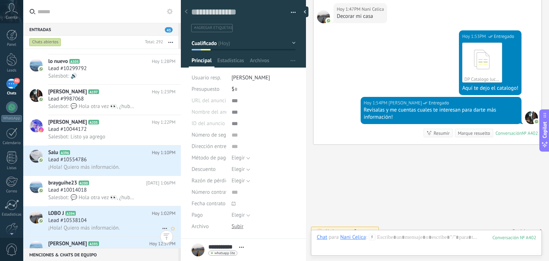
scroll to position [779, 0]
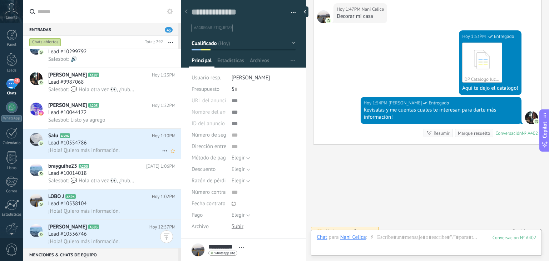
click at [87, 146] on h3 "Lead #10554786" at bounding box center [69, 142] width 42 height 7
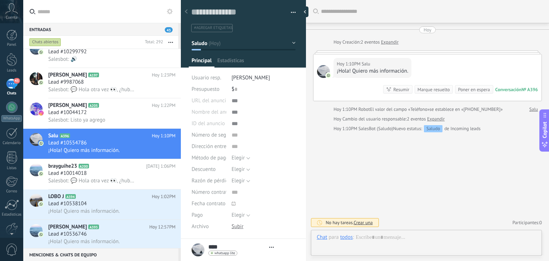
type textarea "**********"
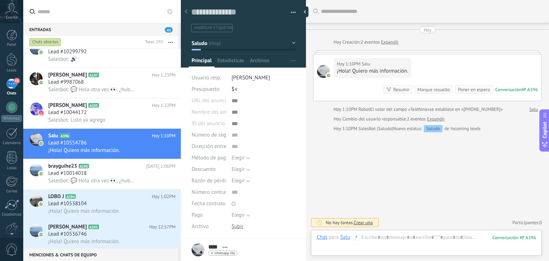
click at [353, 235] on div "Chat para Salu :" at bounding box center [338, 237] width 43 height 7
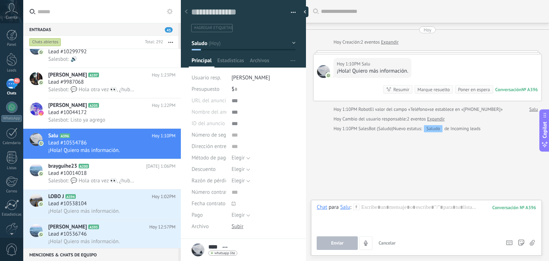
click at [356, 206] on use at bounding box center [356, 207] width 6 height 6
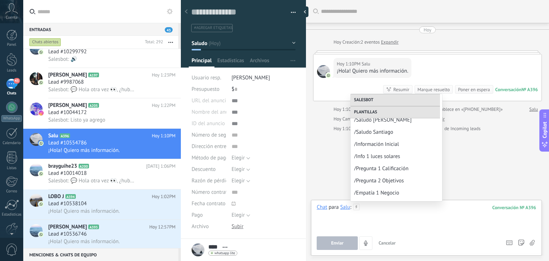
scroll to position [79, 0]
click at [388, 129] on span "/Saludo Santiago" at bounding box center [393, 130] width 79 height 7
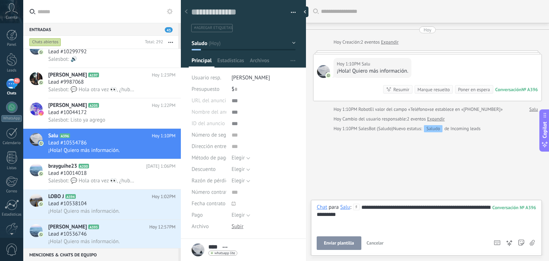
click at [379, 219] on div "**********" at bounding box center [427, 217] width 220 height 27
click at [340, 242] on span "Enviar plantilla" at bounding box center [339, 243] width 30 height 5
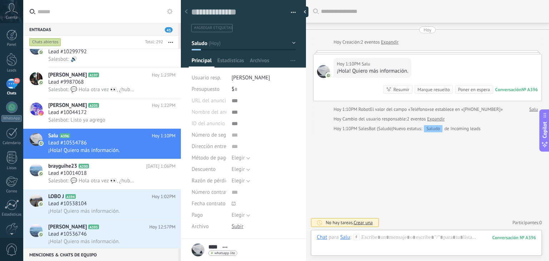
scroll to position [60, 0]
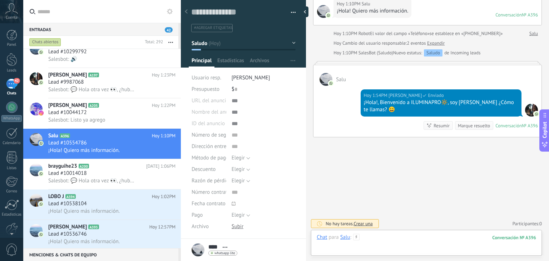
click at [388, 236] on div at bounding box center [427, 244] width 220 height 21
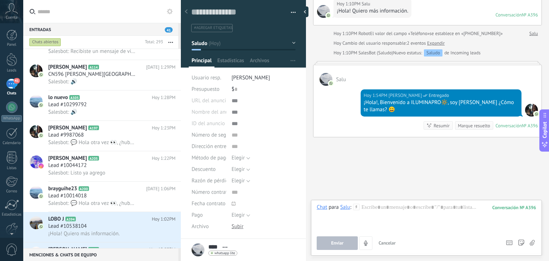
click at [356, 208] on icon at bounding box center [356, 207] width 6 height 6
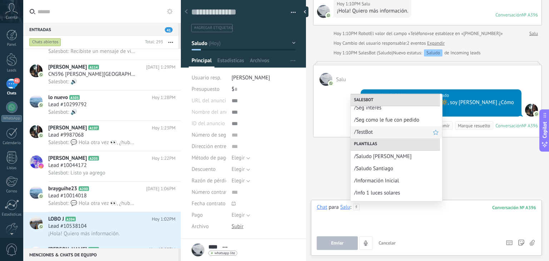
scroll to position [46, 0]
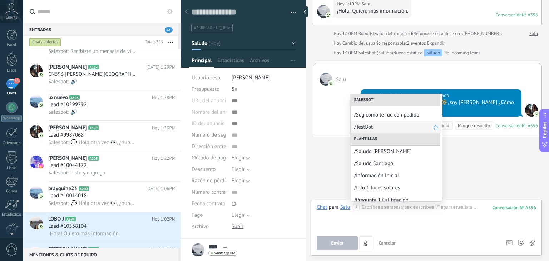
click at [389, 177] on span "/Información Inicial" at bounding box center [396, 175] width 84 height 7
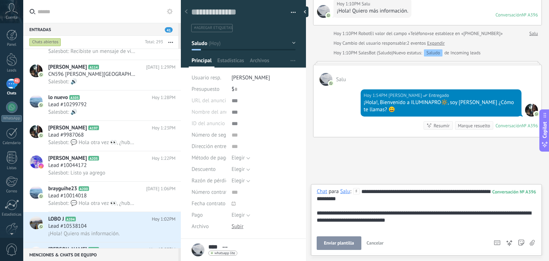
click at [348, 241] on span "Enviar plantilla" at bounding box center [339, 243] width 30 height 5
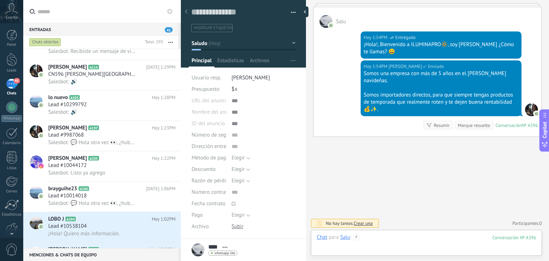
click at [360, 234] on div at bounding box center [427, 244] width 220 height 21
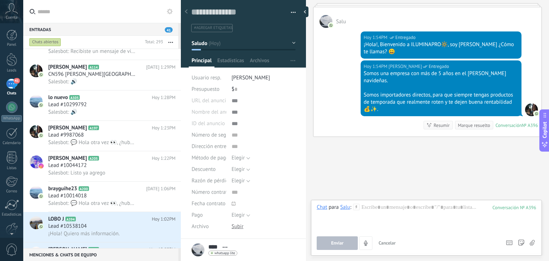
click at [358, 235] on div "Chat para Salu : 396 Enviar Cancelar Rastrear clics en links ? Reducir links la…" at bounding box center [427, 227] width 220 height 46
click at [358, 209] on icon at bounding box center [356, 207] width 6 height 6
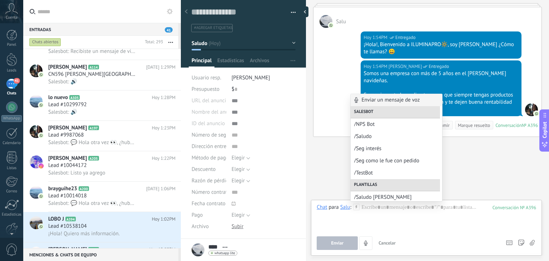
drag, startPoint x: 358, startPoint y: 209, endPoint x: 377, endPoint y: 175, distance: 38.4
click at [377, 175] on body ".abccls-1,.abccls-2{fill-rule:evenodd}.abccls-2{fill:#fff} .abfcls-1{fill:none}…" at bounding box center [274, 130] width 549 height 261
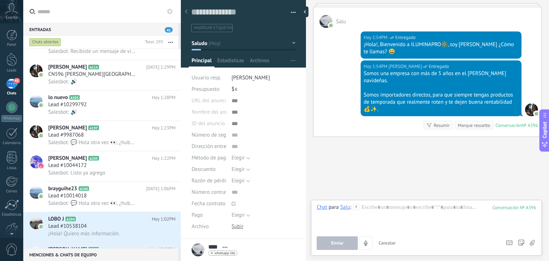
click at [357, 209] on icon at bounding box center [356, 207] width 6 height 6
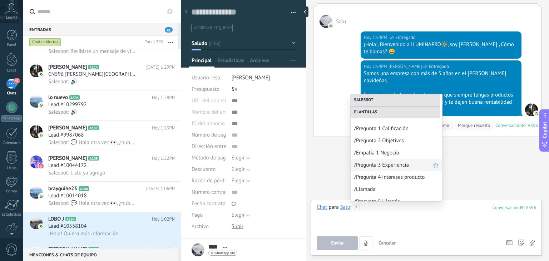
scroll to position [110, 0]
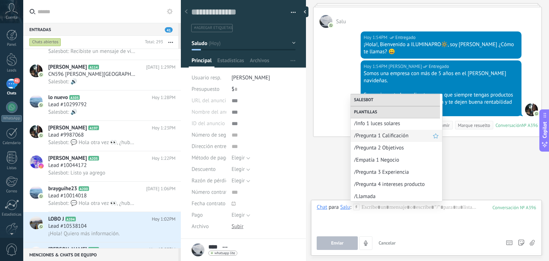
click at [387, 136] on span "/Pregunta 1 Calificación" at bounding box center [393, 135] width 79 height 7
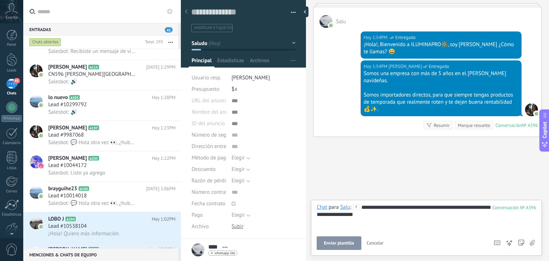
click at [340, 238] on button "Enviar plantilla" at bounding box center [339, 243] width 44 height 14
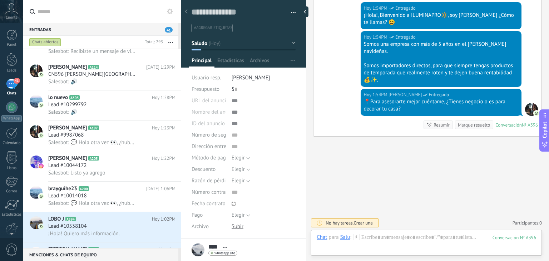
scroll to position [79, 0]
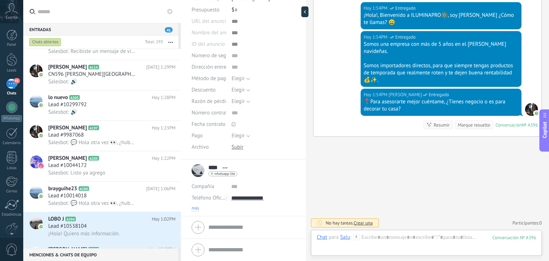
click at [196, 206] on span "más" at bounding box center [196, 209] width 8 height 6
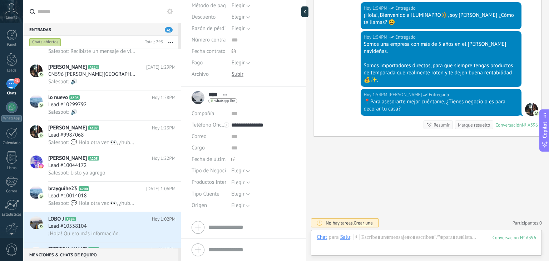
click at [234, 207] on span "Elegir" at bounding box center [237, 205] width 13 height 7
drag, startPoint x: 246, startPoint y: 175, endPoint x: 243, endPoint y: 181, distance: 6.1
click at [245, 175] on div "Compañía Abrir detalle Editar Teléfono Oficina" at bounding box center [244, 159] width 104 height 103
click at [238, 205] on span "Elegir" at bounding box center [237, 205] width 13 height 7
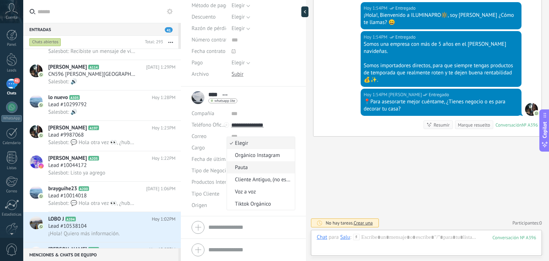
click at [256, 164] on span "Pauta" at bounding box center [260, 167] width 66 height 7
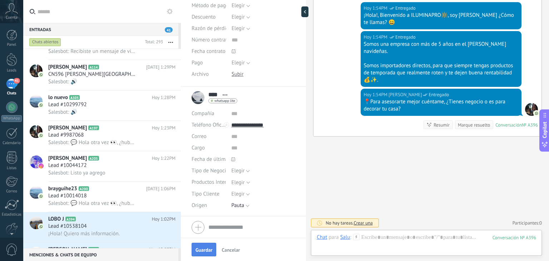
click at [200, 245] on button "Guardar" at bounding box center [204, 250] width 25 height 14
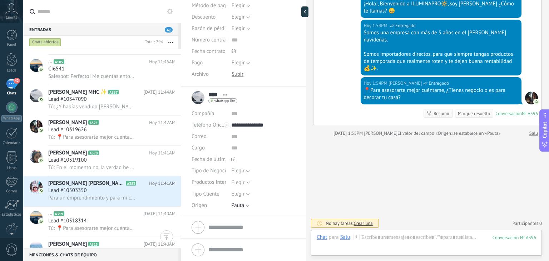
scroll to position [1824, 0]
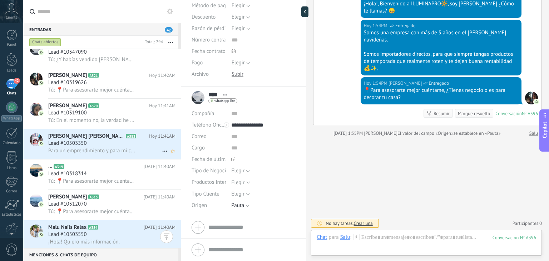
click at [124, 140] on h2 "Robinson Castiblanco A383" at bounding box center [98, 136] width 101 height 7
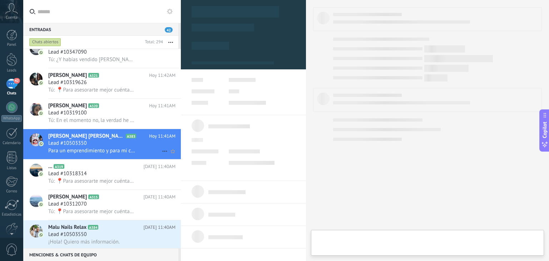
type textarea "**********"
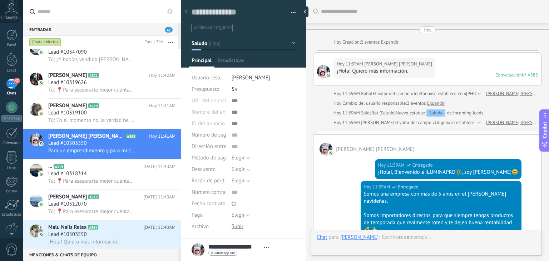
scroll to position [179, 0]
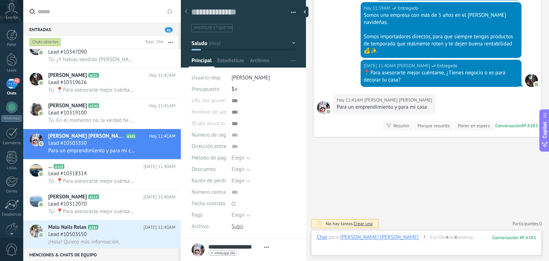
click at [422, 236] on icon at bounding box center [425, 237] width 6 height 6
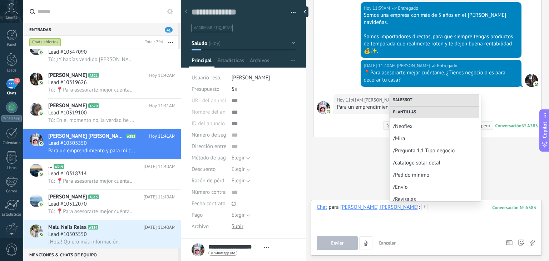
scroll to position [293, 0]
click at [413, 212] on div at bounding box center [427, 217] width 220 height 27
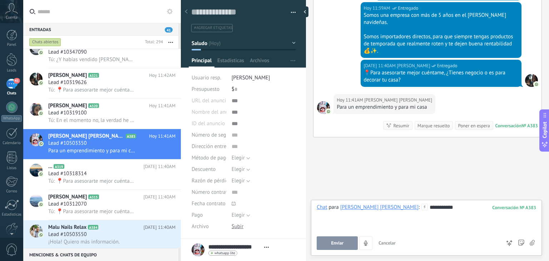
click at [347, 240] on button "Enviar" at bounding box center [337, 243] width 41 height 14
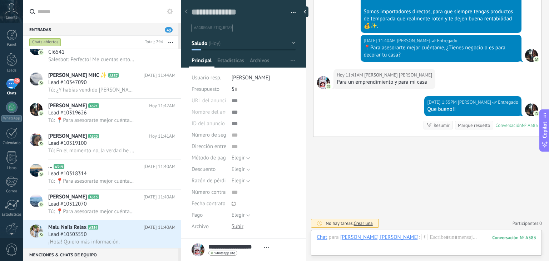
click at [422, 235] on use at bounding box center [425, 237] width 6 height 6
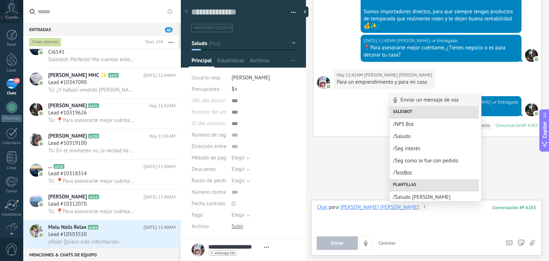
click at [420, 213] on div at bounding box center [427, 217] width 220 height 27
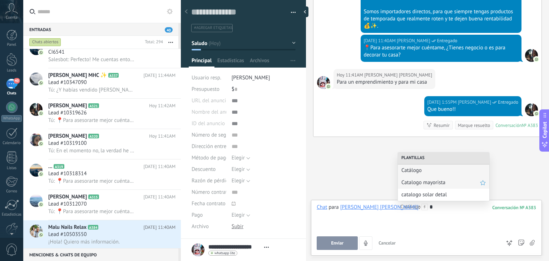
click at [423, 181] on span "Catalogo mayorista" at bounding box center [441, 182] width 79 height 7
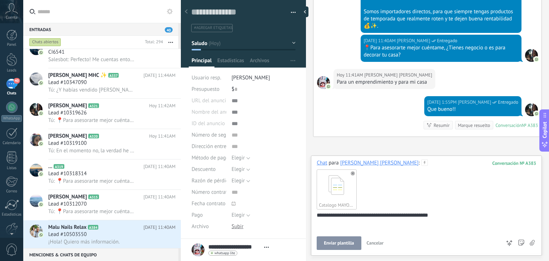
click at [351, 243] on span "Enviar plantilla" at bounding box center [339, 243] width 30 height 5
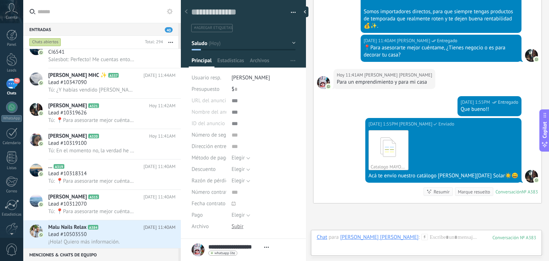
scroll to position [270, 0]
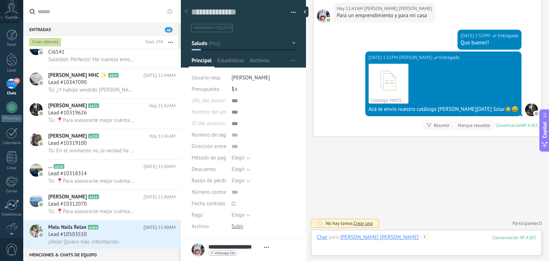
click at [416, 239] on div at bounding box center [427, 244] width 220 height 21
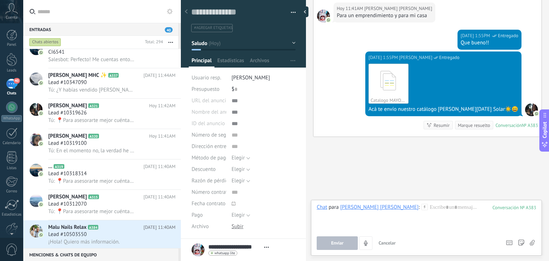
click at [422, 209] on icon at bounding box center [425, 207] width 6 height 6
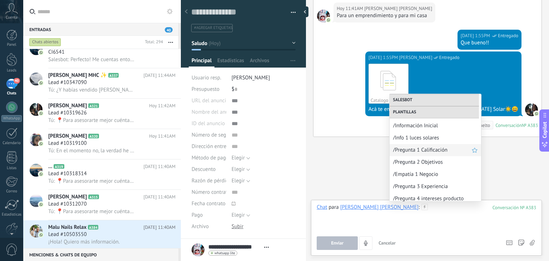
scroll to position [143, 0]
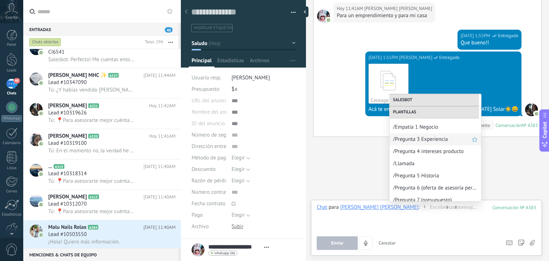
click at [416, 136] on span "/Pregunta 3 Experiencia" at bounding box center [432, 139] width 79 height 7
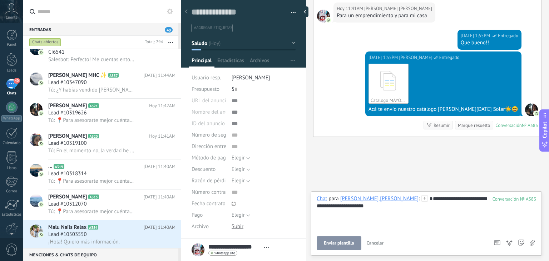
click at [351, 241] on span "Enviar plantilla" at bounding box center [339, 243] width 30 height 5
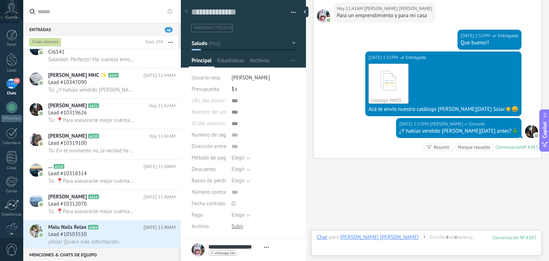
scroll to position [292, 0]
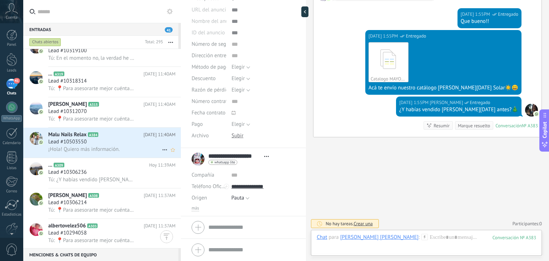
scroll to position [2029, 0]
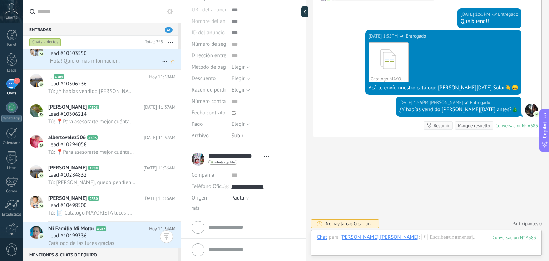
click at [105, 62] on span "¡Hola! Quiero más información." at bounding box center [84, 61] width 72 height 7
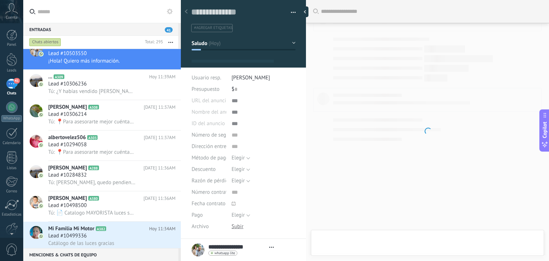
scroll to position [10, 0]
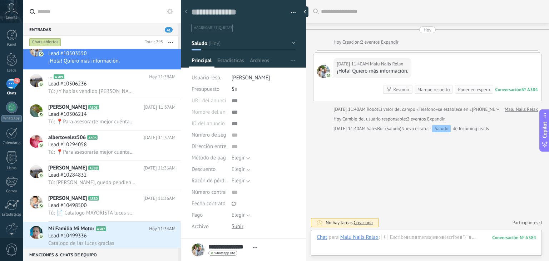
click at [383, 238] on icon at bounding box center [385, 237] width 6 height 6
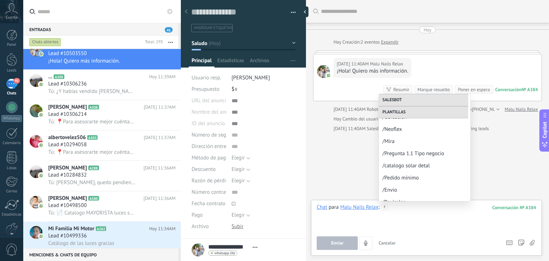
scroll to position [367, 0]
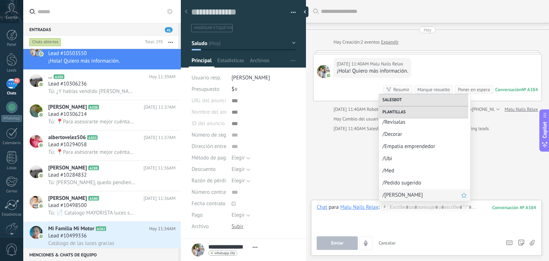
click at [410, 193] on span "/[PERSON_NAME]" at bounding box center [422, 195] width 79 height 7
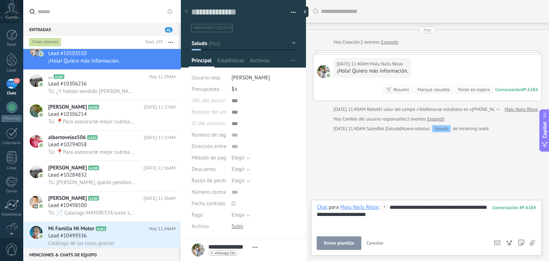
click at [339, 248] on button "Enviar plantilla" at bounding box center [339, 243] width 44 height 14
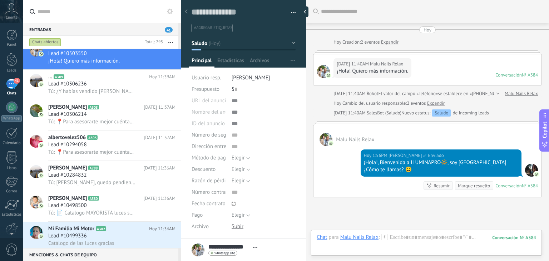
scroll to position [60, 0]
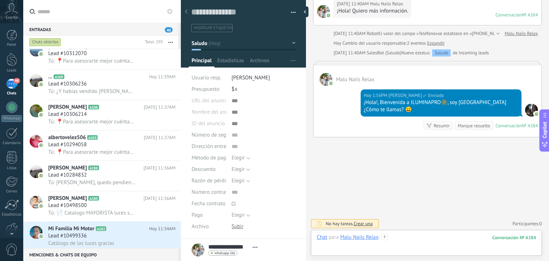
click at [397, 237] on div at bounding box center [427, 244] width 220 height 21
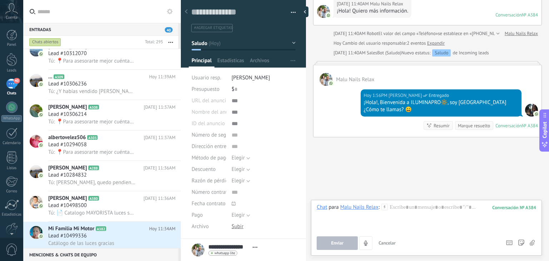
click at [384, 201] on div "Chat Correo Nota Tarea Chat para Malu Nails Relax : 384 Enviar Cancelar Rastrea…" at bounding box center [426, 228] width 231 height 56
click at [384, 205] on icon at bounding box center [385, 207] width 6 height 6
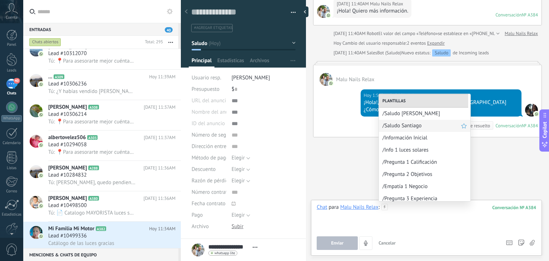
scroll to position [0, 0]
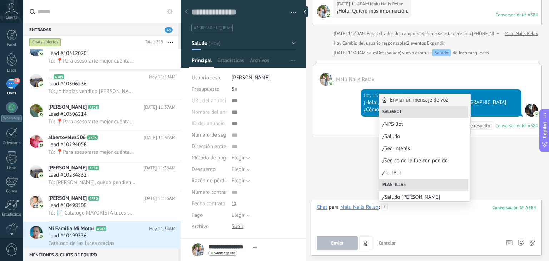
click at [401, 210] on div at bounding box center [427, 217] width 220 height 27
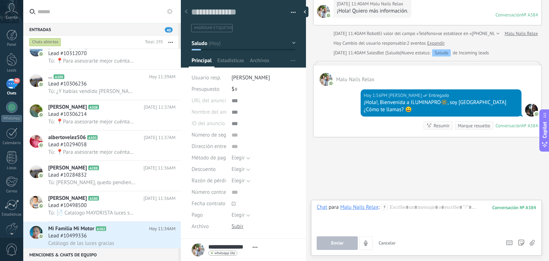
click at [385, 207] on use at bounding box center [385, 207] width 6 height 6
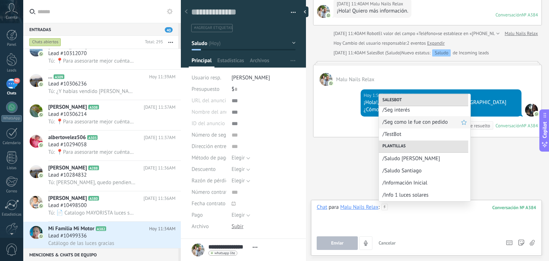
scroll to position [69, 0]
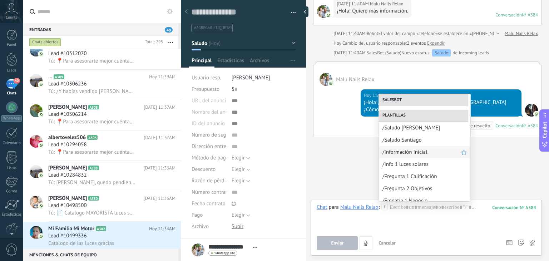
click at [415, 152] on span "/Información Inicial" at bounding box center [422, 152] width 79 height 7
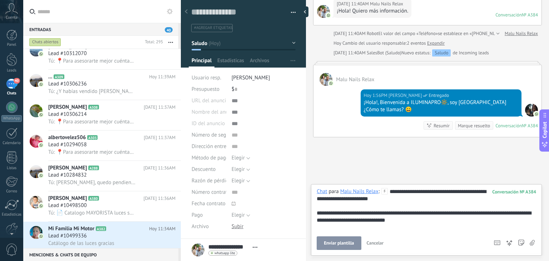
click at [343, 242] on span "Enviar plantilla" at bounding box center [339, 243] width 30 height 5
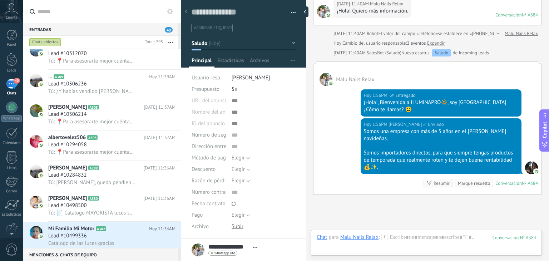
scroll to position [118, 0]
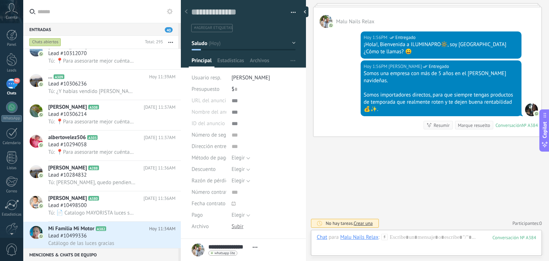
click at [383, 236] on icon at bounding box center [385, 237] width 6 height 6
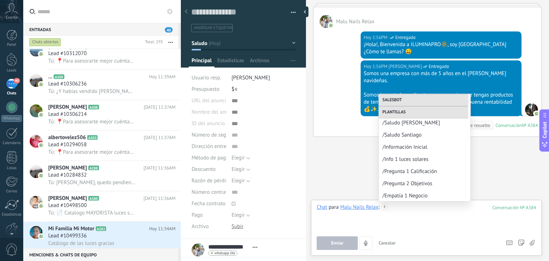
scroll to position [77, 0]
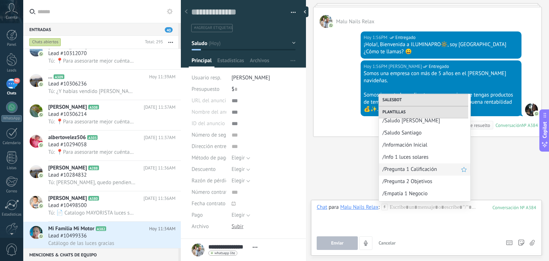
click at [406, 164] on div "/Pregunta 1 Calificación" at bounding box center [425, 169] width 92 height 12
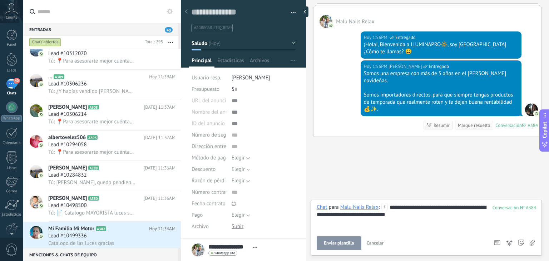
click at [353, 243] on span "Enviar plantilla" at bounding box center [339, 243] width 30 height 5
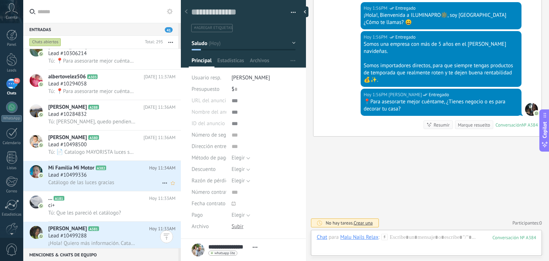
scroll to position [2094, 0]
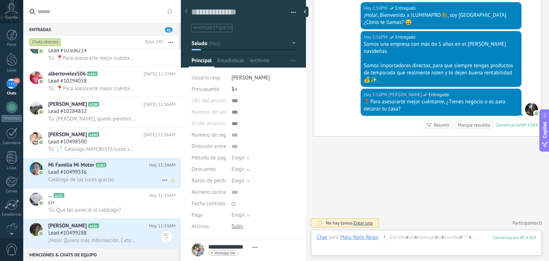
click at [105, 183] on span "Catálogo de las luces gracias" at bounding box center [81, 179] width 66 height 7
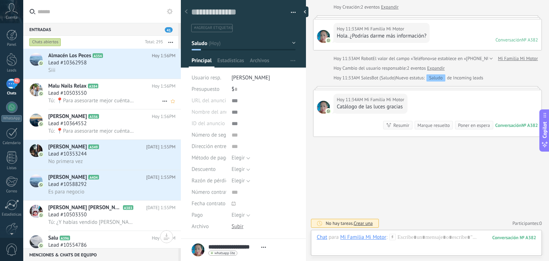
click at [87, 95] on h3 "Lead #10503550" at bounding box center [69, 93] width 42 height 7
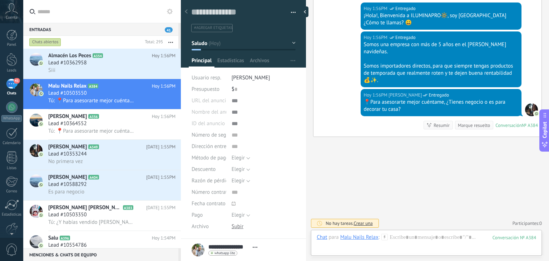
scroll to position [79, 0]
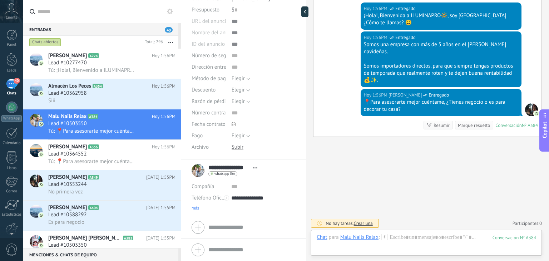
click at [195, 207] on span "más" at bounding box center [196, 209] width 8 height 6
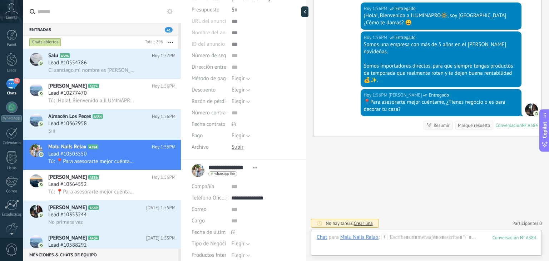
scroll to position [152, 0]
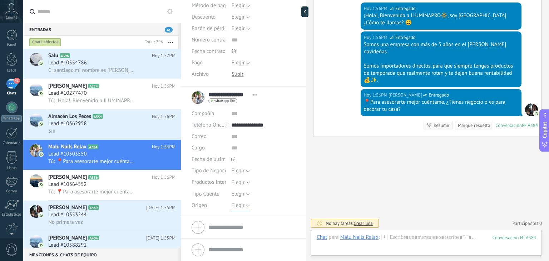
click at [240, 205] on span "Elegir" at bounding box center [237, 205] width 13 height 7
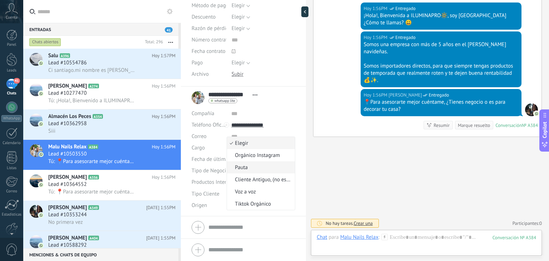
click at [253, 168] on span "Pauta" at bounding box center [260, 167] width 66 height 7
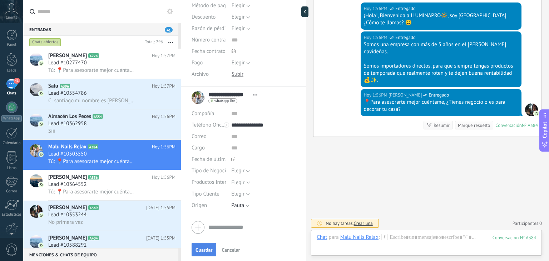
click at [205, 250] on span "Guardar" at bounding box center [204, 249] width 17 height 5
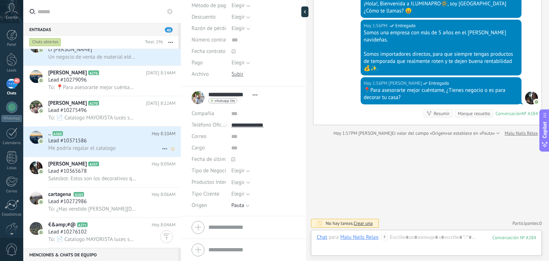
scroll to position [4499, 0]
click at [92, 145] on div "Lead #10371586" at bounding box center [111, 141] width 127 height 7
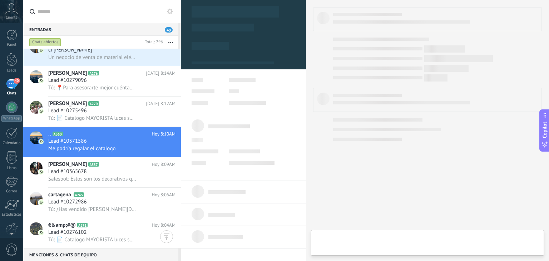
type textarea "**********"
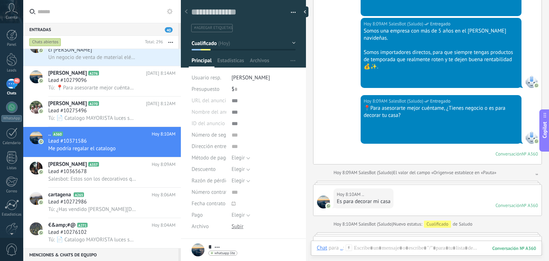
scroll to position [313, 0]
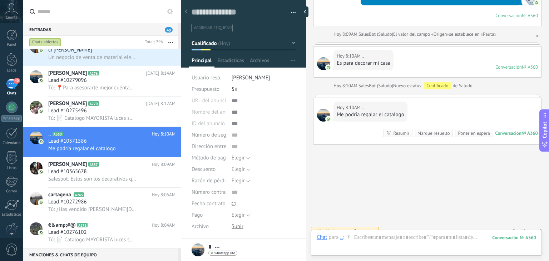
click at [351, 238] on icon at bounding box center [349, 237] width 6 height 6
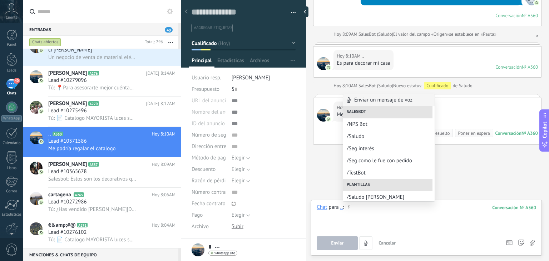
click at [373, 215] on div at bounding box center [427, 217] width 220 height 27
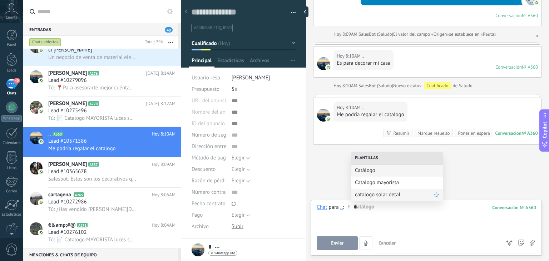
click at [375, 193] on span "catalogo solar detal" at bounding box center [394, 194] width 79 height 7
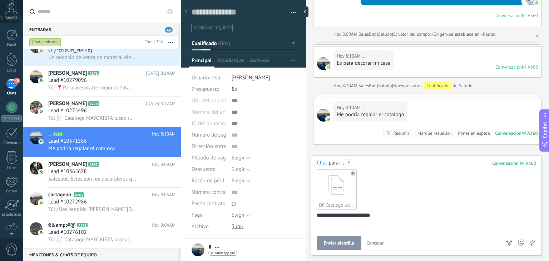
click at [338, 245] on span "Enviar plantilla" at bounding box center [339, 243] width 30 height 5
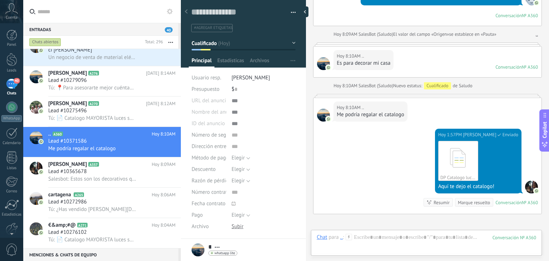
scroll to position [383, 0]
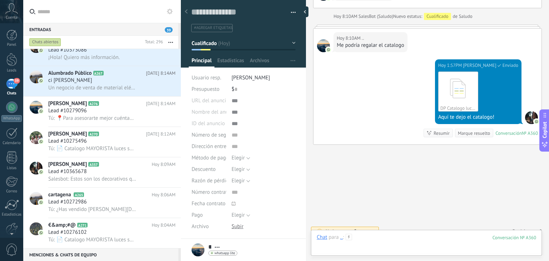
click at [384, 242] on div at bounding box center [427, 244] width 220 height 21
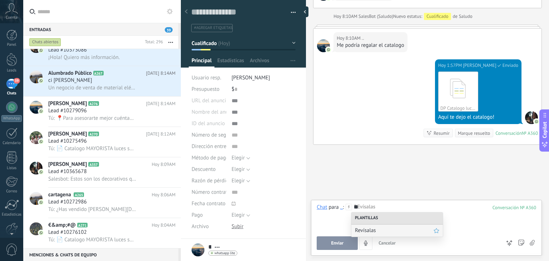
click at [382, 229] on span "Revísalas" at bounding box center [394, 230] width 79 height 7
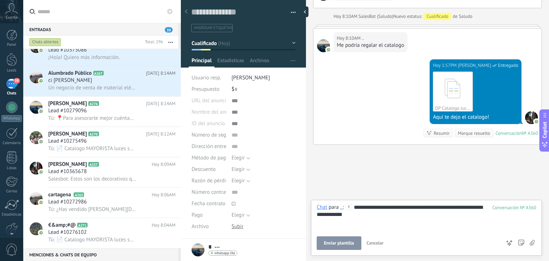
click at [342, 246] on button "Enviar plantilla" at bounding box center [339, 243] width 44 height 14
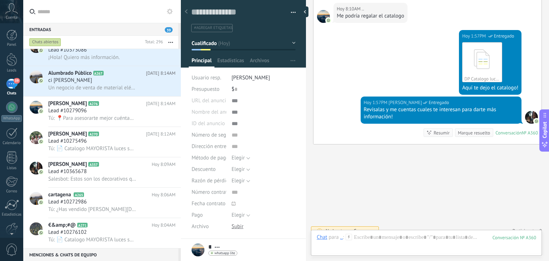
scroll to position [91, 0]
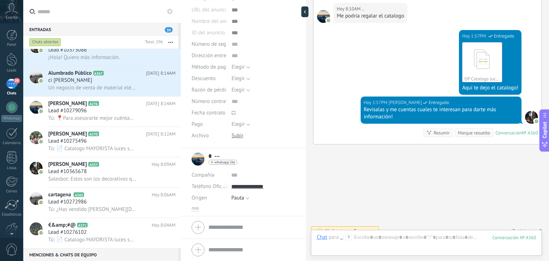
click at [198, 206] on span "más" at bounding box center [196, 209] width 8 height 6
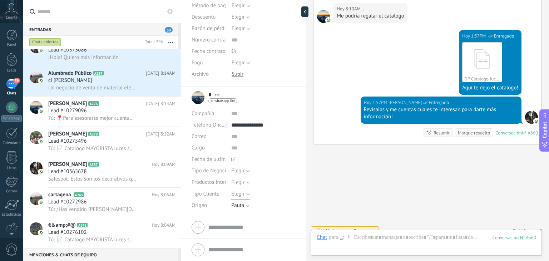
click at [240, 196] on span "Elegir" at bounding box center [237, 194] width 13 height 7
click at [242, 229] on span "Detal" at bounding box center [256, 230] width 66 height 7
click at [199, 249] on span "Guardar" at bounding box center [204, 249] width 17 height 5
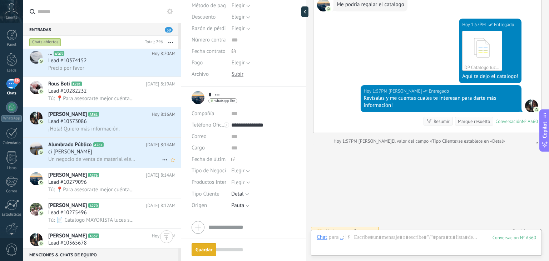
scroll to position [4434, 0]
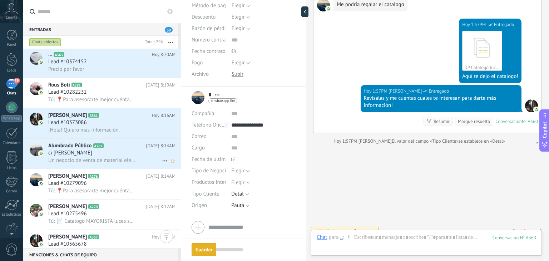
click at [95, 154] on div "ci alex" at bounding box center [111, 152] width 127 height 7
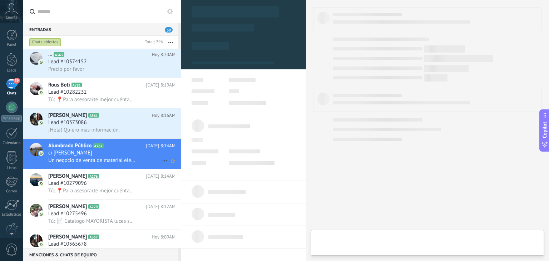
type textarea "*******"
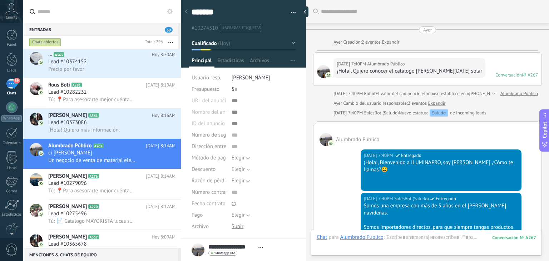
scroll to position [617, 0]
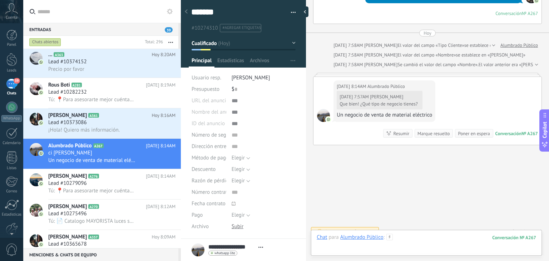
click at [424, 238] on div at bounding box center [427, 244] width 220 height 21
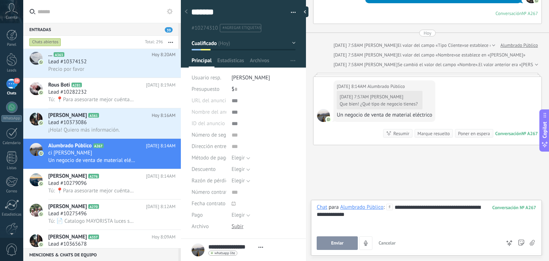
click at [333, 243] on span "Enviar" at bounding box center [337, 243] width 13 height 5
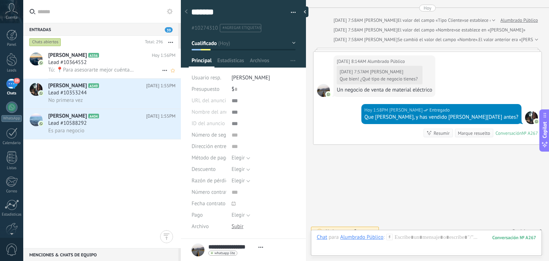
scroll to position [0, 0]
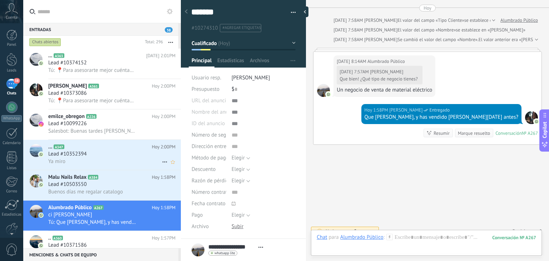
click at [101, 153] on div "Lead #10352394" at bounding box center [111, 154] width 127 height 7
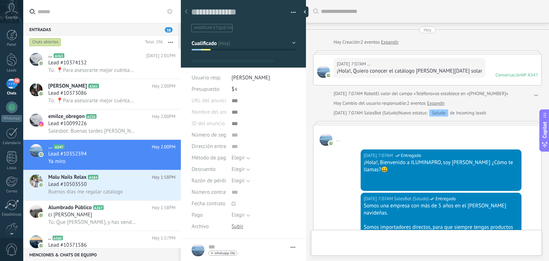
type textarea "**********"
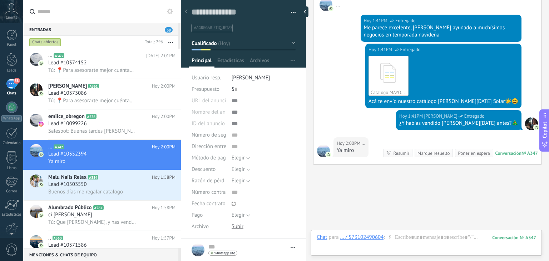
scroll to position [441, 0]
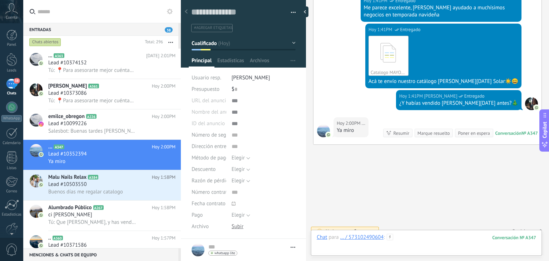
click at [400, 240] on div at bounding box center [427, 244] width 220 height 21
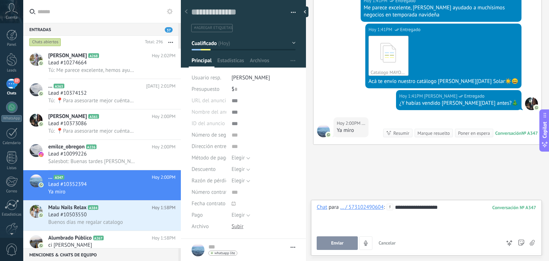
scroll to position [7, 0]
click at [449, 205] on div "**********" at bounding box center [427, 217] width 220 height 27
click at [342, 239] on button "Enviar" at bounding box center [337, 243] width 41 height 14
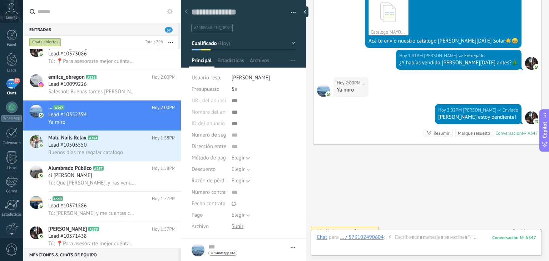
scroll to position [91, 0]
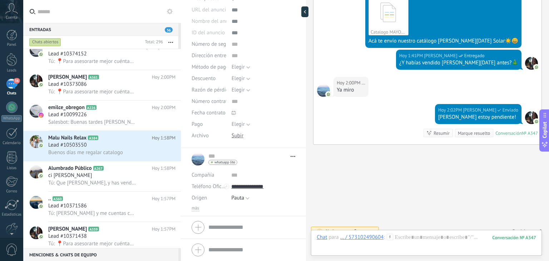
click at [392, 237] on icon at bounding box center [390, 237] width 6 height 6
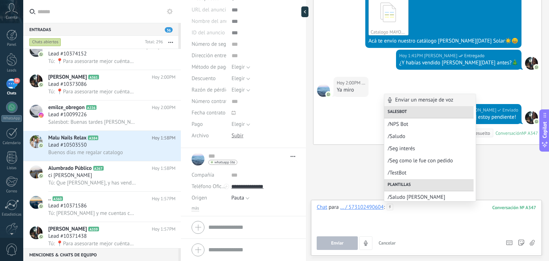
click at [410, 209] on div at bounding box center [427, 217] width 220 height 27
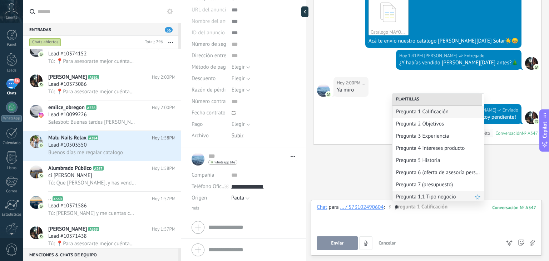
click at [418, 200] on span "Pregunta 1.1 Tipo negocio" at bounding box center [435, 196] width 79 height 7
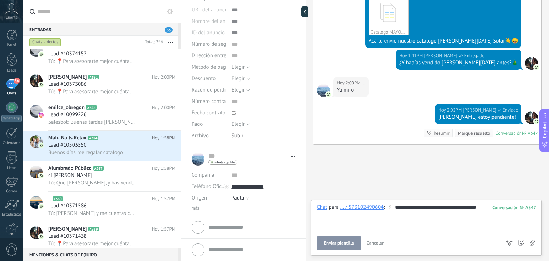
click at [419, 207] on div "**********" at bounding box center [427, 217] width 220 height 27
click at [336, 240] on button "Enviar" at bounding box center [337, 243] width 41 height 14
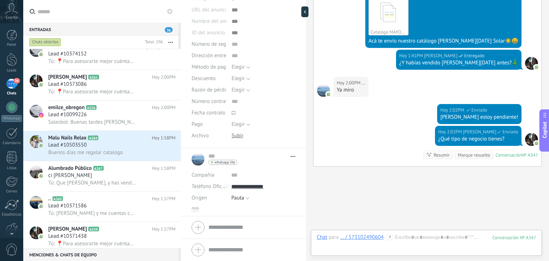
scroll to position [503, 0]
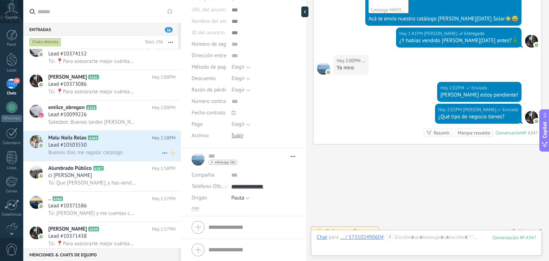
click at [122, 156] on span "Buenos días me regalar catalogo" at bounding box center [85, 152] width 75 height 7
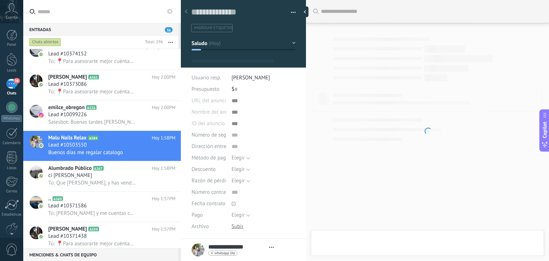
type textarea "**********"
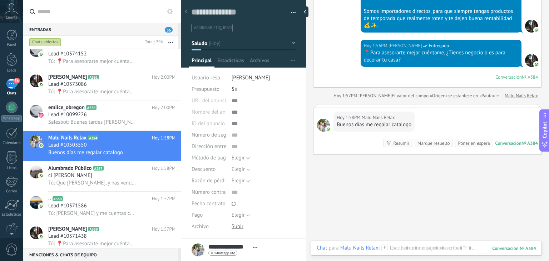
scroll to position [219, 0]
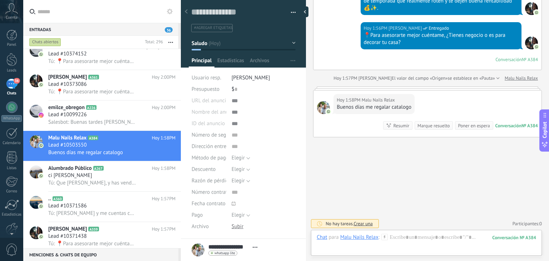
click at [386, 237] on icon at bounding box center [385, 237] width 6 height 6
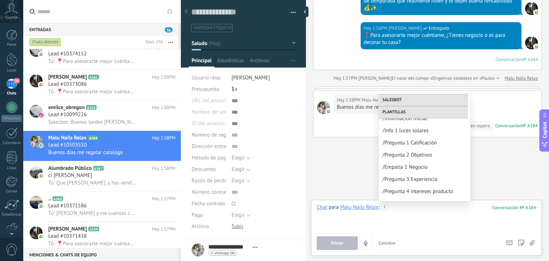
scroll to position [106, 0]
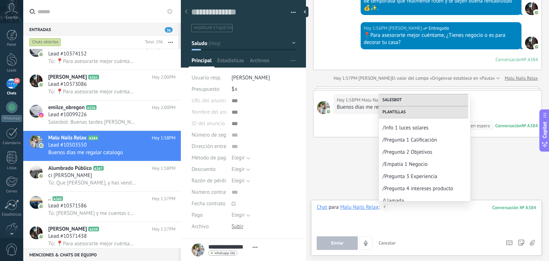
click at [402, 224] on div at bounding box center [427, 217] width 220 height 27
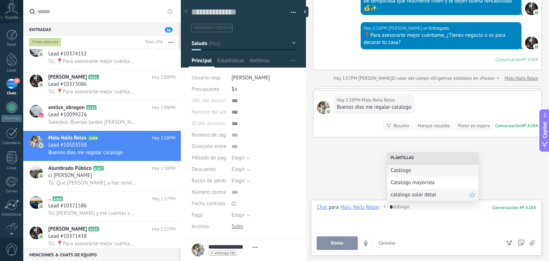
click at [422, 198] on div "catalogo solar detal" at bounding box center [433, 195] width 92 height 12
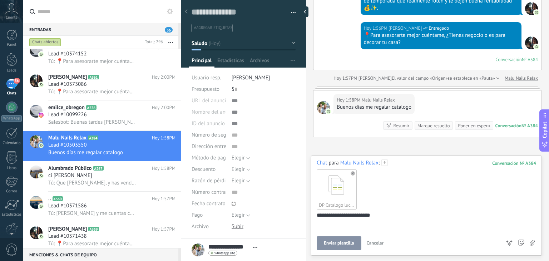
click at [340, 241] on span "Enviar plantilla" at bounding box center [339, 243] width 30 height 5
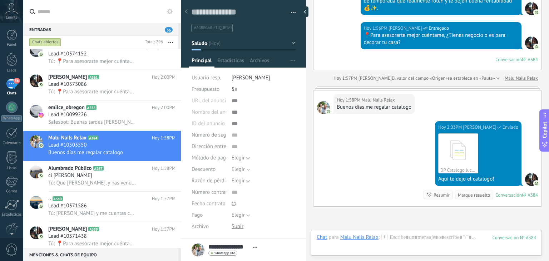
scroll to position [289, 0]
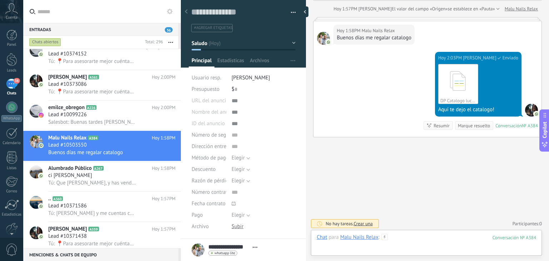
click at [404, 235] on div at bounding box center [427, 244] width 220 height 21
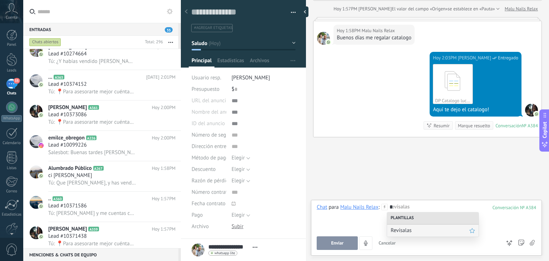
click at [407, 233] on span "Revísalas" at bounding box center [430, 230] width 79 height 7
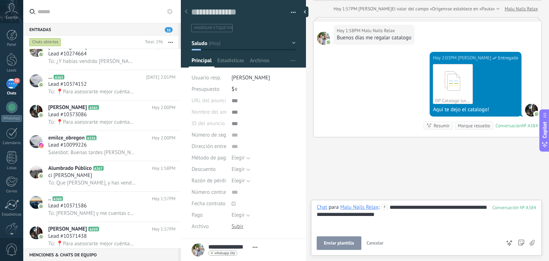
click at [337, 241] on span "Enviar plantilla" at bounding box center [339, 243] width 30 height 5
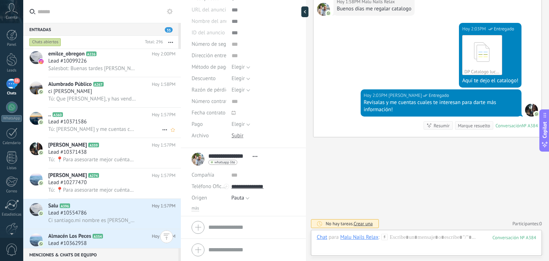
scroll to position [261, 0]
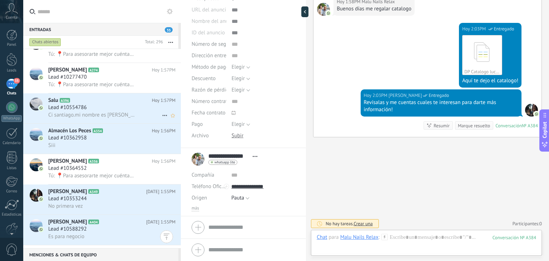
click at [94, 116] on span "Ci santiago.mi nombre es Alberto me interesa para decoracion" at bounding box center [92, 115] width 88 height 7
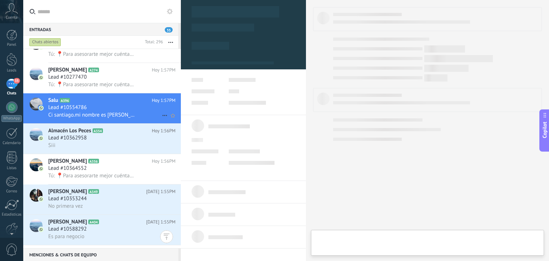
type textarea "**********"
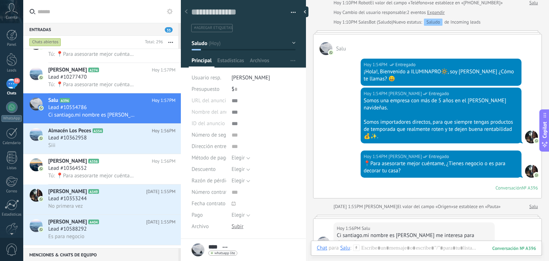
scroll to position [219, 0]
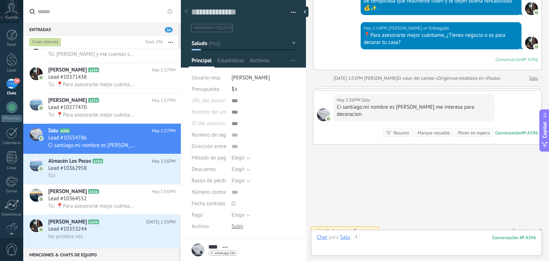
click at [388, 243] on div at bounding box center [427, 244] width 220 height 21
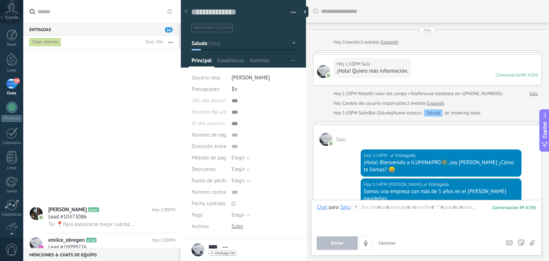
scroll to position [10, 0]
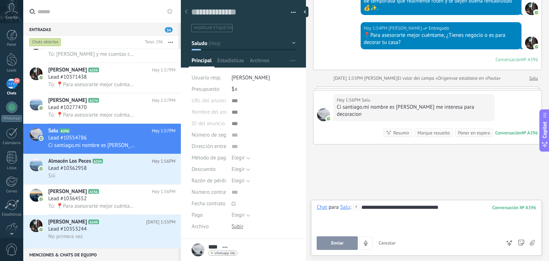
click at [337, 244] on span "Enviar" at bounding box center [337, 243] width 13 height 5
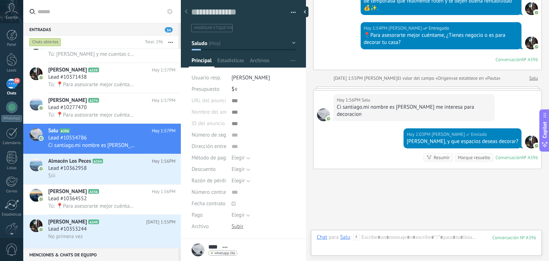
scroll to position [244, 0]
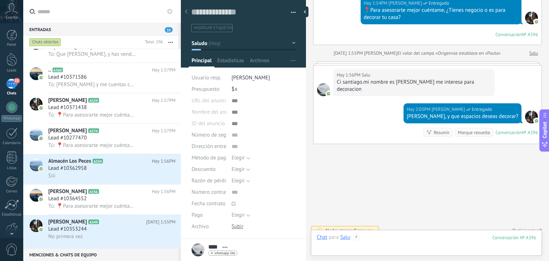
click at [372, 237] on div at bounding box center [427, 244] width 220 height 21
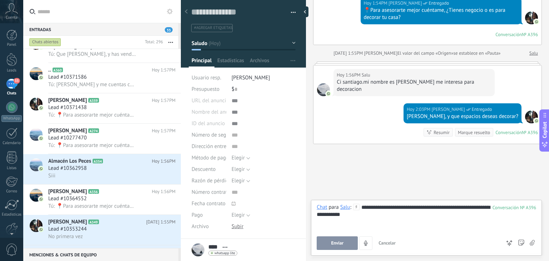
click at [346, 238] on button "Enviar" at bounding box center [337, 243] width 41 height 14
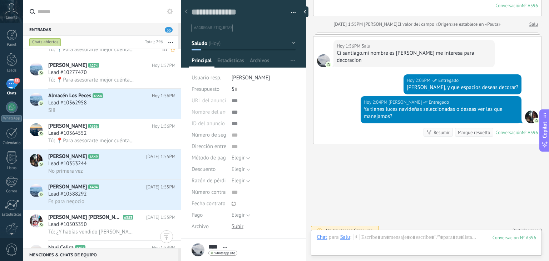
scroll to position [328, 0]
click at [94, 109] on div "Siii" at bounding box center [111, 111] width 127 height 8
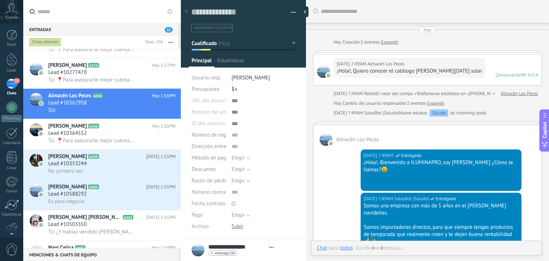
type textarea "**********"
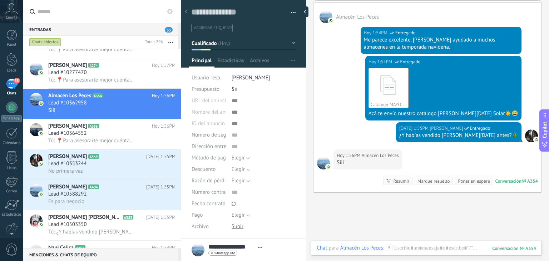
scroll to position [415, 0]
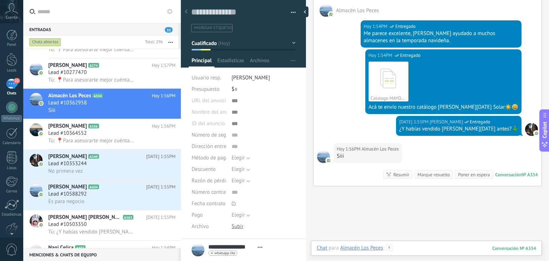
click at [402, 245] on div at bounding box center [427, 255] width 220 height 21
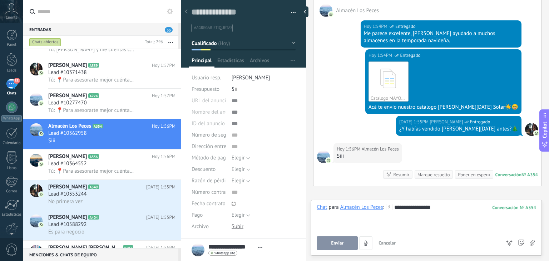
click at [336, 246] on button "Enviar" at bounding box center [337, 243] width 41 height 14
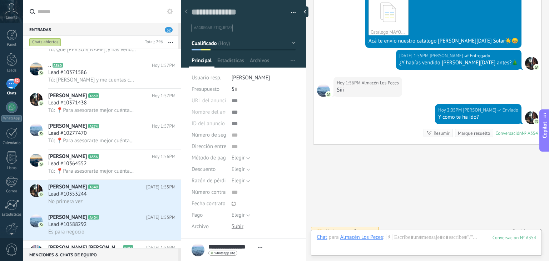
click at [390, 238] on icon at bounding box center [389, 237] width 6 height 6
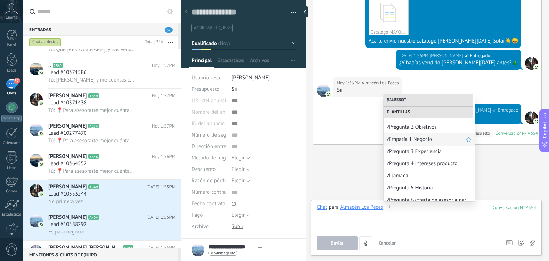
scroll to position [151, 0]
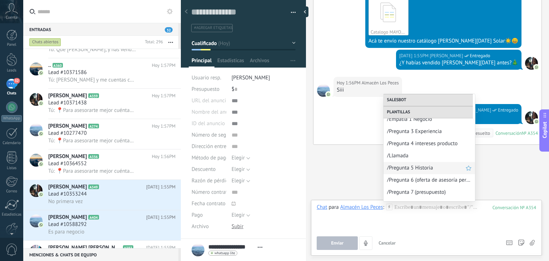
click at [425, 167] on span "/Pregunta 5 Historia" at bounding box center [426, 167] width 79 height 7
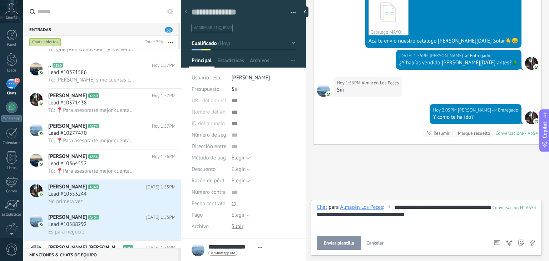
click at [345, 240] on button "Enviar plantilla" at bounding box center [339, 243] width 44 height 14
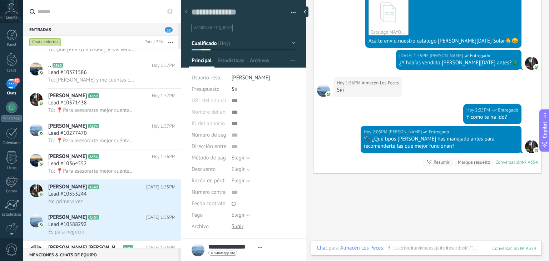
scroll to position [511, 0]
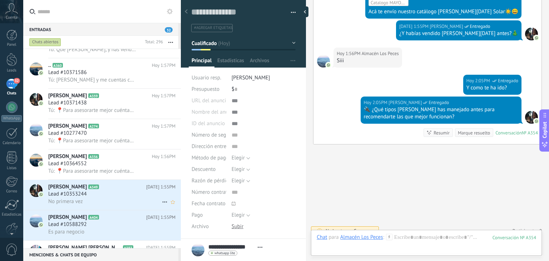
click at [86, 205] on h3 "No primera vez" at bounding box center [67, 201] width 38 height 7
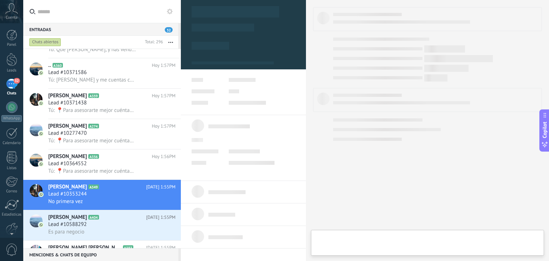
type textarea "**********"
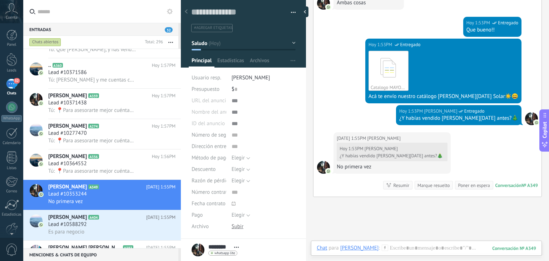
scroll to position [286, 0]
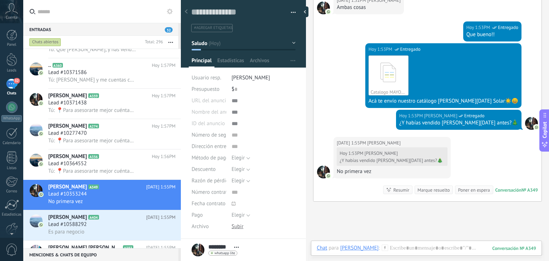
click at [392, 239] on div "Buscar Carga más Hoy Hoy Creación: 2 eventos Expandir Hoy 7:12AM Herminia ¡Hola…" at bounding box center [427, 20] width 243 height 612
click at [391, 248] on div at bounding box center [427, 255] width 220 height 21
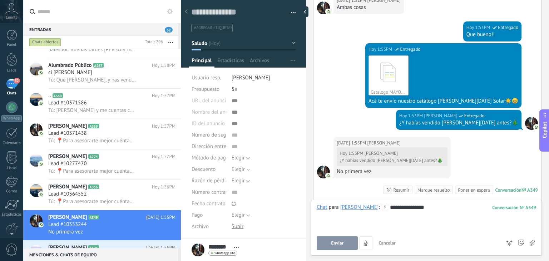
click at [343, 239] on button "Enviar" at bounding box center [337, 243] width 41 height 14
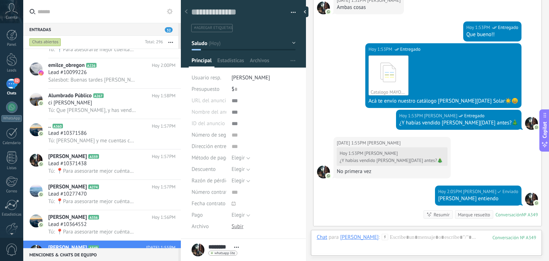
scroll to position [368, 0]
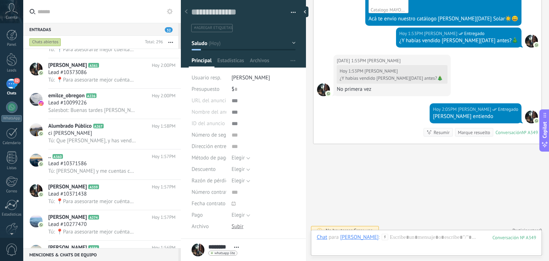
click at [382, 234] on icon at bounding box center [385, 237] width 6 height 6
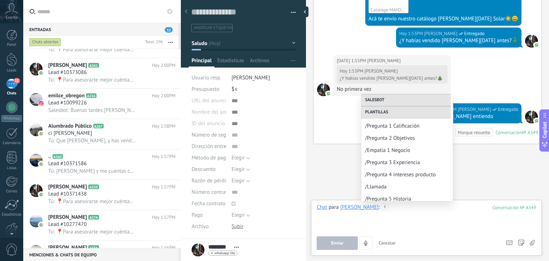
scroll to position [143, 0]
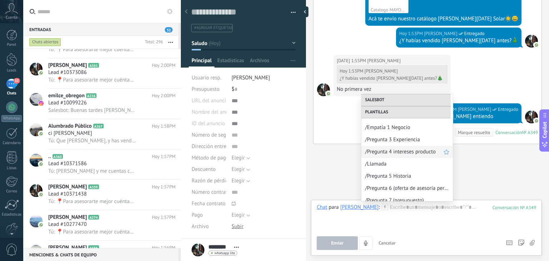
click at [415, 157] on div "/Pregunta 4 intereses producto" at bounding box center [407, 152] width 92 height 12
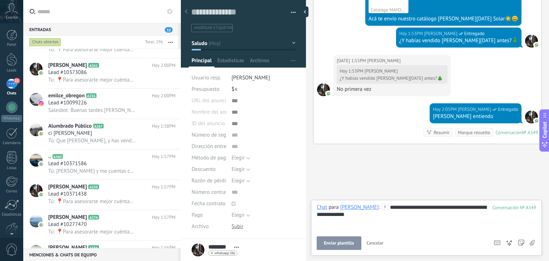
click at [348, 245] on span "Enviar plantilla" at bounding box center [339, 243] width 30 height 5
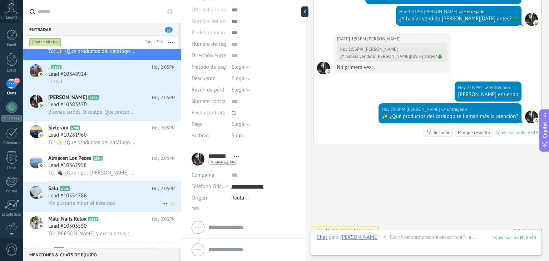
scroll to position [50, 0]
click at [96, 199] on div "Lead #10554786" at bounding box center [111, 195] width 127 height 7
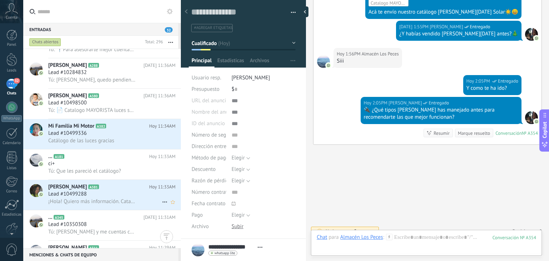
scroll to position [2514, 0]
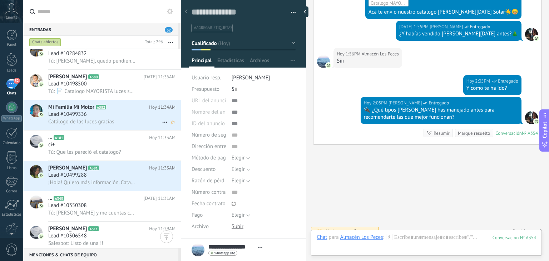
click at [102, 116] on div "Lead #10499336" at bounding box center [111, 114] width 127 height 7
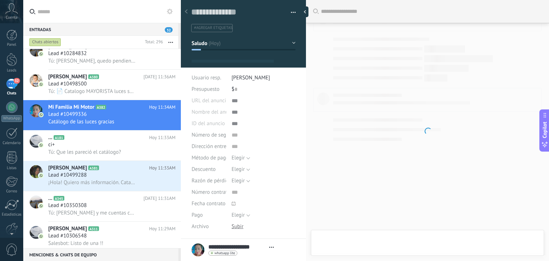
type textarea "**********"
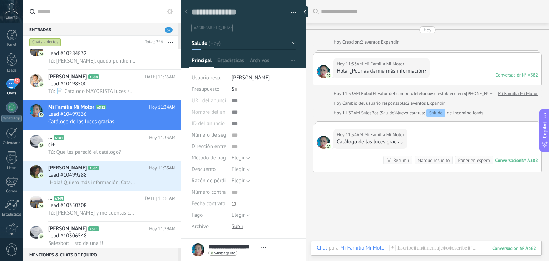
scroll to position [35, 0]
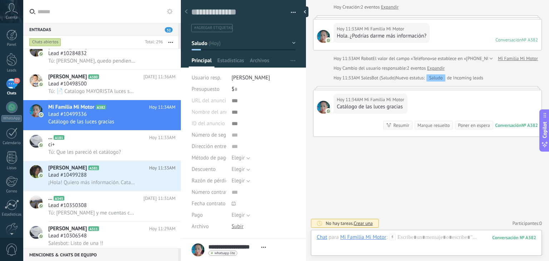
click at [395, 238] on icon at bounding box center [392, 237] width 6 height 6
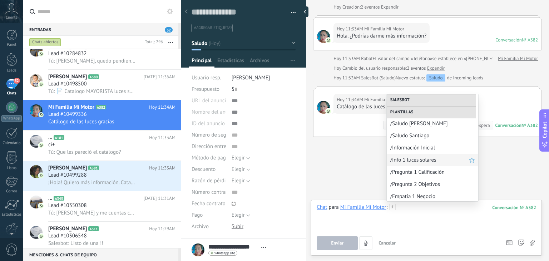
scroll to position [74, 0]
click at [409, 132] on span "/Saludo Santiago" at bounding box center [429, 135] width 79 height 7
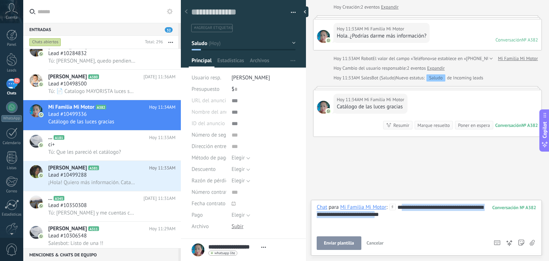
drag, startPoint x: 407, startPoint y: 211, endPoint x: 402, endPoint y: 205, distance: 7.7
click at [402, 205] on div "**********" at bounding box center [427, 217] width 220 height 27
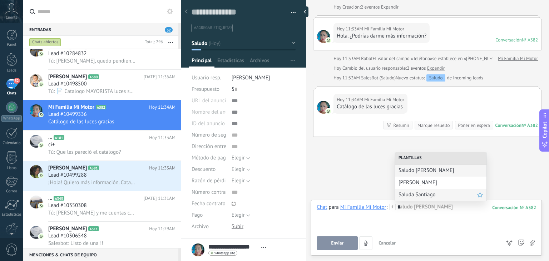
click at [419, 196] on span "Saluda Santiago" at bounding box center [438, 194] width 79 height 7
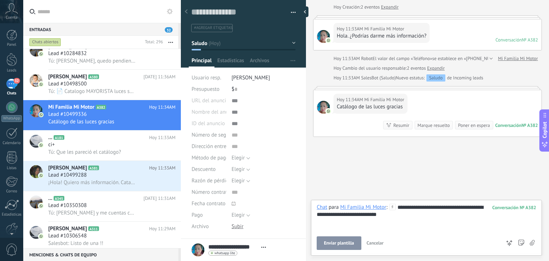
click at [341, 242] on span "Enviar plantilla" at bounding box center [339, 243] width 30 height 5
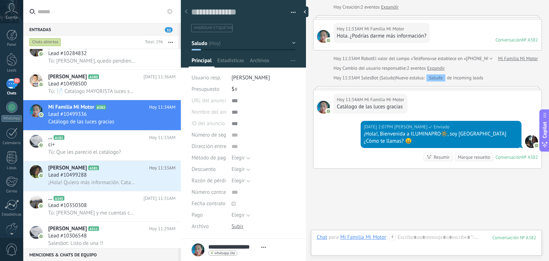
scroll to position [67, 0]
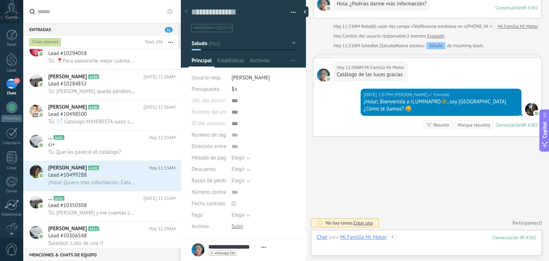
click at [404, 241] on div at bounding box center [427, 244] width 220 height 21
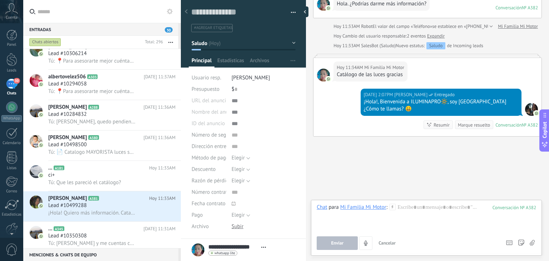
click at [394, 208] on icon at bounding box center [392, 207] width 6 height 6
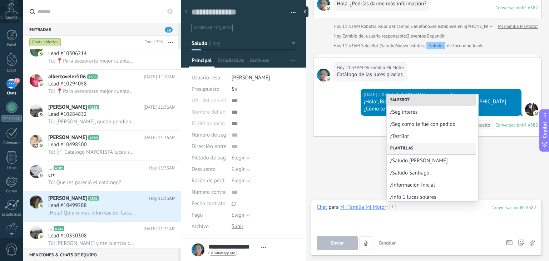
scroll to position [39, 0]
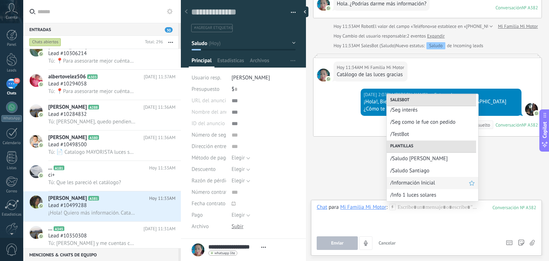
click at [404, 179] on span "/Información Inicial" at bounding box center [429, 182] width 79 height 7
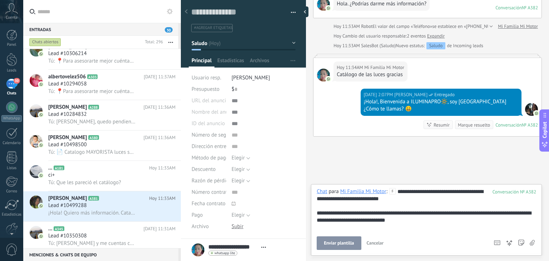
click at [345, 241] on span "Enviar plantilla" at bounding box center [339, 243] width 30 height 5
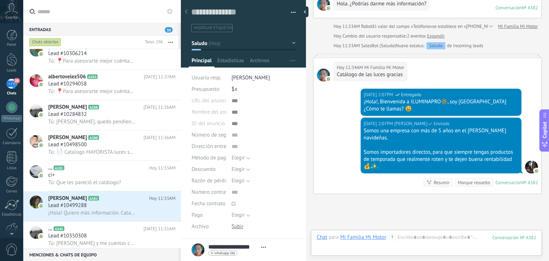
scroll to position [124, 0]
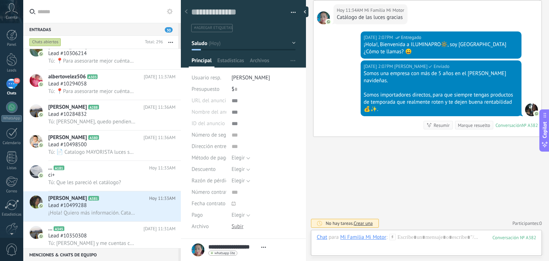
click at [390, 234] on icon at bounding box center [392, 237] width 6 height 6
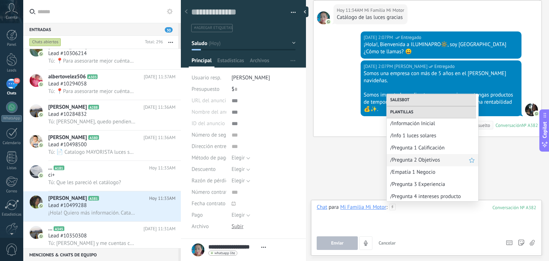
scroll to position [98, 0]
click at [414, 149] on span "/Pregunta 1 Calificación" at bounding box center [429, 147] width 79 height 7
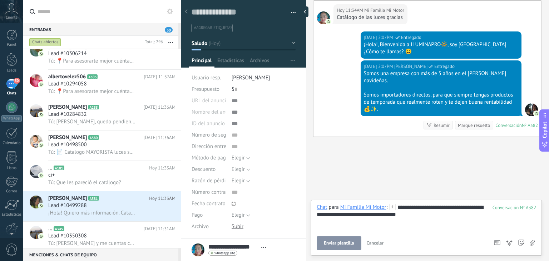
click at [339, 237] on button "Enviar plantilla" at bounding box center [339, 243] width 44 height 14
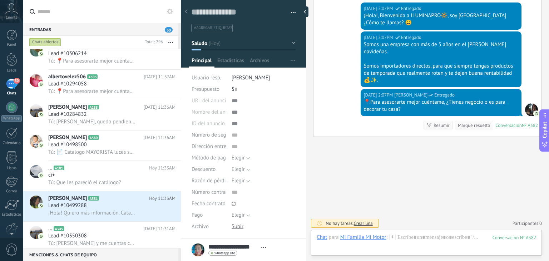
scroll to position [79, 0]
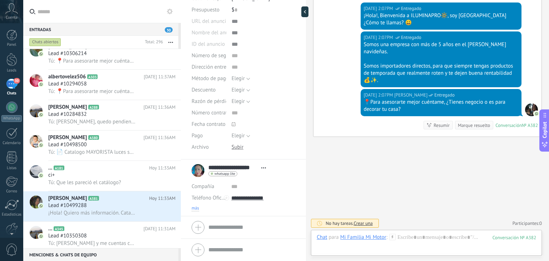
click at [197, 206] on span "más" at bounding box center [196, 209] width 8 height 6
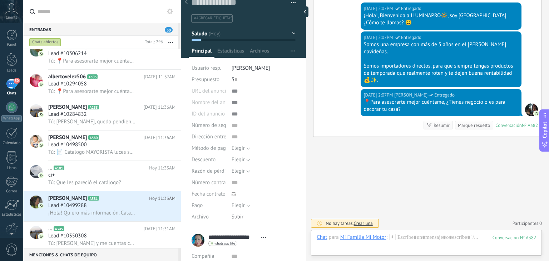
scroll to position [152, 0]
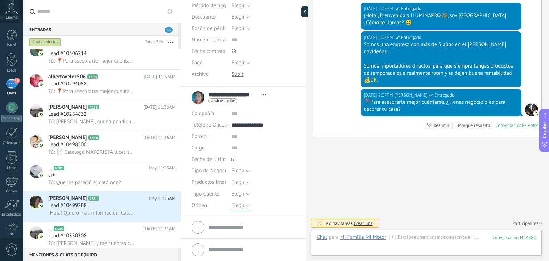
click at [241, 207] on span "Elegir" at bounding box center [237, 205] width 13 height 7
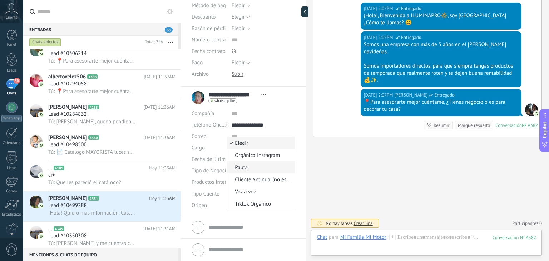
click at [256, 162] on li "Pauta" at bounding box center [261, 167] width 68 height 12
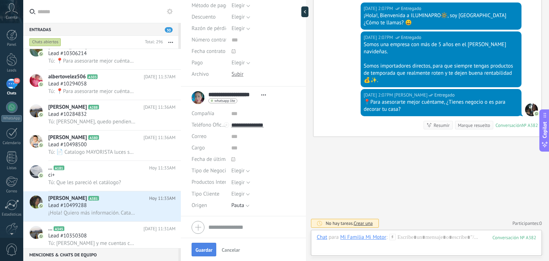
click at [208, 246] on button "Guardar" at bounding box center [204, 250] width 25 height 14
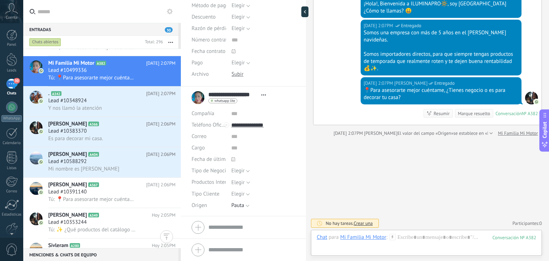
scroll to position [25, 0]
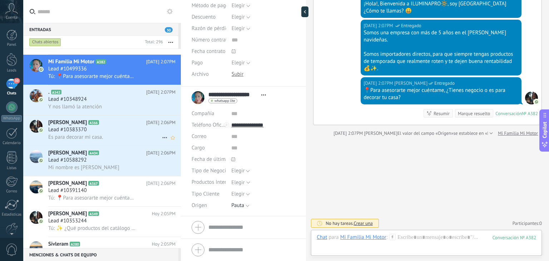
click at [90, 128] on div "Heidy A366 Hoy 2:06PM Lead #10383370 Es para decorar mi casa." at bounding box center [114, 130] width 133 height 30
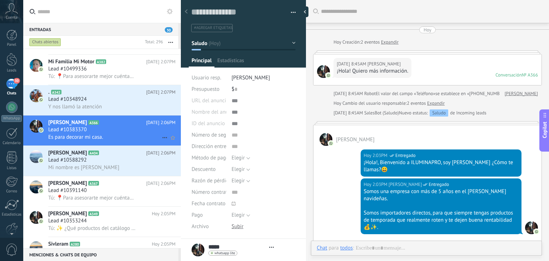
type textarea "**********"
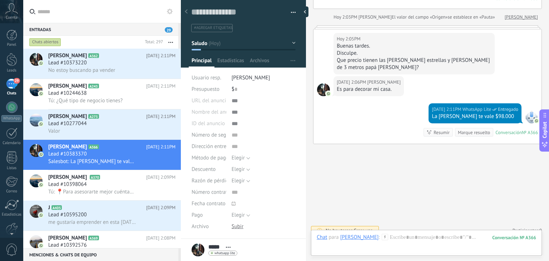
scroll to position [302, 0]
